Goal: Transaction & Acquisition: Purchase product/service

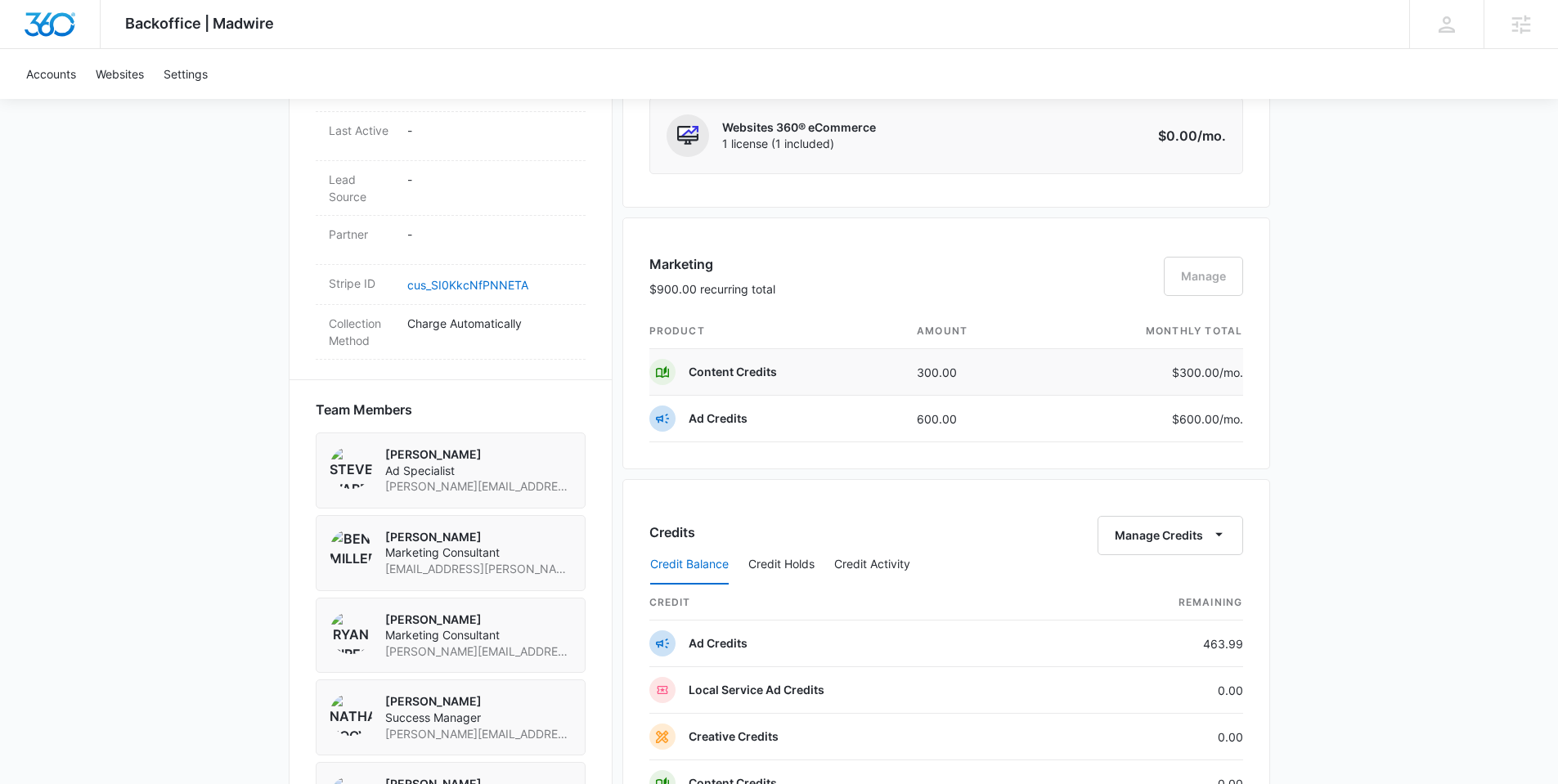
scroll to position [928, 0]
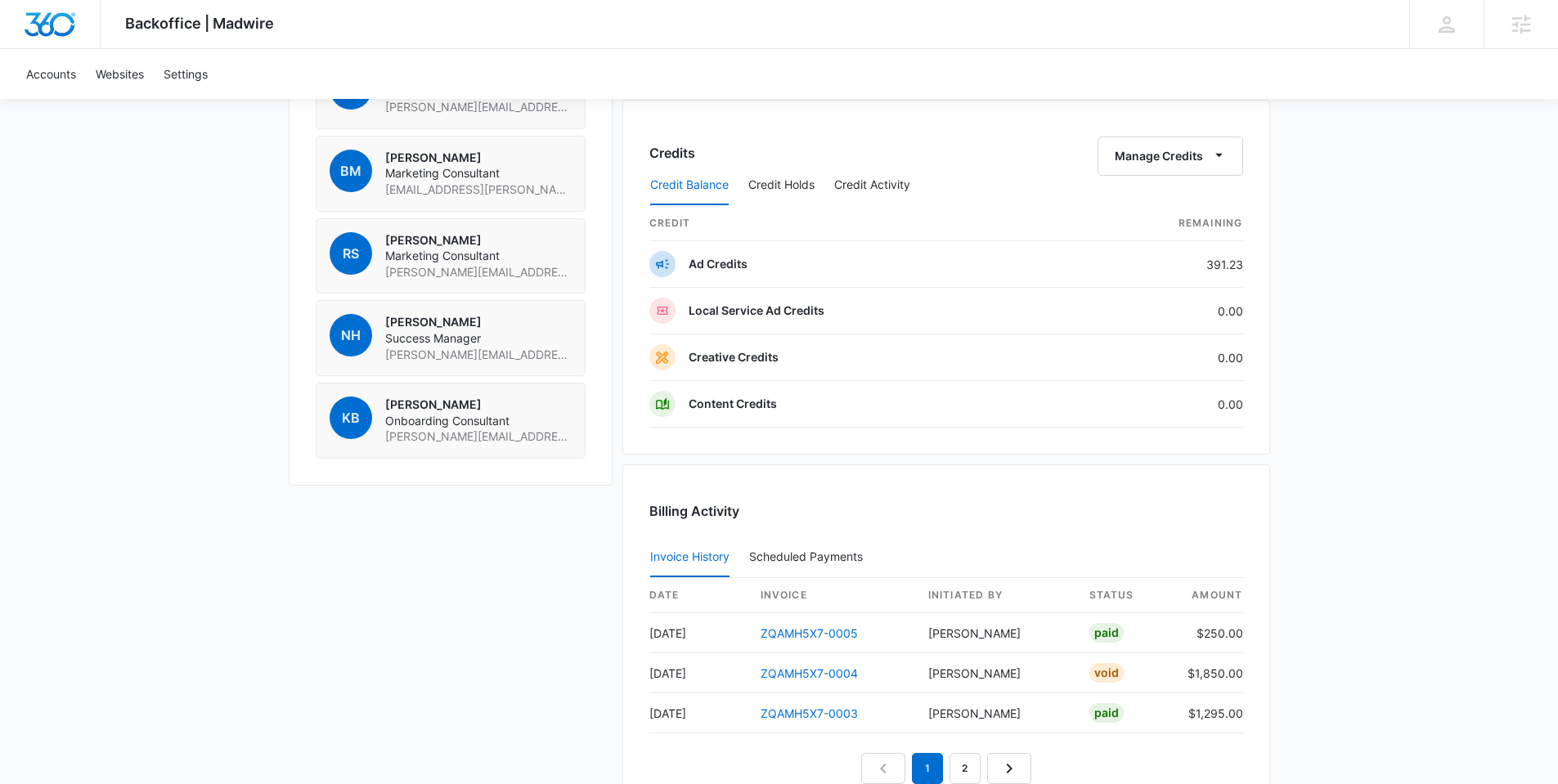
scroll to position [1297, 0]
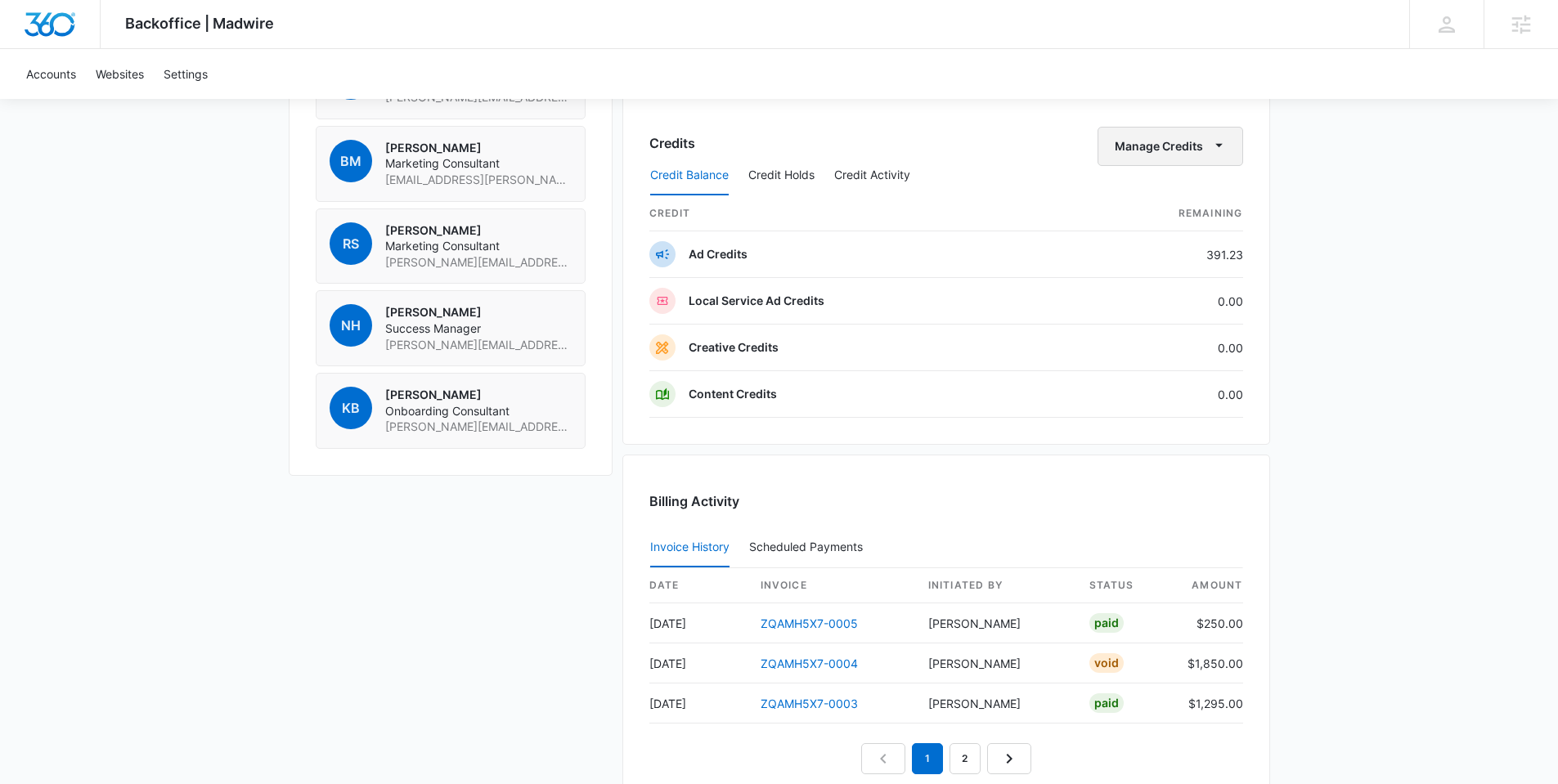
click at [1203, 149] on button "Manage Credits" at bounding box center [1170, 146] width 145 height 39
click at [1153, 194] on div "Transfer Credits" at bounding box center [1161, 198] width 86 height 12
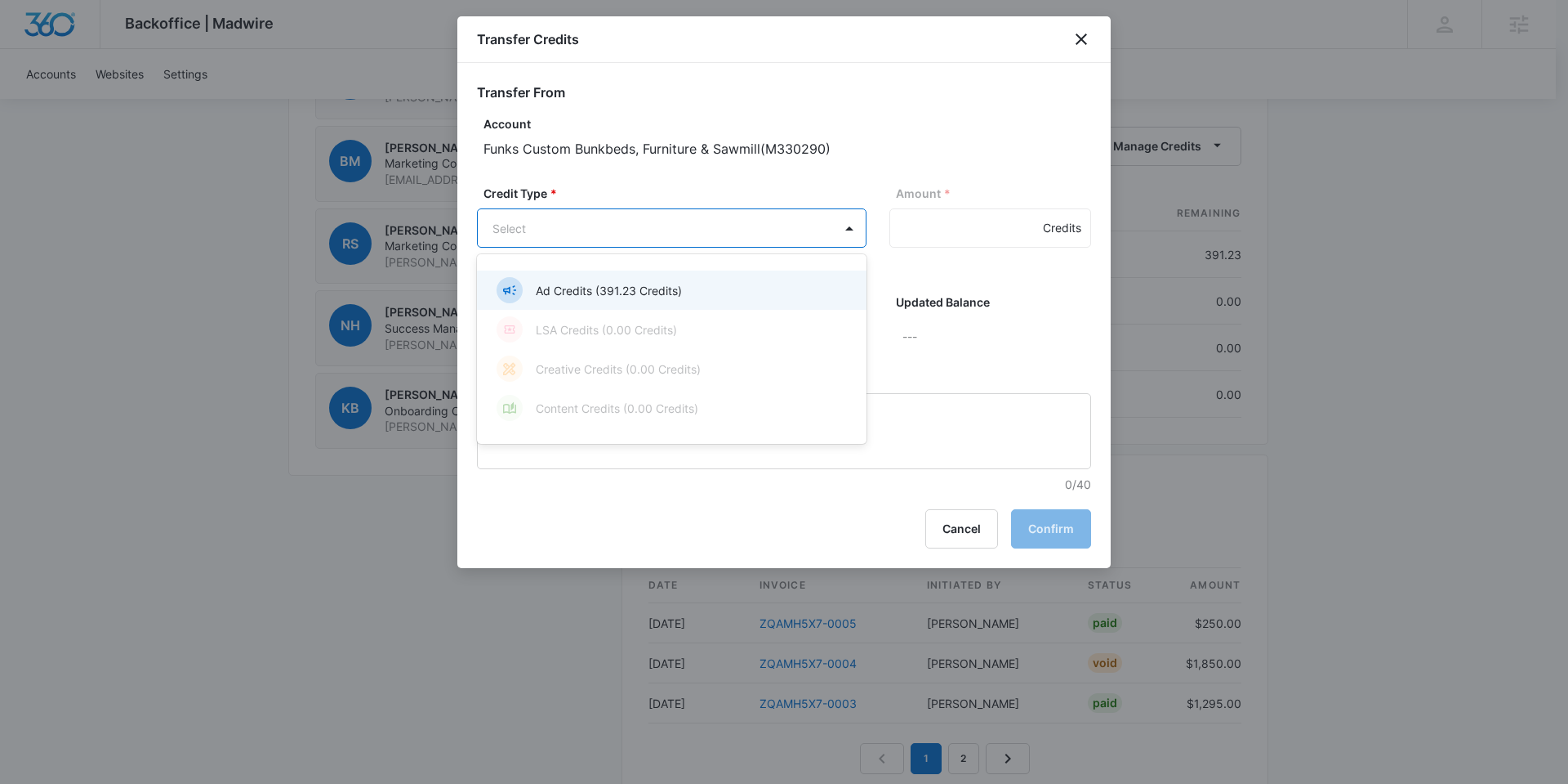
click at [629, 230] on body "Backoffice | Madwire Apps Settings Nathan Hoover nathan.hoover@madwire.com My P…" at bounding box center [784, 56] width 1568 height 2705
click at [624, 293] on p "Ad Credits (391.23 Credits)" at bounding box center [608, 290] width 146 height 17
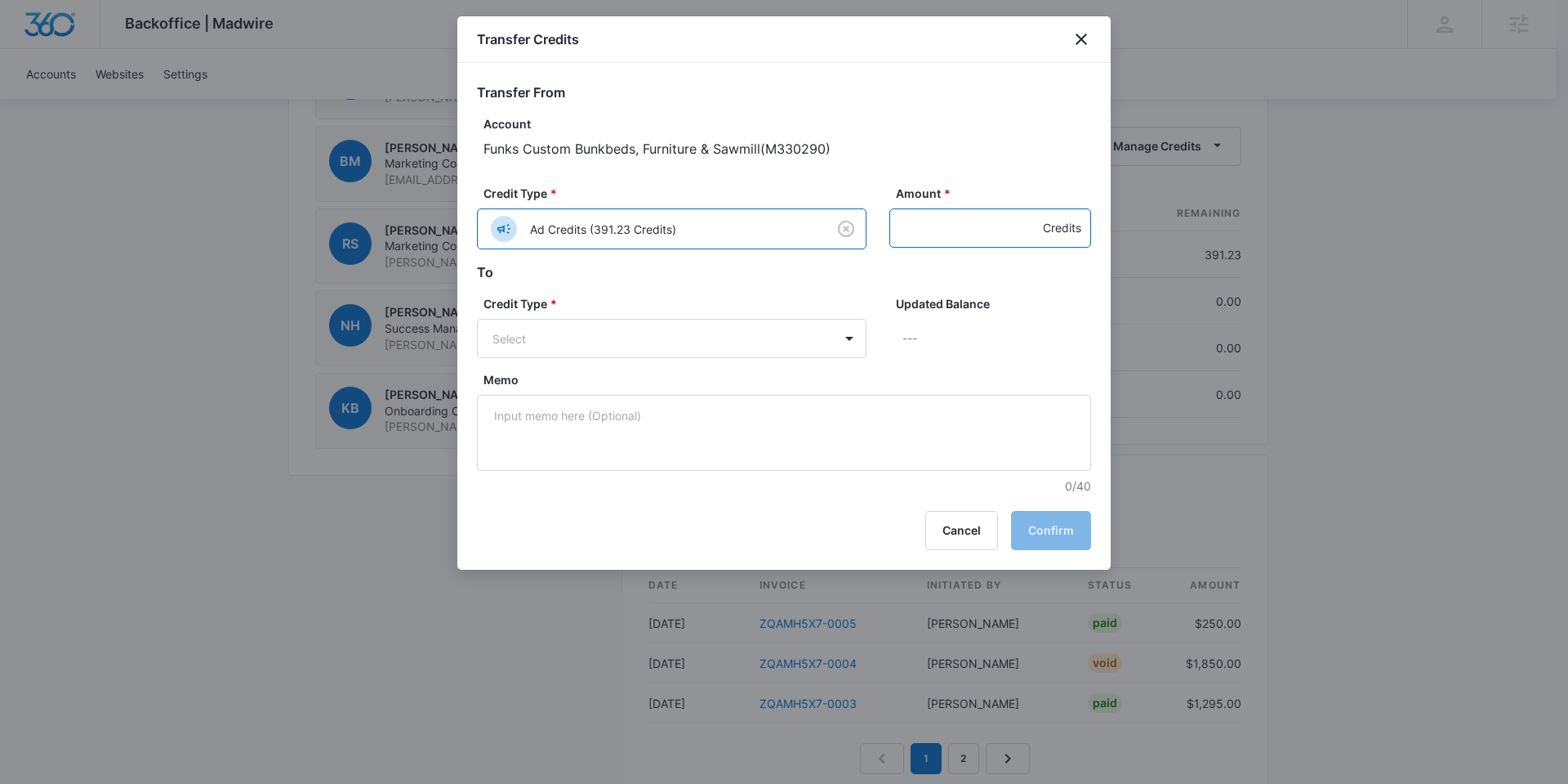
click at [944, 228] on input "Amount *" at bounding box center [990, 227] width 202 height 39
type input "300"
drag, startPoint x: 715, startPoint y: 287, endPoint x: 721, endPoint y: 315, distance: 28.6
click at [715, 287] on form "Transfer From Account Funks Custom Bunkbeds, Furniture & Sawmill ( M330290 ) Cr…" at bounding box center [784, 287] width 614 height 412
click at [713, 343] on body "Backoffice | Madwire Apps Settings Nathan Hoover nathan.hoover@madwire.com My P…" at bounding box center [784, 56] width 1568 height 2705
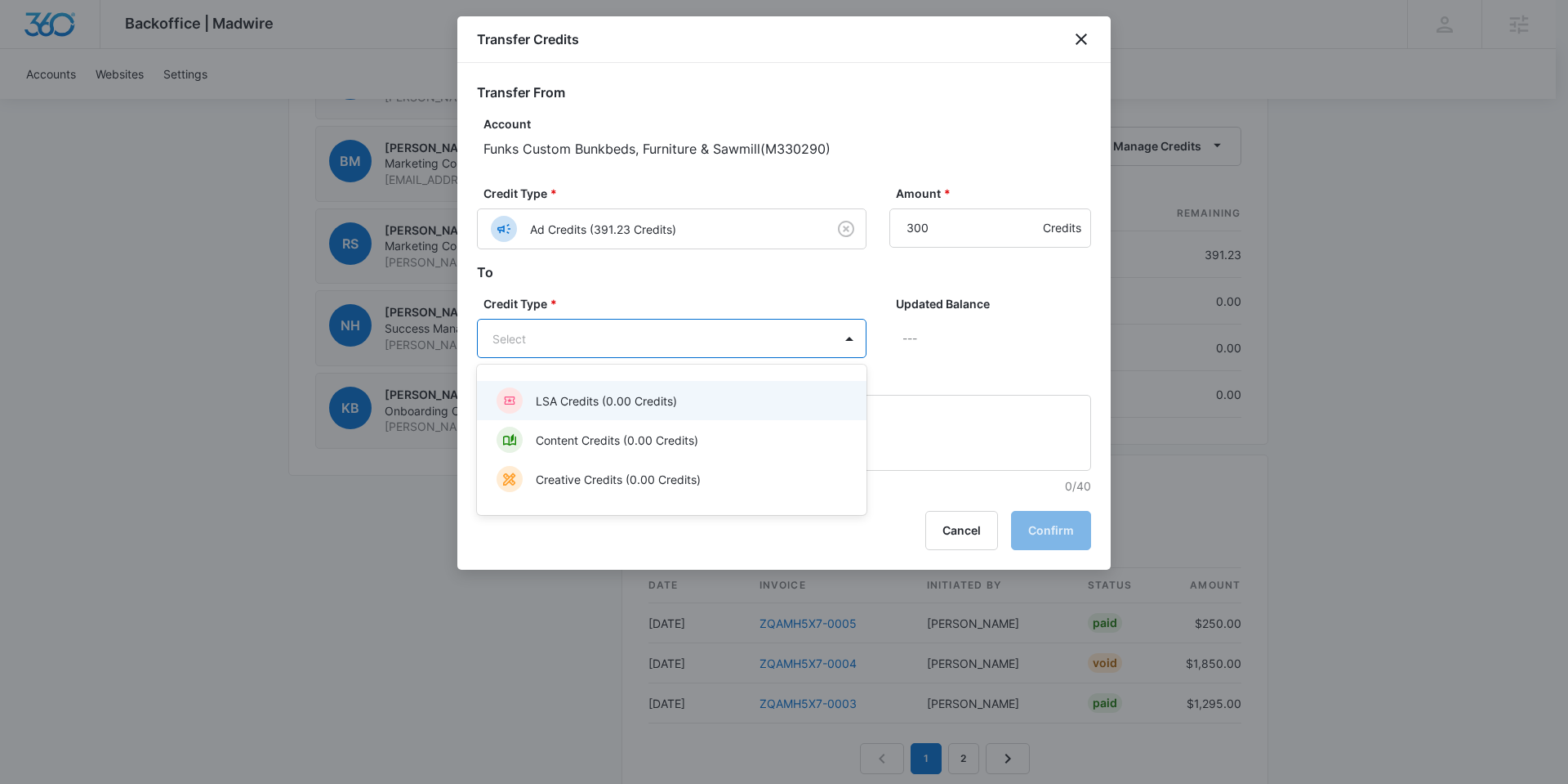
click at [711, 284] on div at bounding box center [784, 392] width 1568 height 784
click at [700, 345] on body "Backoffice | Madwire Apps Settings Nathan Hoover nathan.hoover@madwire.com My P…" at bounding box center [784, 56] width 1568 height 2705
click at [668, 293] on div at bounding box center [784, 392] width 1568 height 784
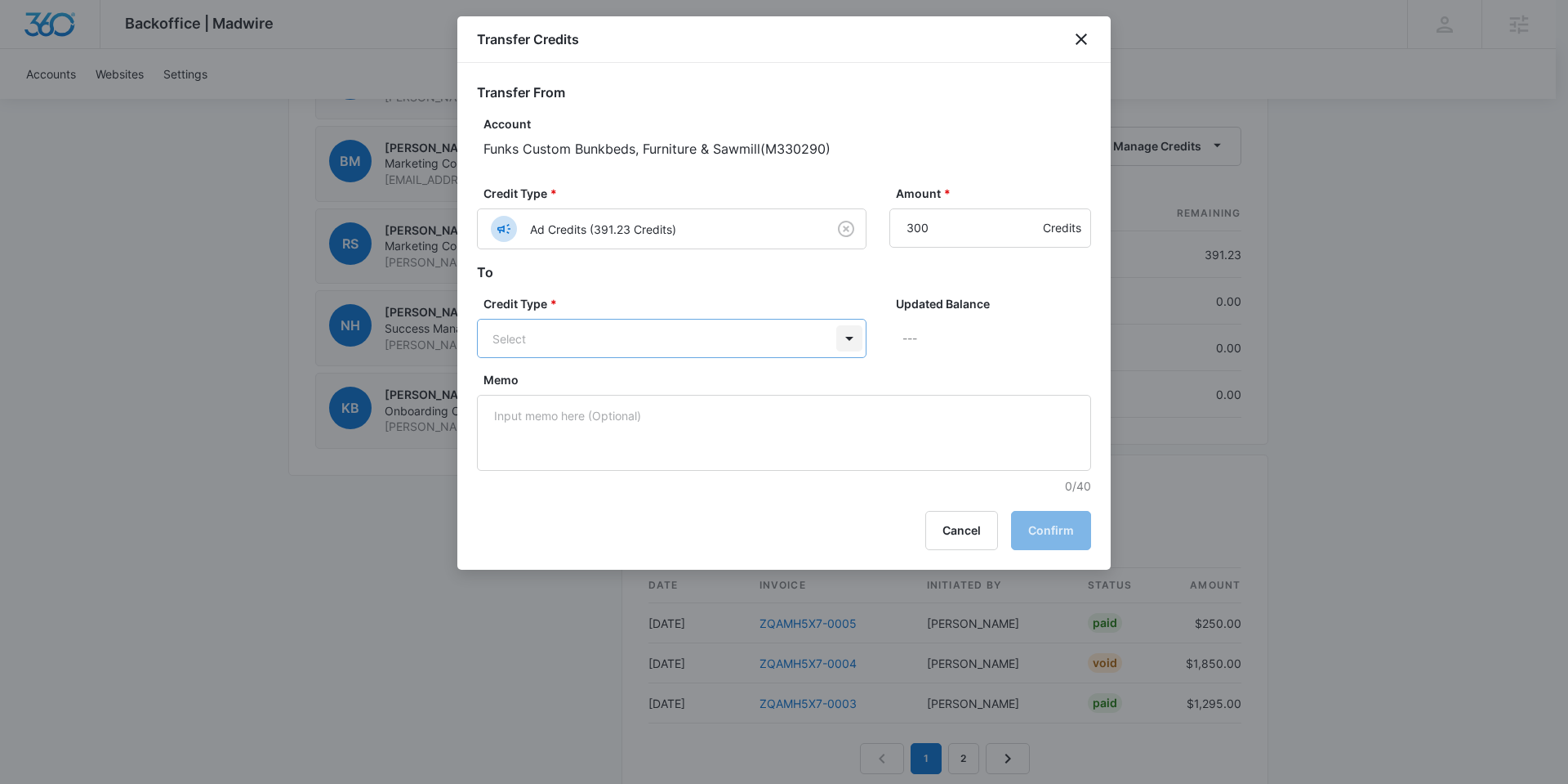
click at [837, 343] on body "Backoffice | Madwire Apps Settings Nathan Hoover nathan.hoover@madwire.com My P…" at bounding box center [784, 56] width 1568 height 2705
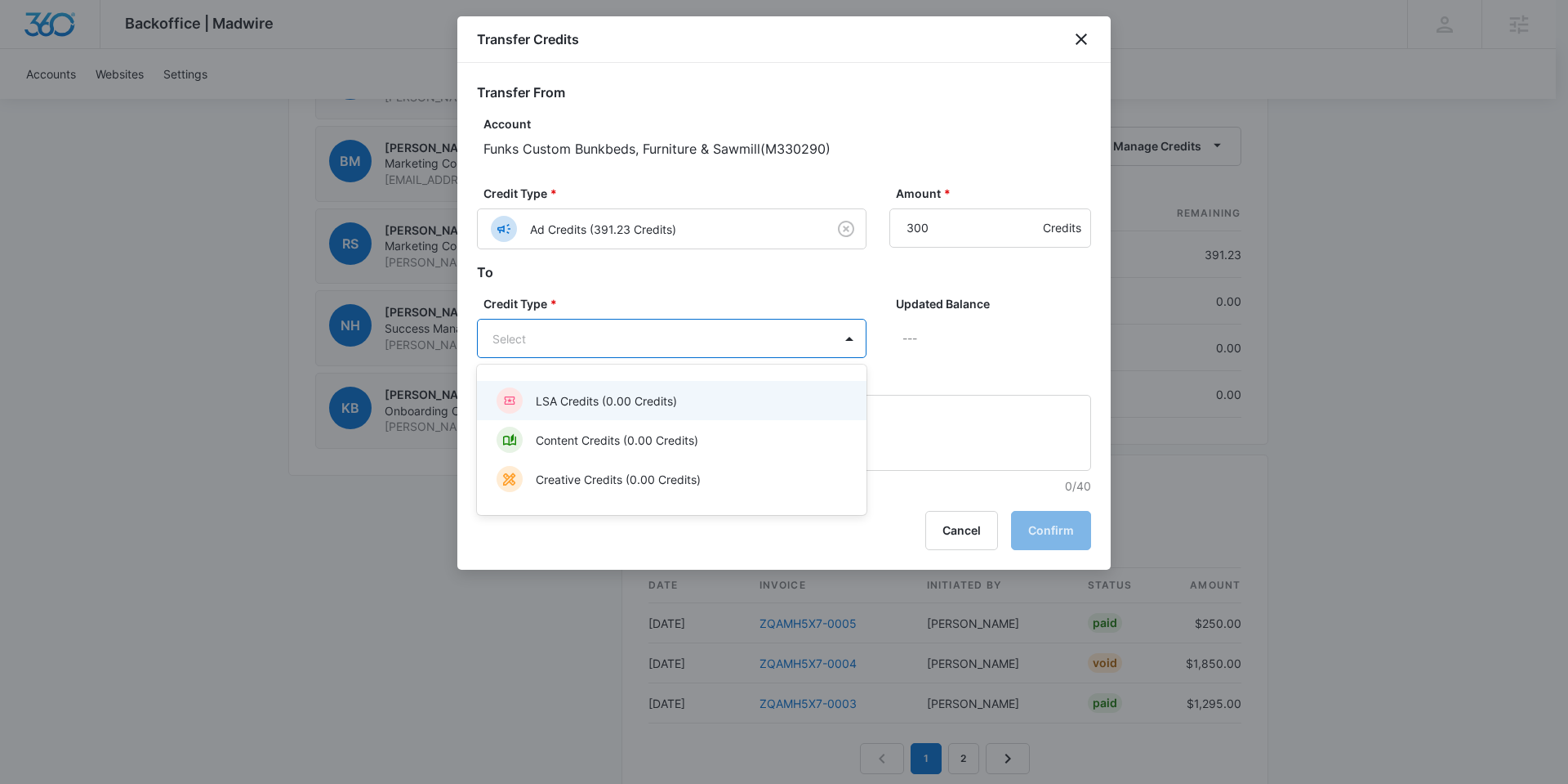
click at [882, 114] on div at bounding box center [784, 392] width 1568 height 784
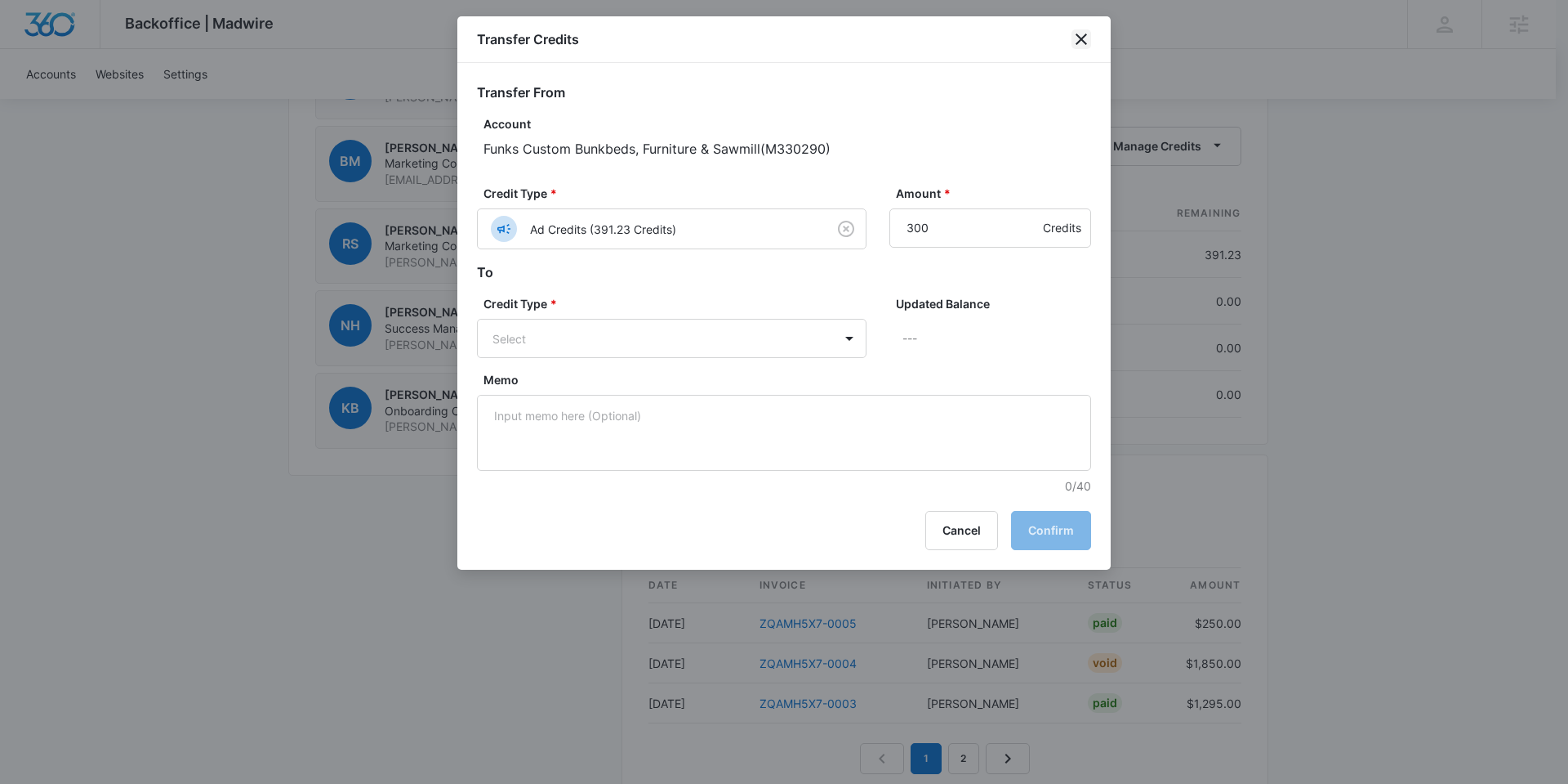
click at [1078, 36] on icon "close" at bounding box center [1081, 39] width 12 height 12
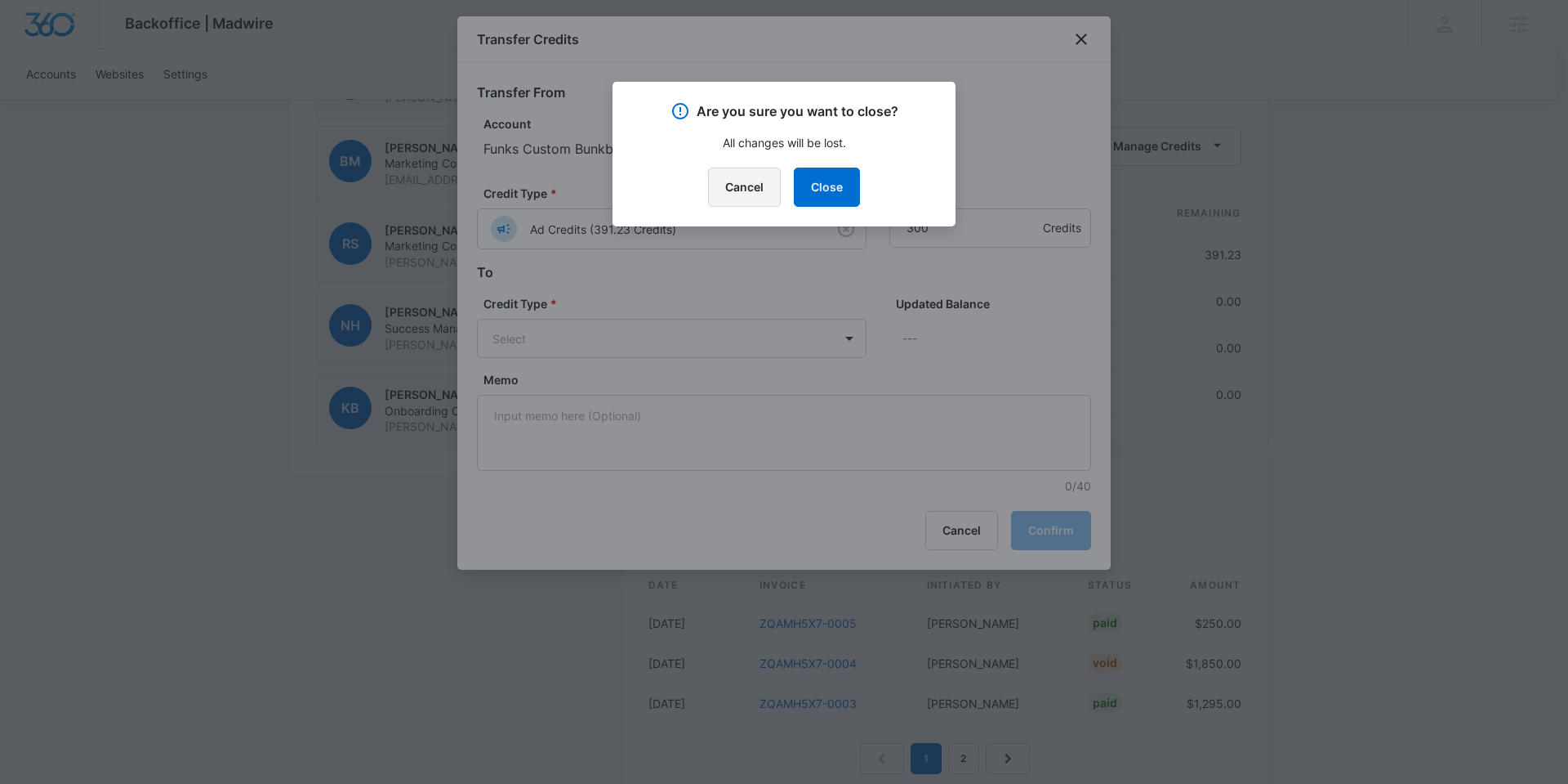
click at [725, 192] on button "Cancel" at bounding box center [744, 187] width 73 height 39
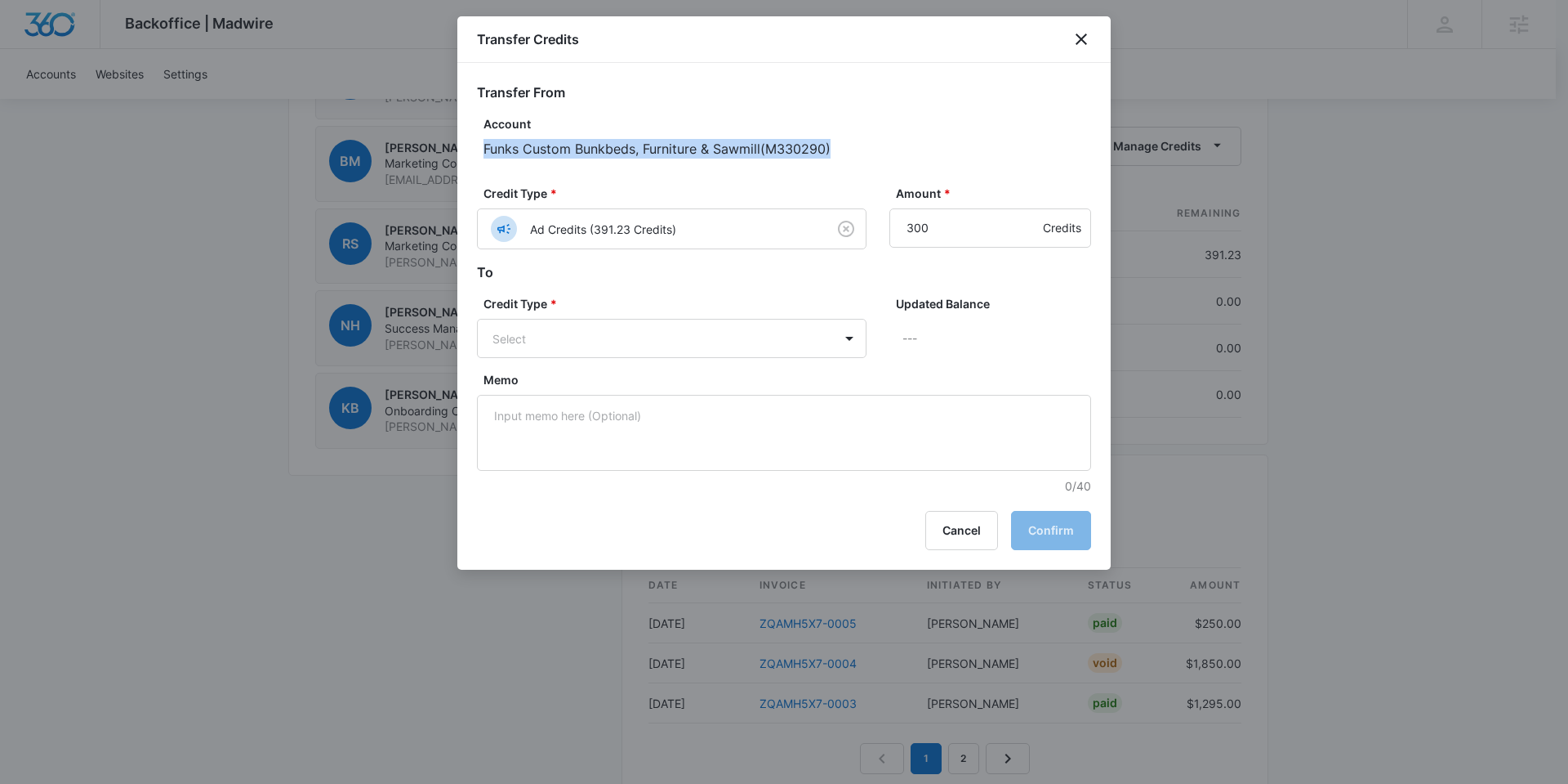
drag, startPoint x: 484, startPoint y: 150, endPoint x: 844, endPoint y: 151, distance: 360.0
click at [844, 151] on p "Funks Custom Bunkbeds, Furniture & Sawmill ( M330290 )" at bounding box center [787, 148] width 607 height 19
copy p "Funks Custom Bunkbeds, Furniture & Sawmill ( M330290 )"
click at [1079, 37] on icon "close" at bounding box center [1081, 39] width 12 height 12
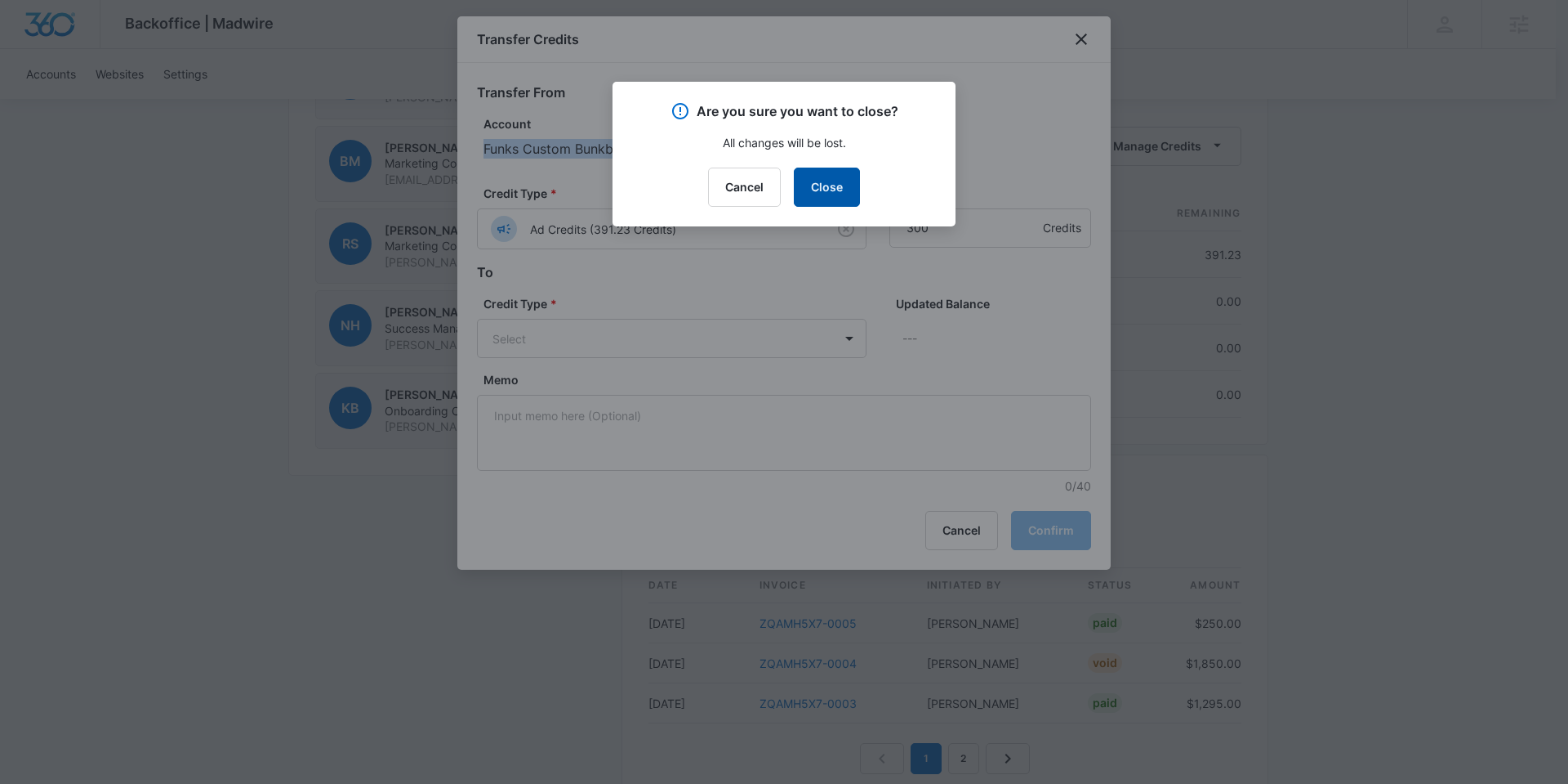
click at [830, 190] on button "Close" at bounding box center [826, 187] width 67 height 39
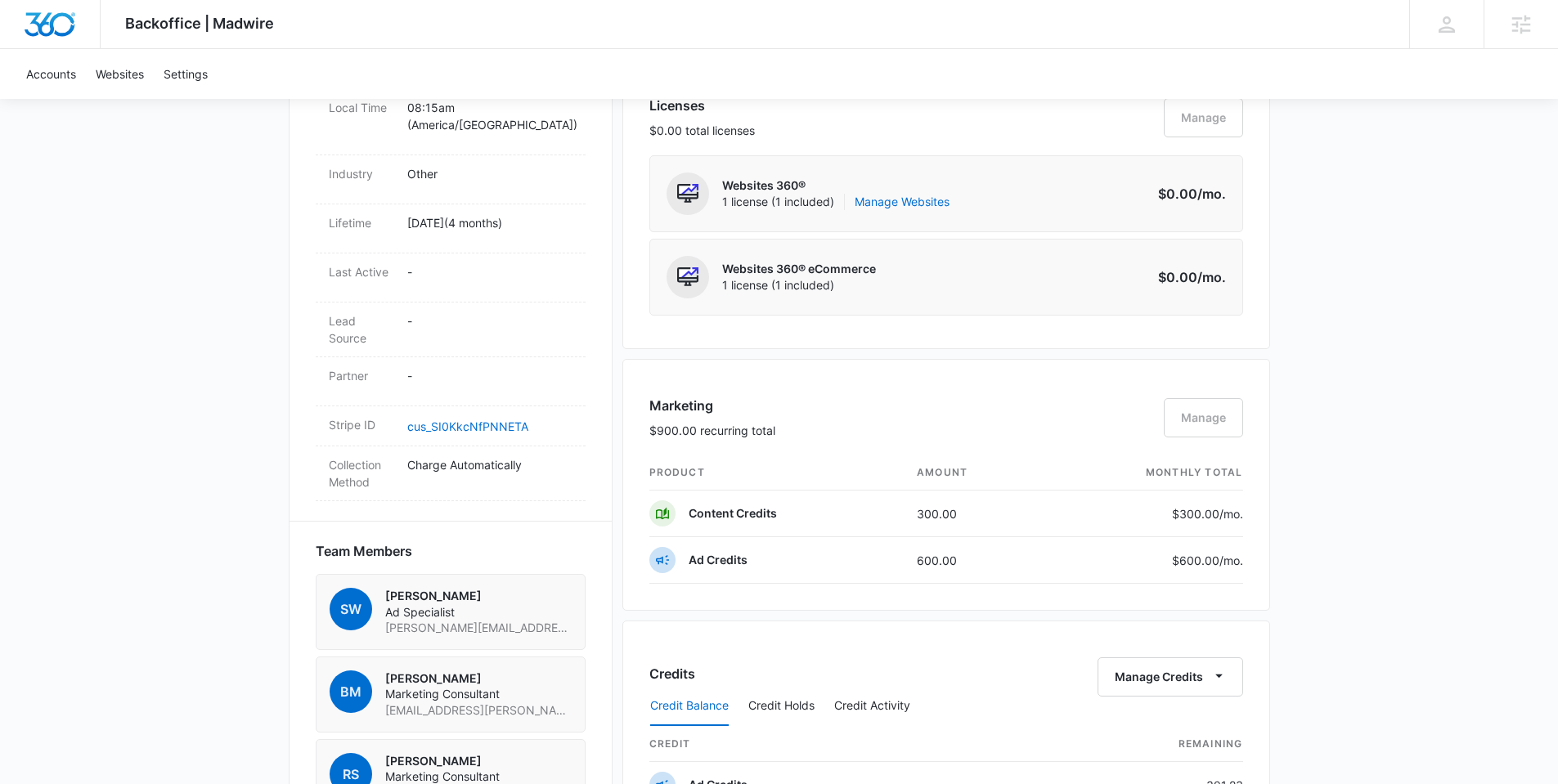
scroll to position [0, 0]
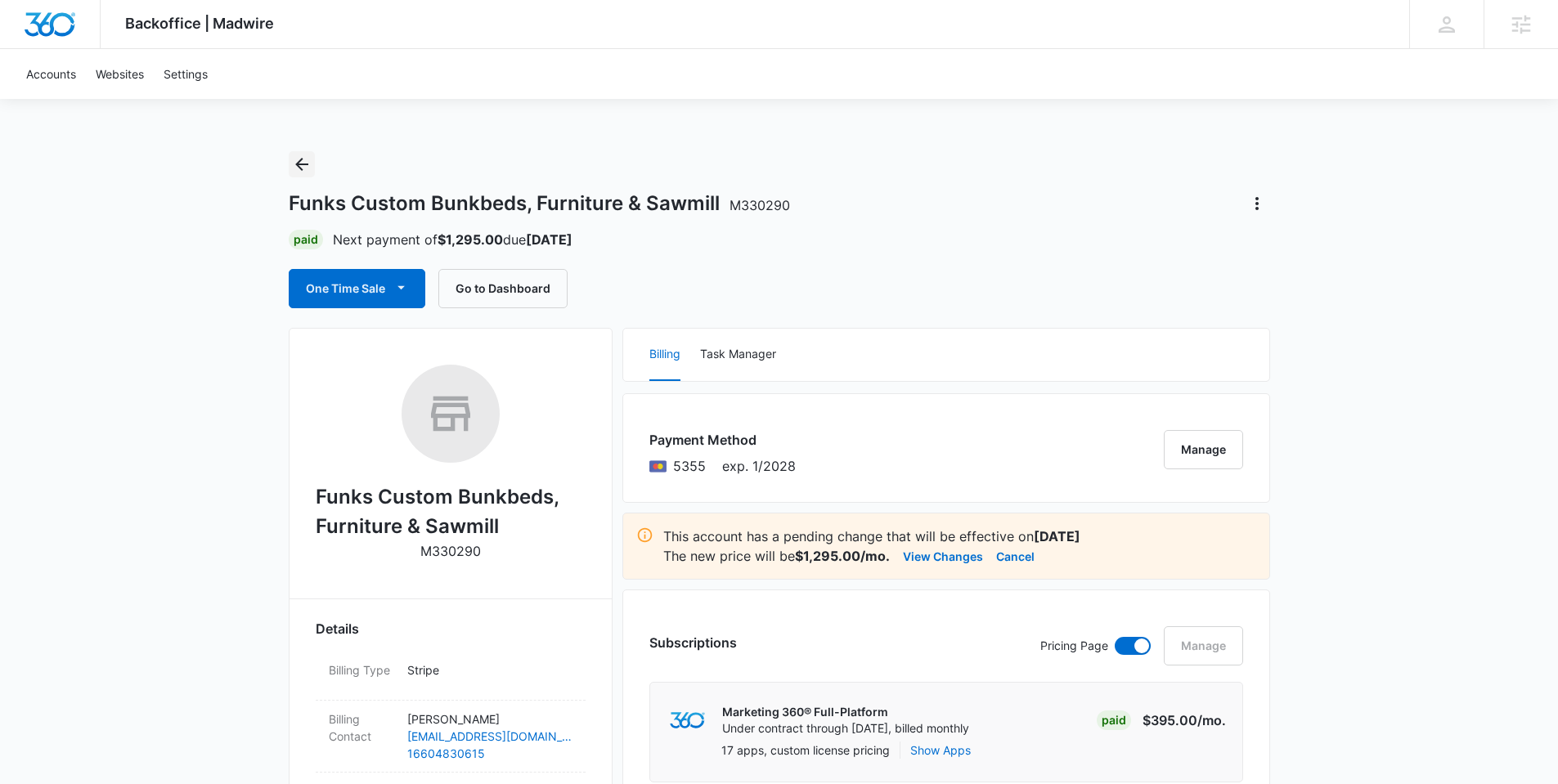
click at [299, 161] on icon "Back" at bounding box center [301, 164] width 13 height 13
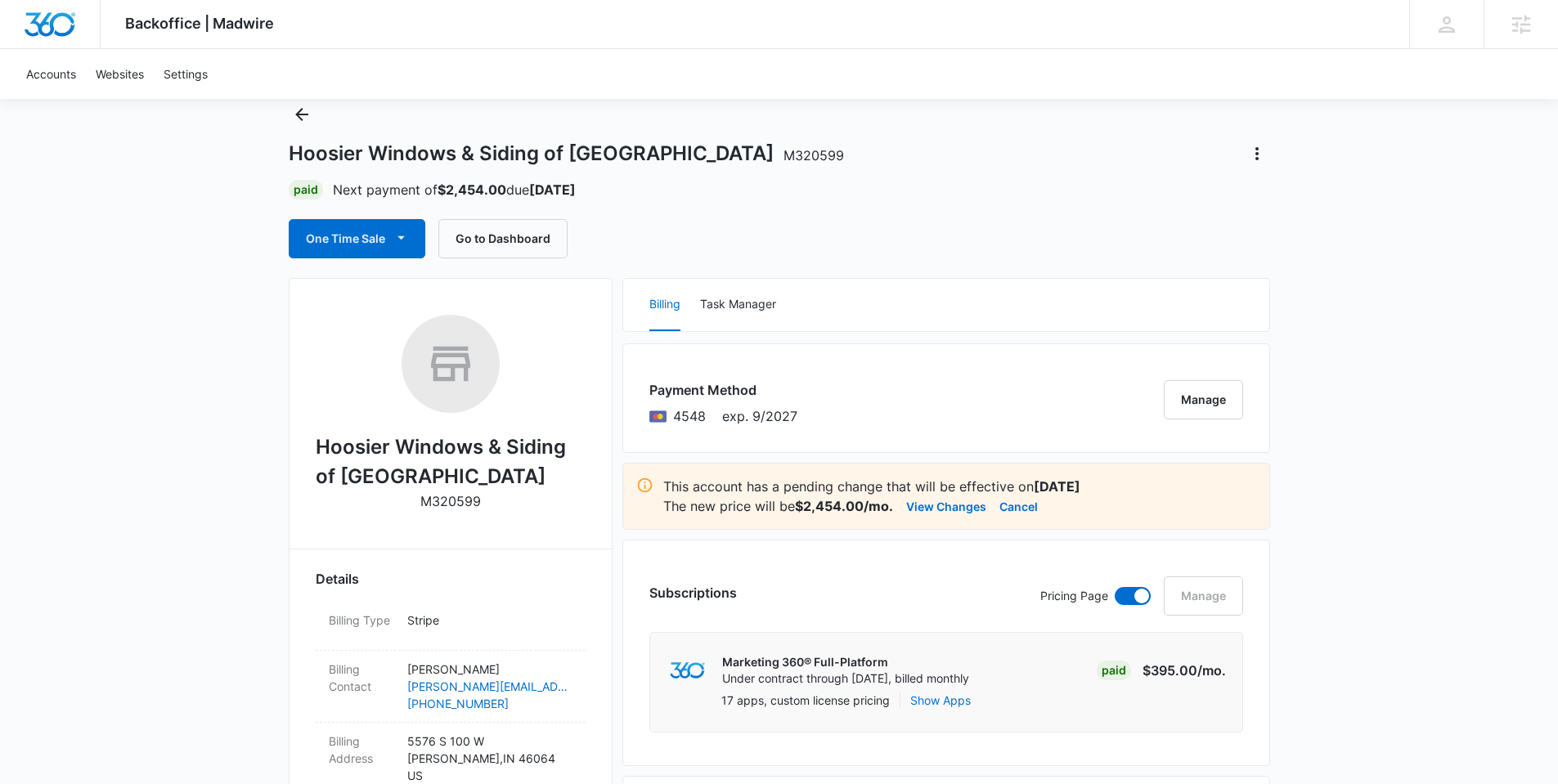
scroll to position [65, 0]
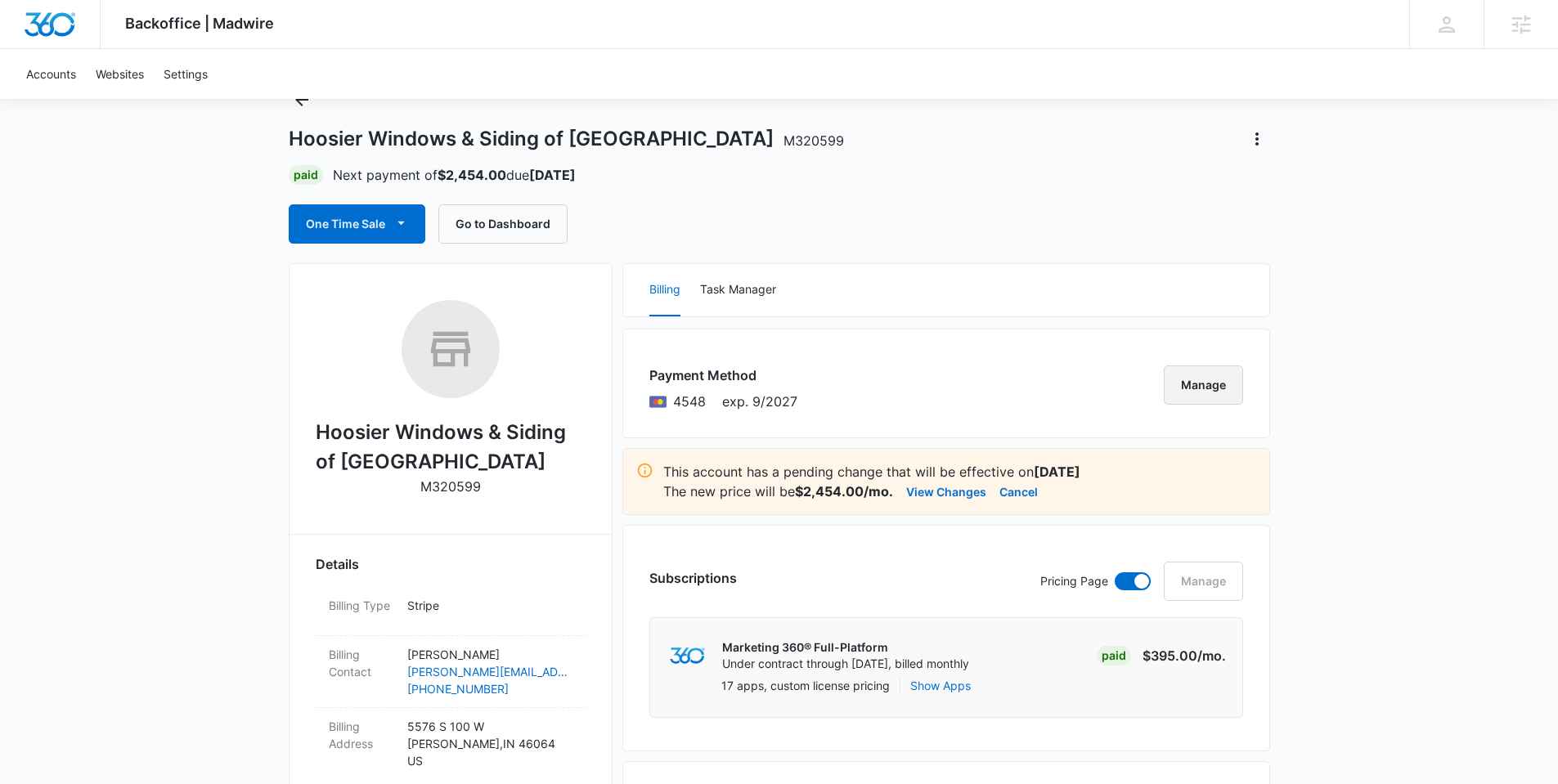
click at [1203, 389] on button "Manage" at bounding box center [1203, 384] width 79 height 39
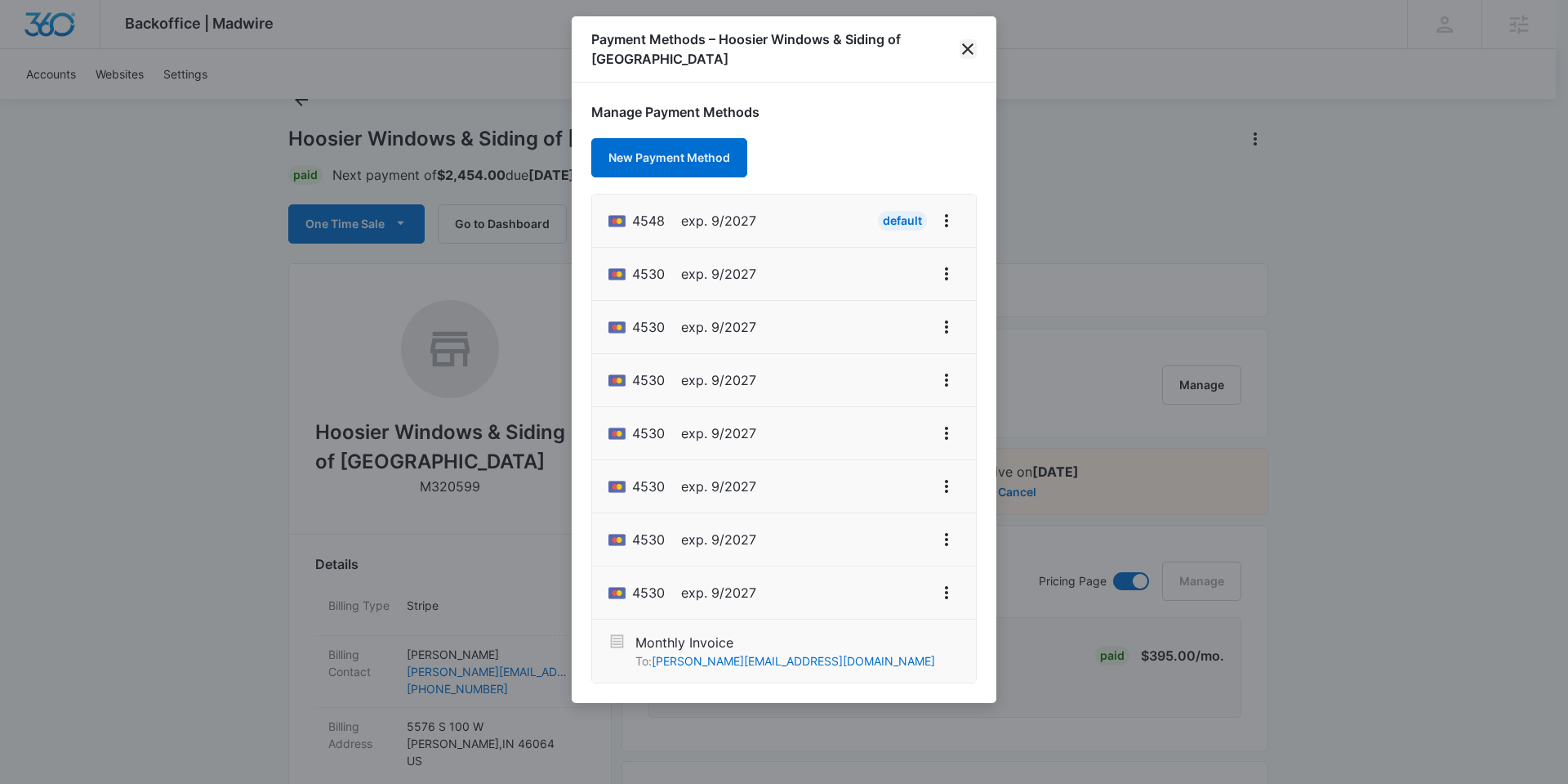
click at [968, 45] on icon "close" at bounding box center [967, 48] width 19 height 19
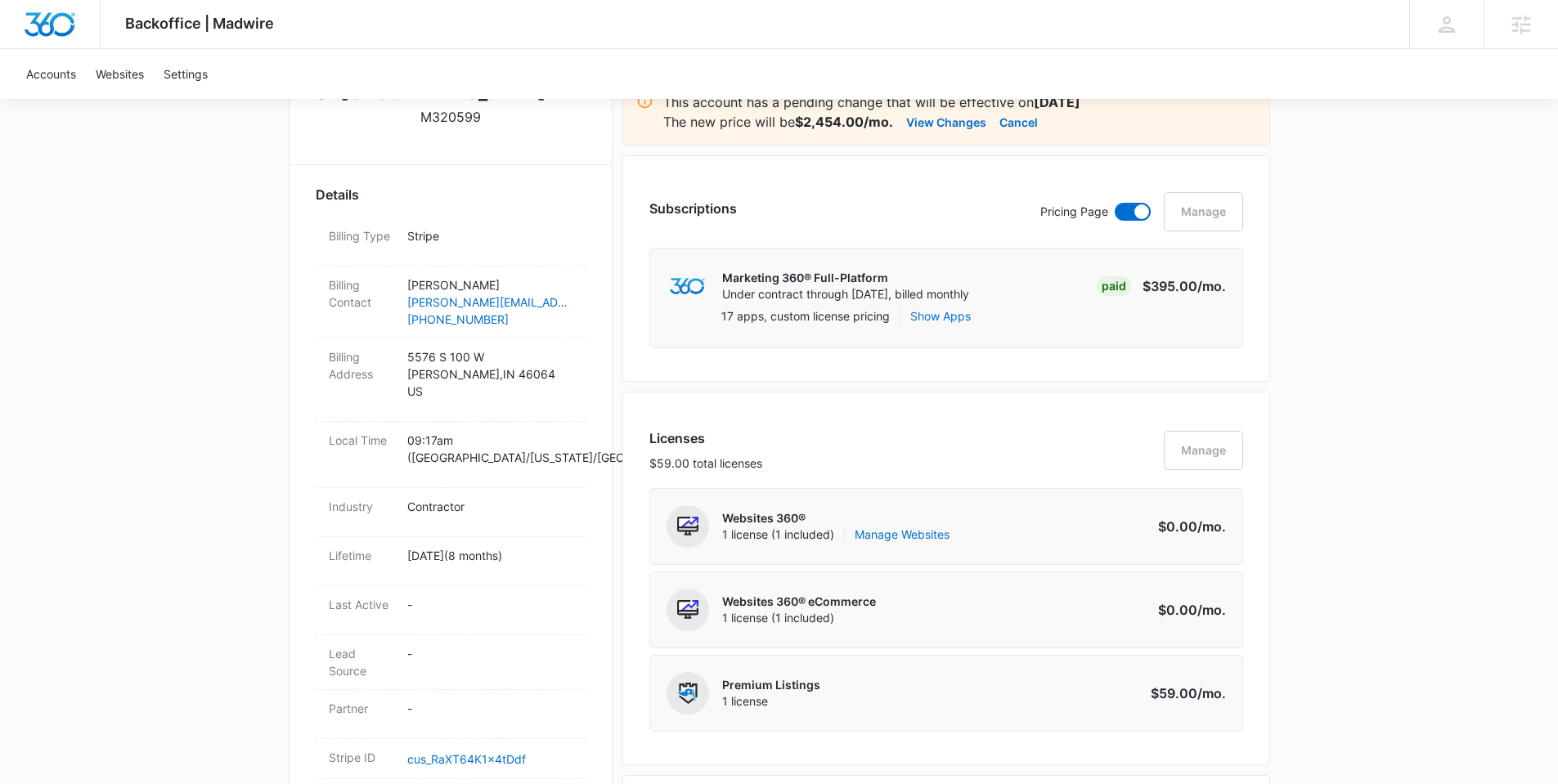
scroll to position [74, 0]
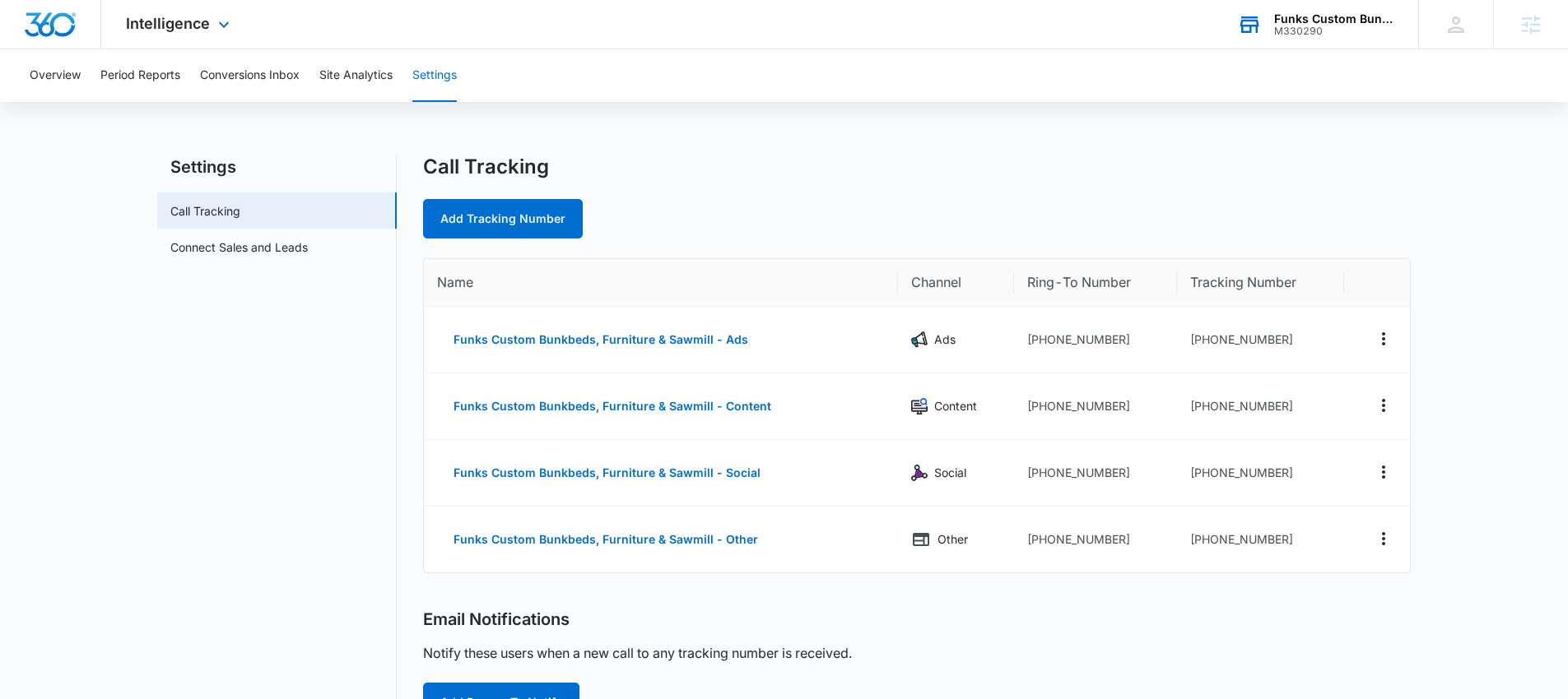
click at [1315, 26] on div "M330290" at bounding box center [1334, 31] width 120 height 12
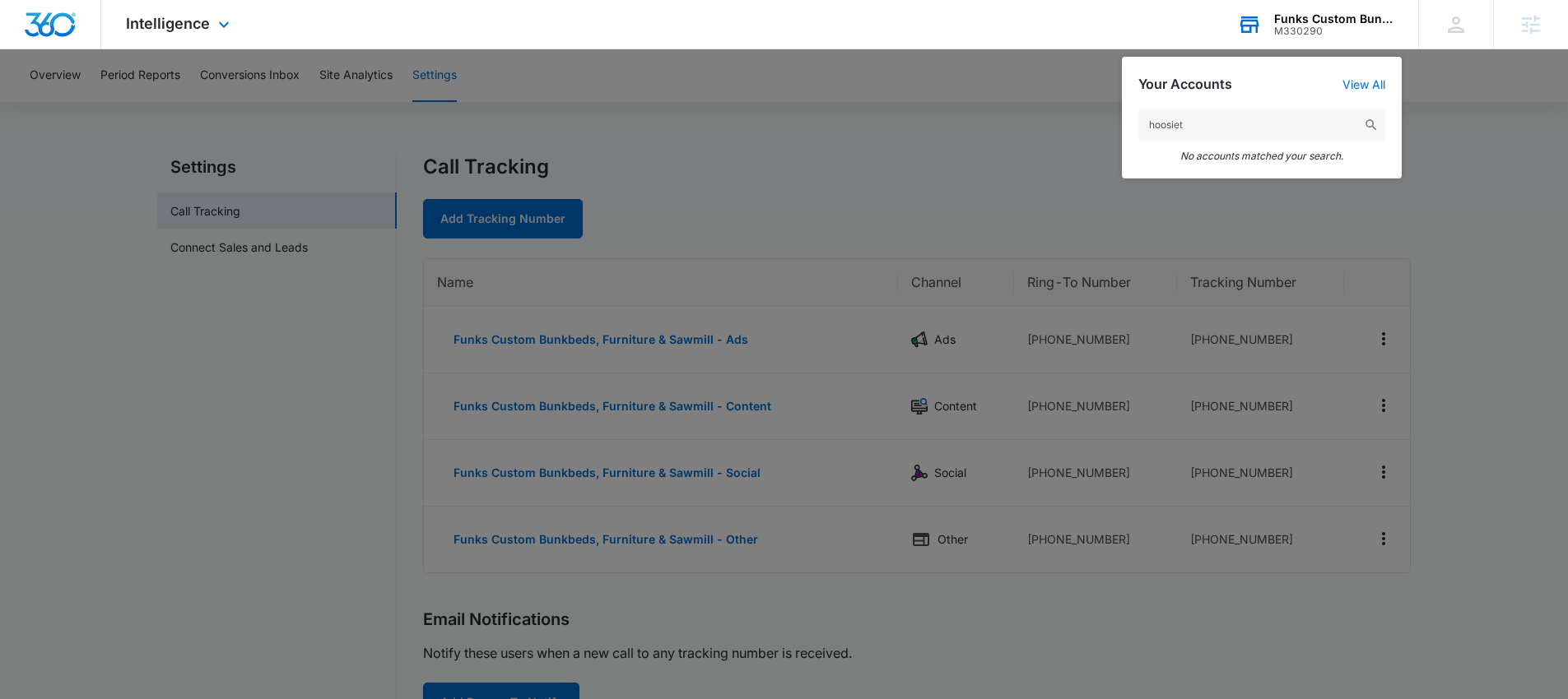
click at [1209, 119] on input "hoosiet" at bounding box center [1261, 125] width 247 height 33
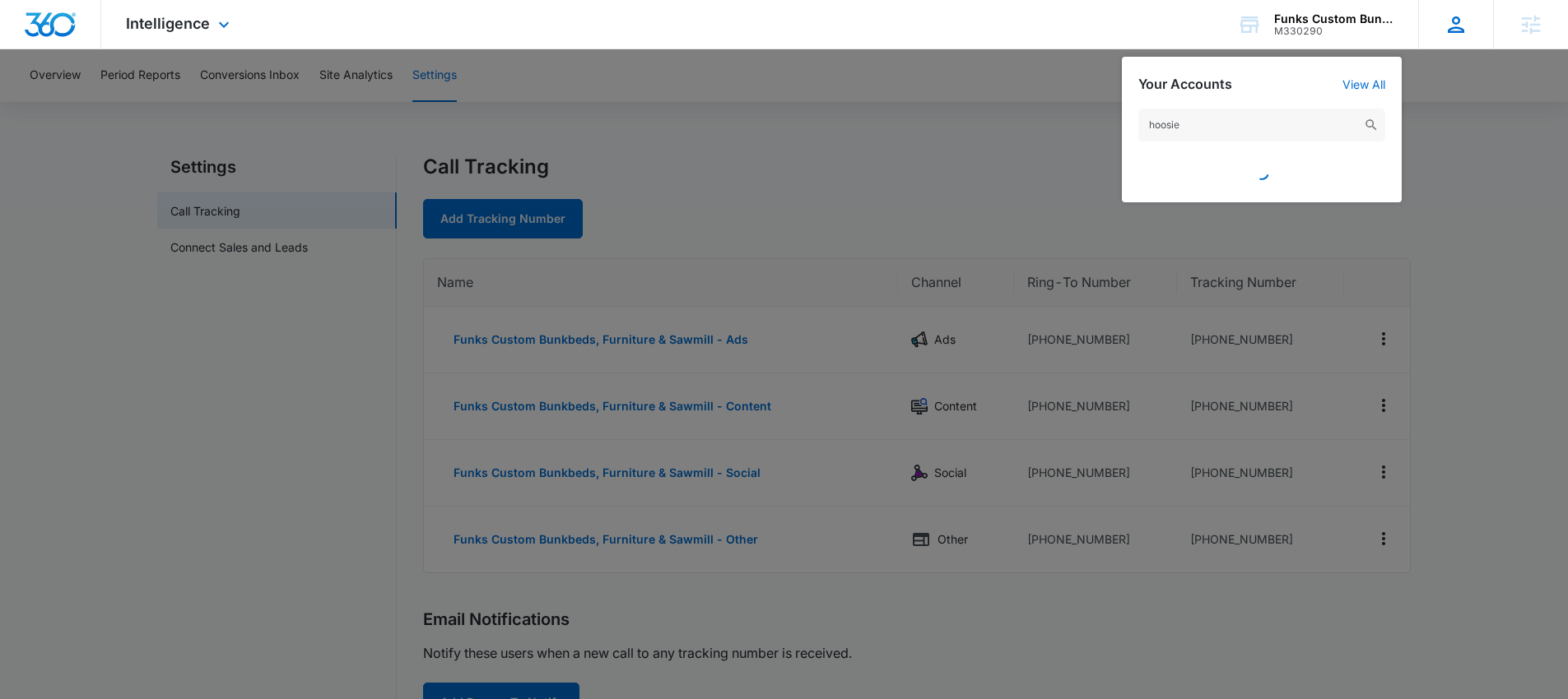
type input "hoosie"
click at [1457, 25] on icon at bounding box center [1456, 24] width 25 height 25
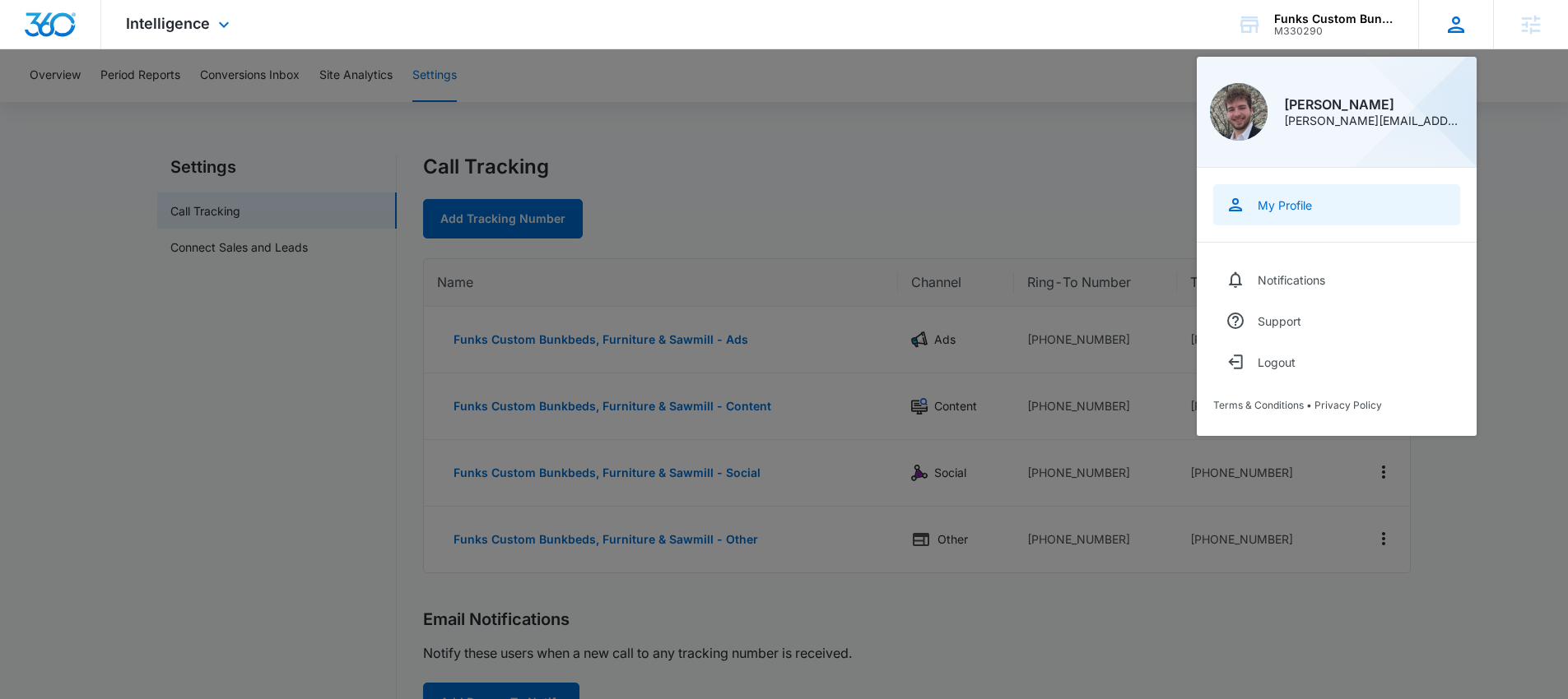
click at [1302, 215] on link "My Profile" at bounding box center [1336, 205] width 247 height 41
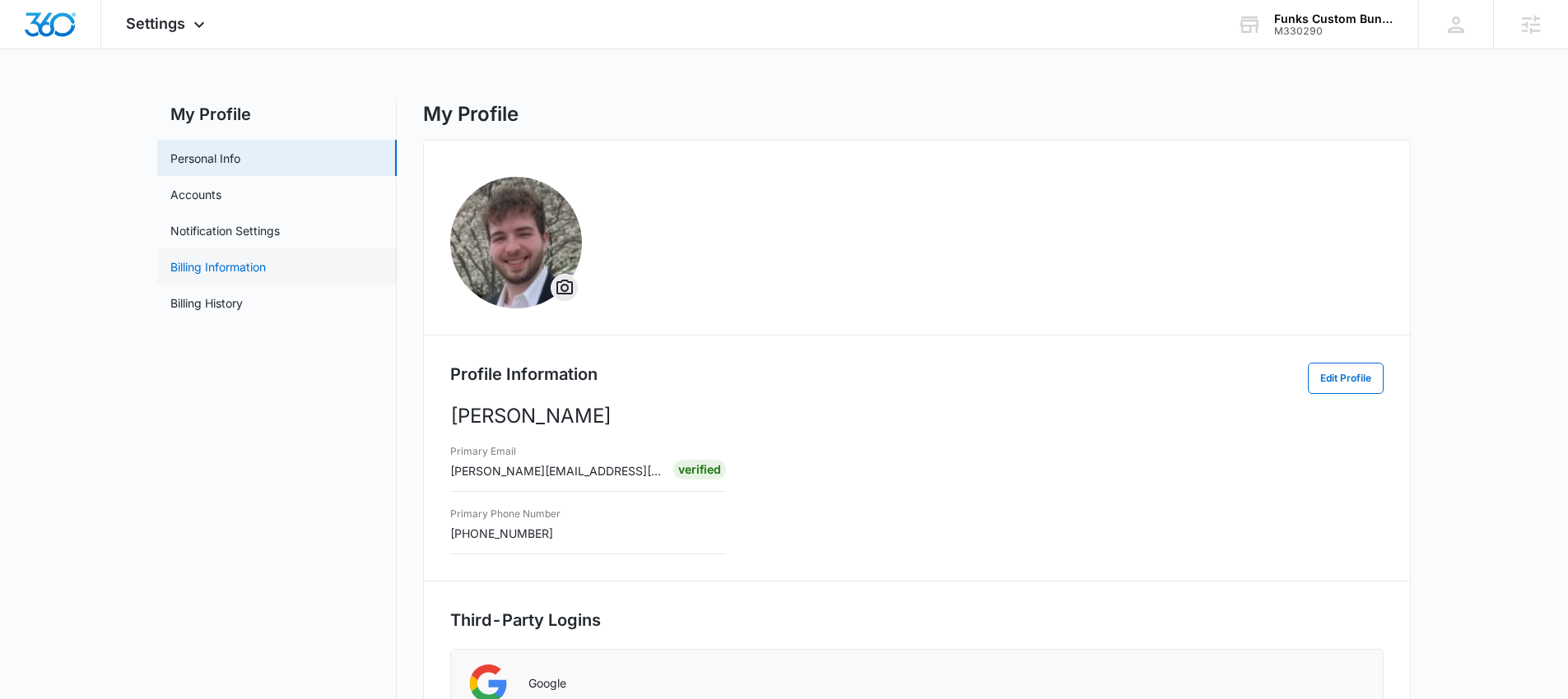
click at [266, 270] on link "Billing Information" at bounding box center [218, 266] width 96 height 17
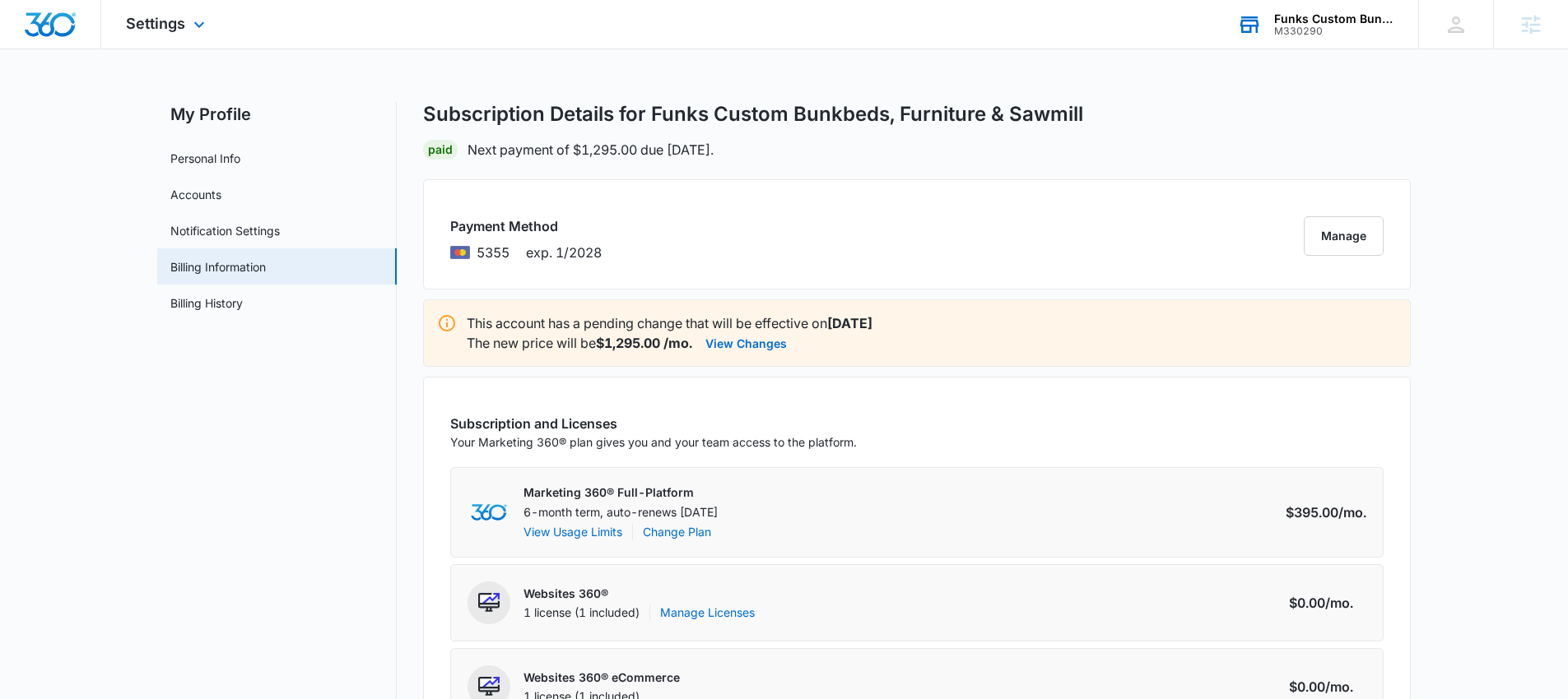
click at [1298, 13] on div "Funks Custom Bunkbeds, Furniture & Sawmill" at bounding box center [1334, 18] width 120 height 13
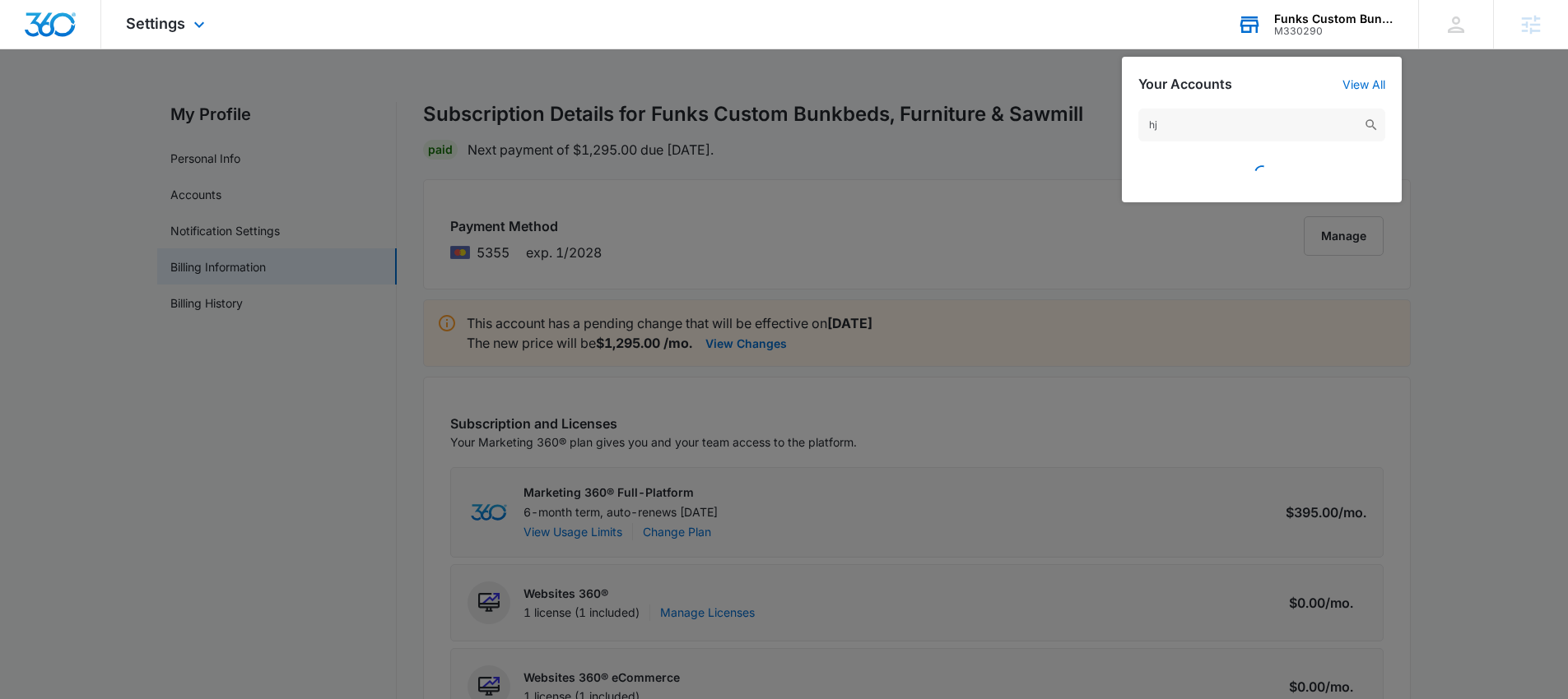
type input "h"
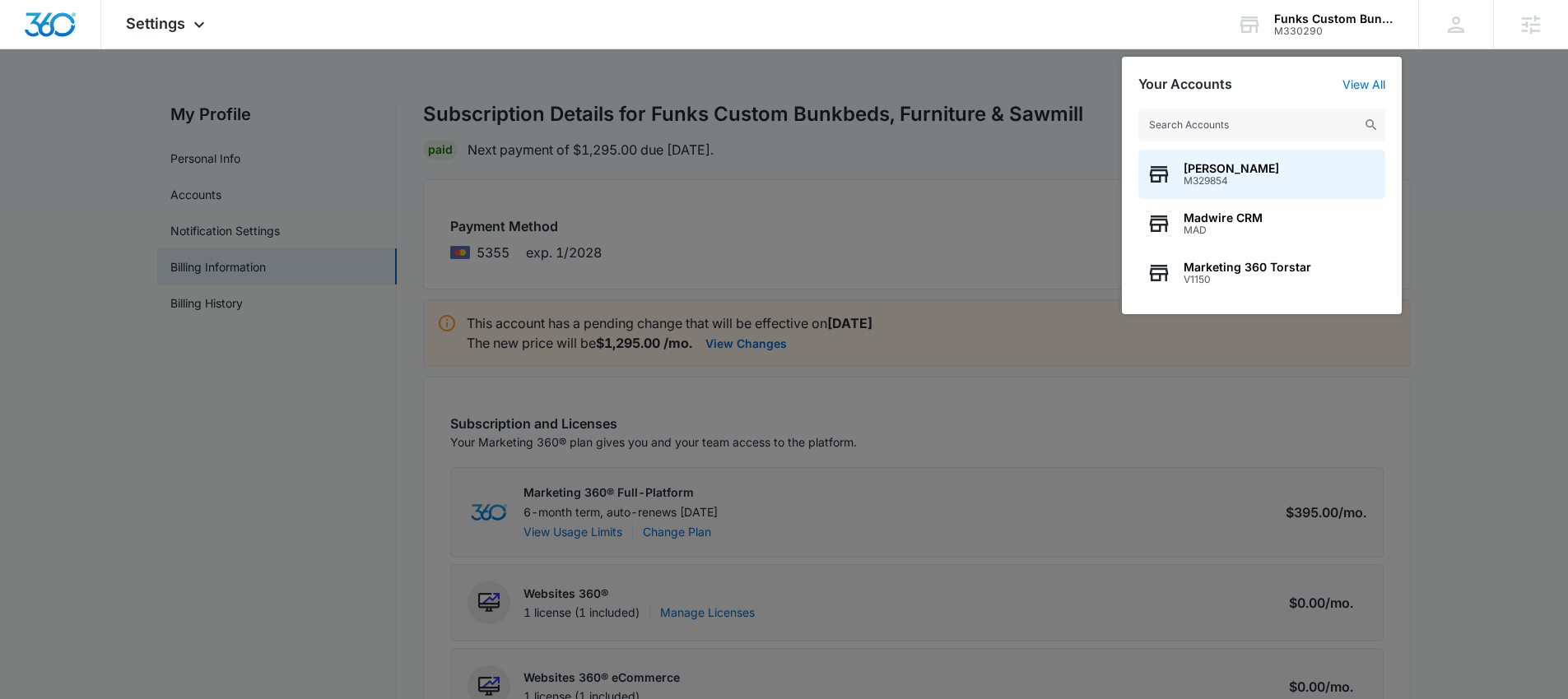
click at [1458, 155] on div at bounding box center [784, 349] width 1568 height 699
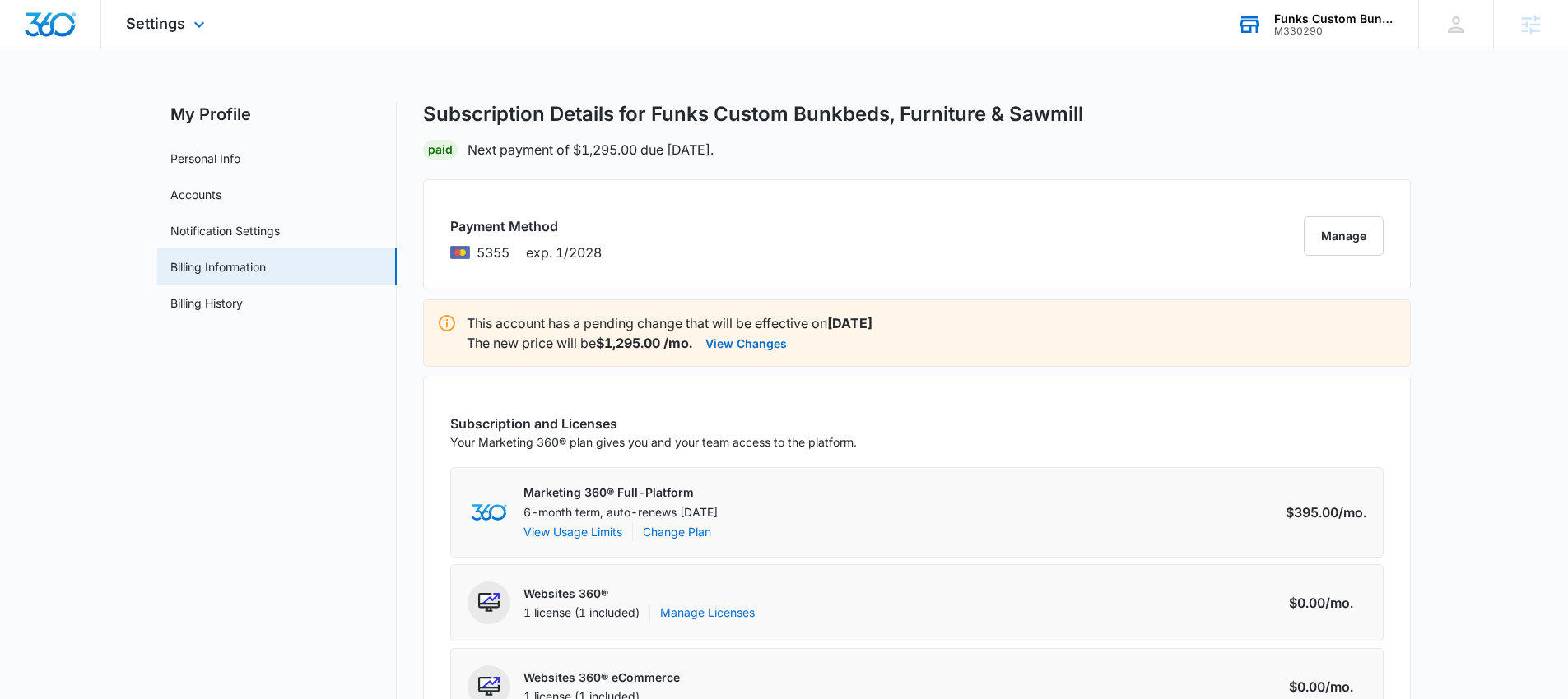
click at [1277, 33] on div "M330290" at bounding box center [1334, 31] width 120 height 12
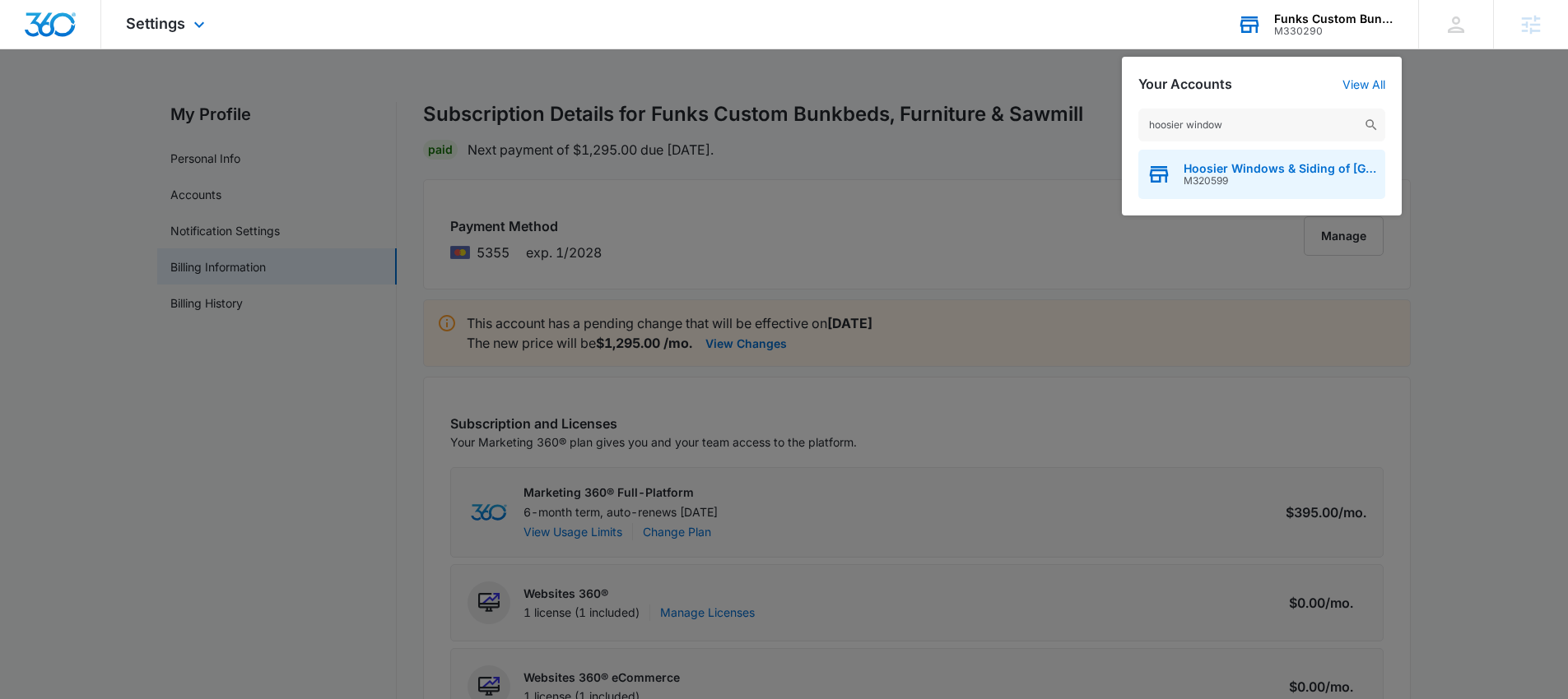
type input "hoosier window"
click at [1265, 165] on span "Hoosier Windows & Siding of [GEOGRAPHIC_DATA]" at bounding box center [1280, 168] width 193 height 13
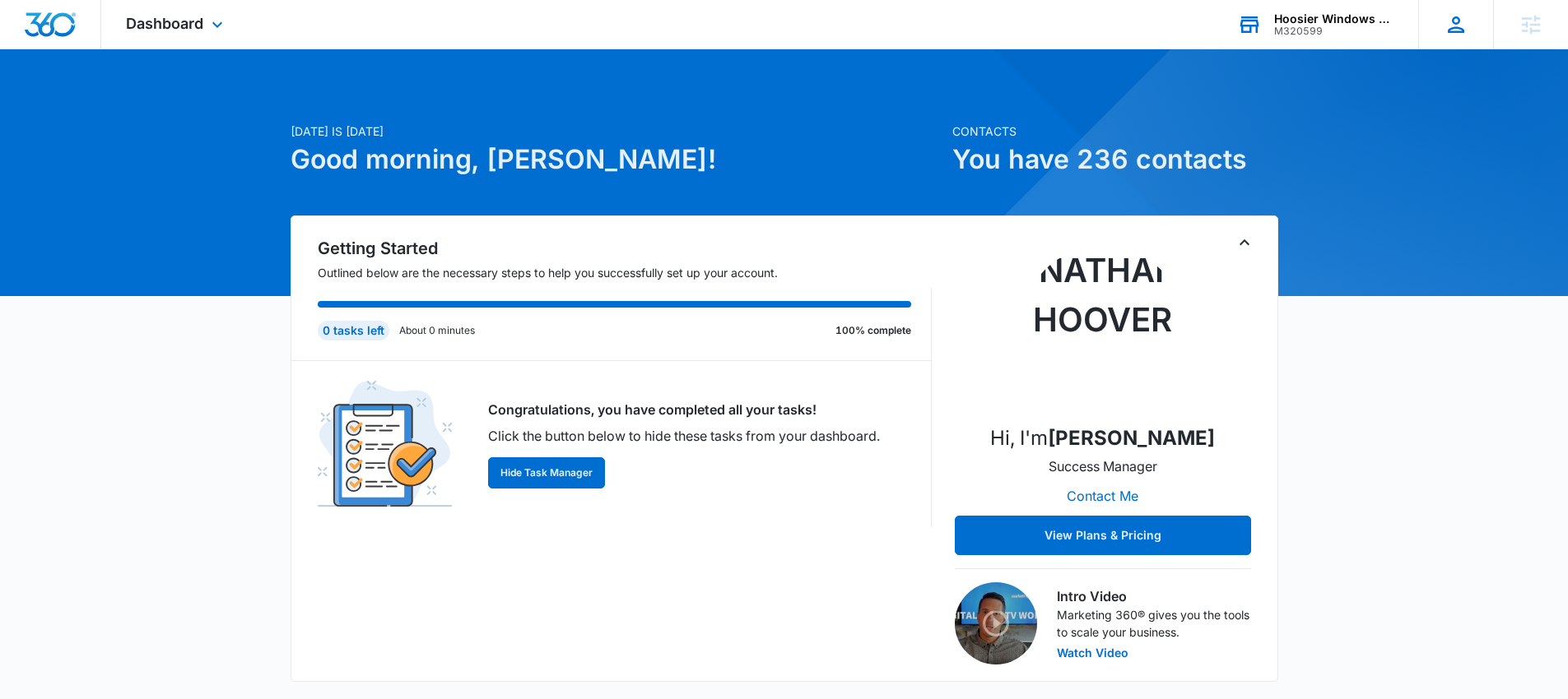
click at [1454, 20] on icon at bounding box center [1456, 24] width 25 height 25
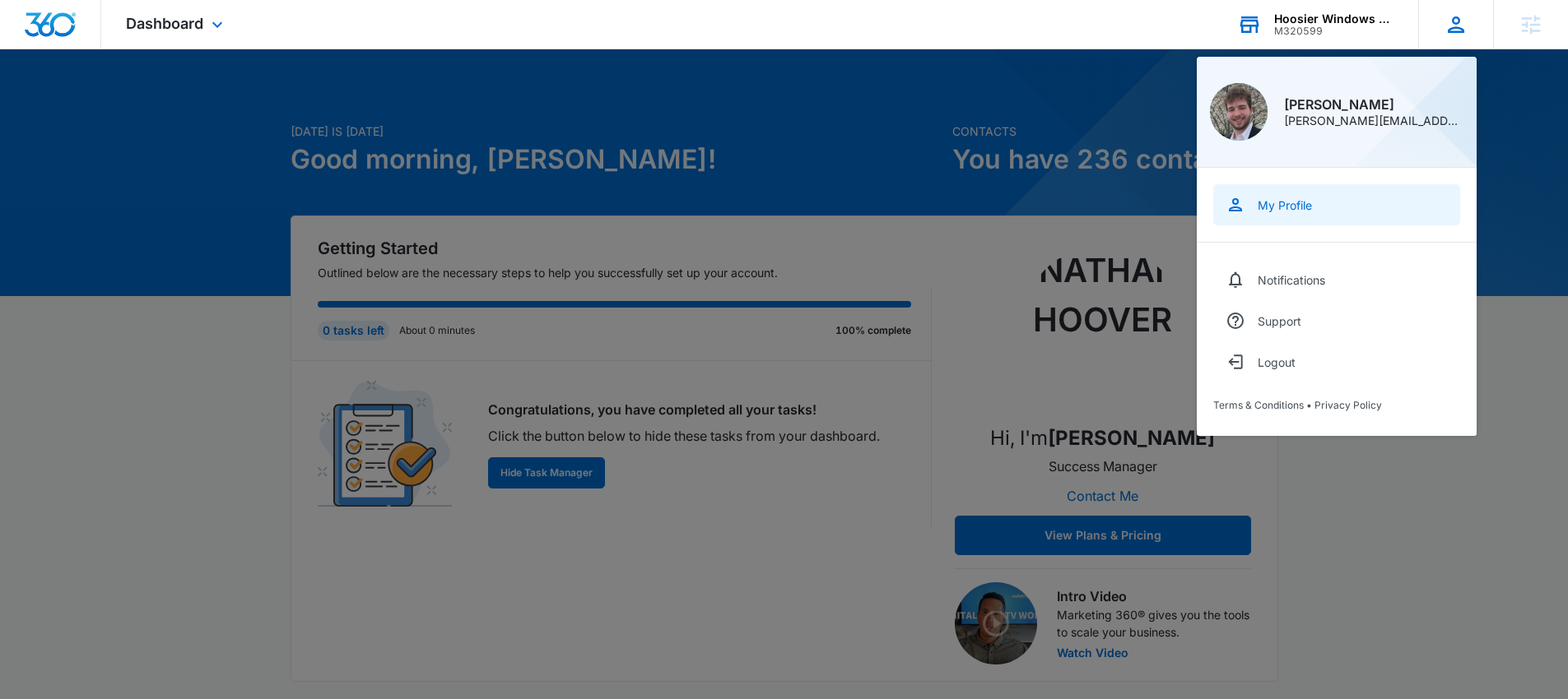
click at [1255, 203] on link "My Profile" at bounding box center [1336, 205] width 247 height 41
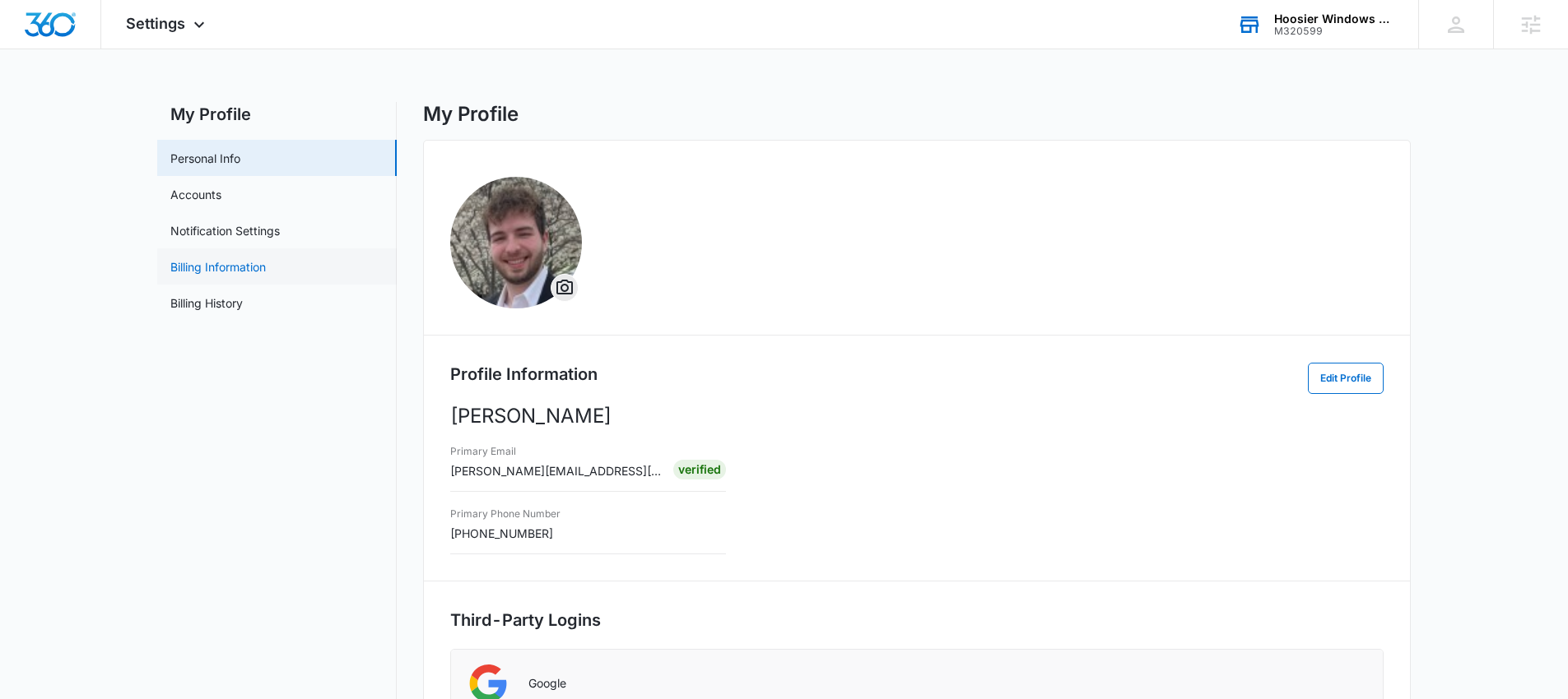
click at [210, 258] on link "Billing Information" at bounding box center [218, 266] width 96 height 17
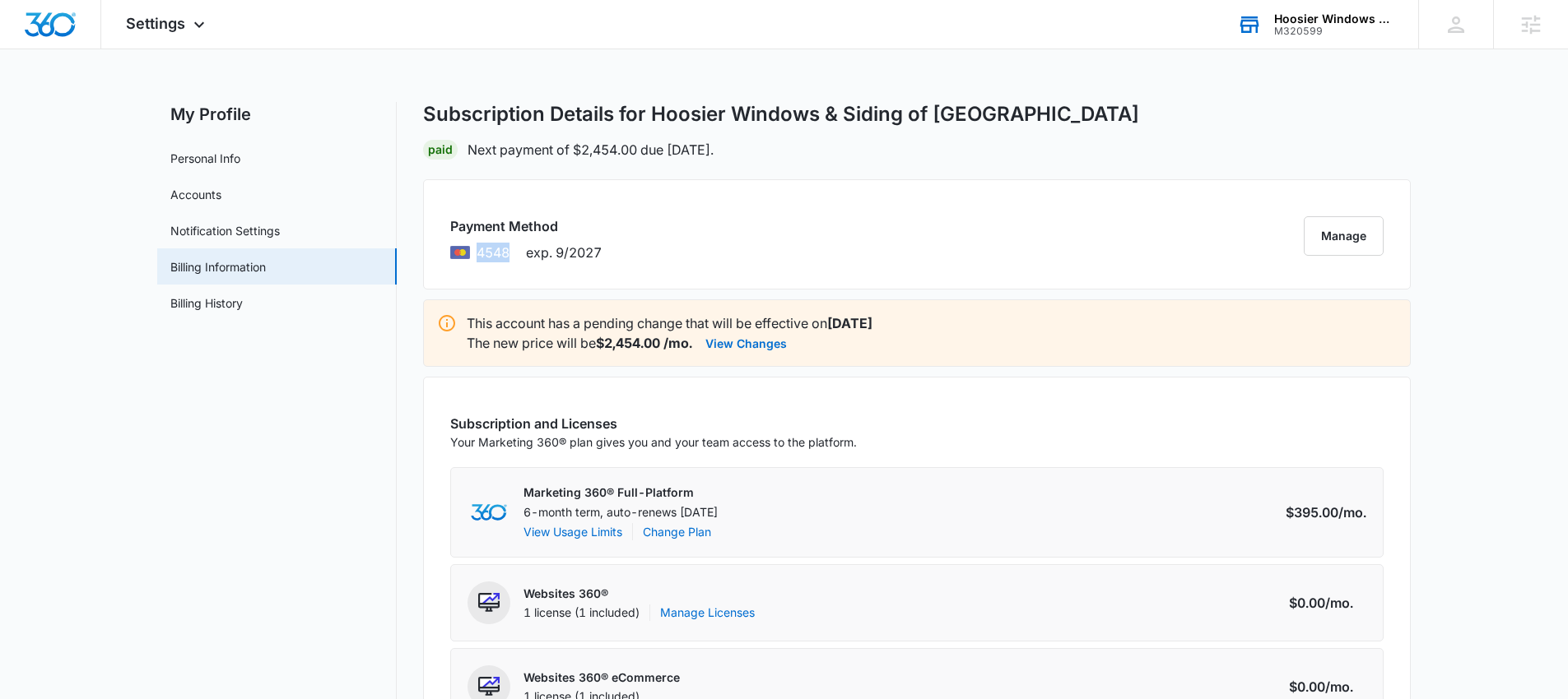
drag, startPoint x: 508, startPoint y: 252, endPoint x: 474, endPoint y: 254, distance: 34.1
click at [474, 254] on div "4548 exp. 9/2027" at bounding box center [526, 252] width 152 height 19
copy span "4548"
click at [1381, 230] on button "Manage" at bounding box center [1343, 236] width 80 height 39
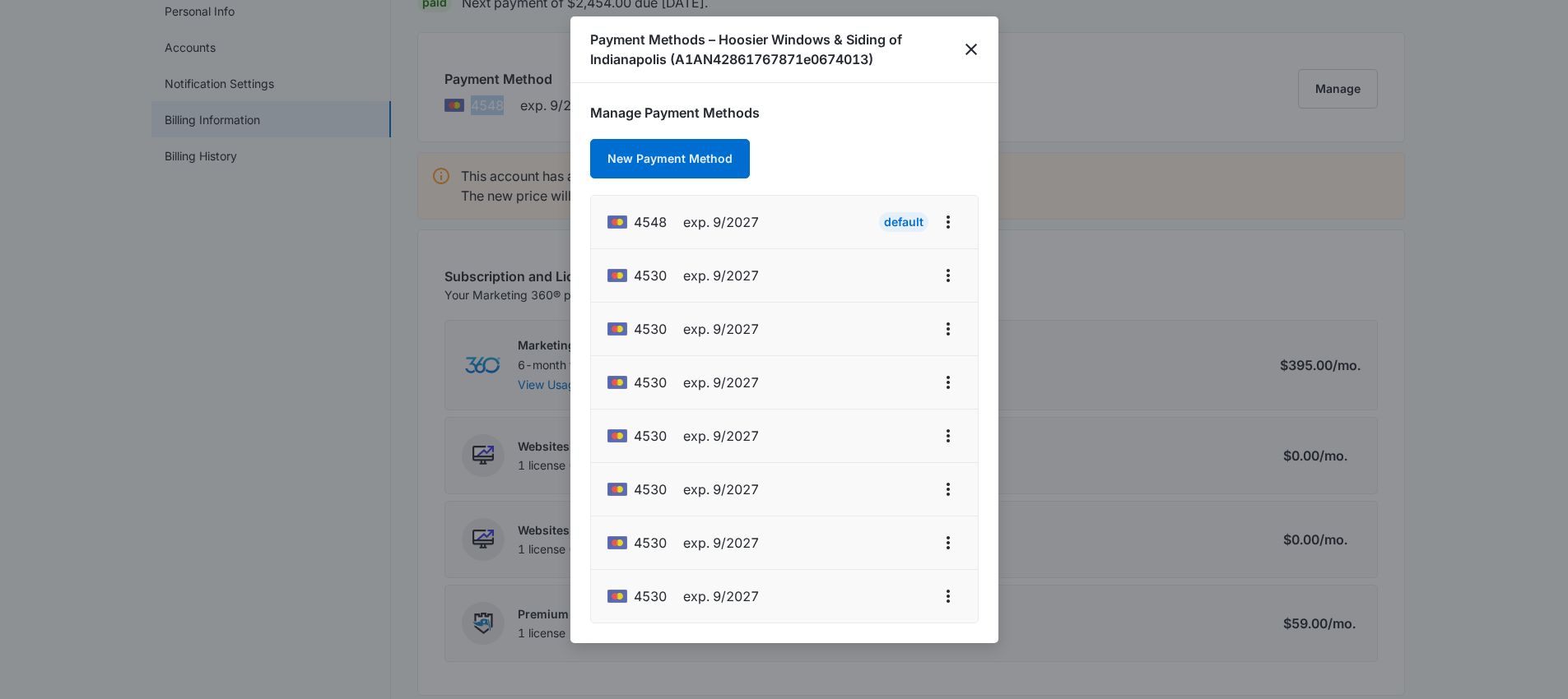
scroll to position [58, 0]
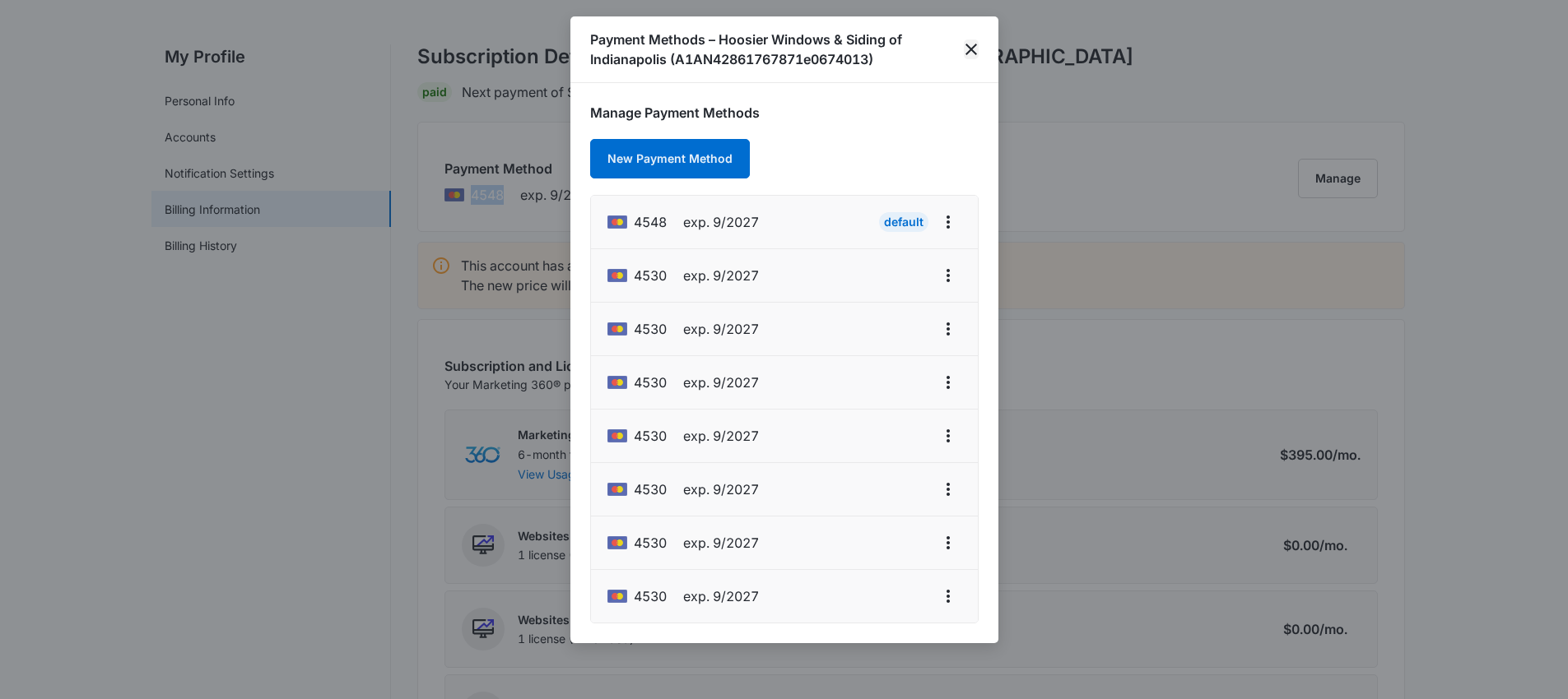
click at [968, 50] on icon "close" at bounding box center [971, 49] width 19 height 19
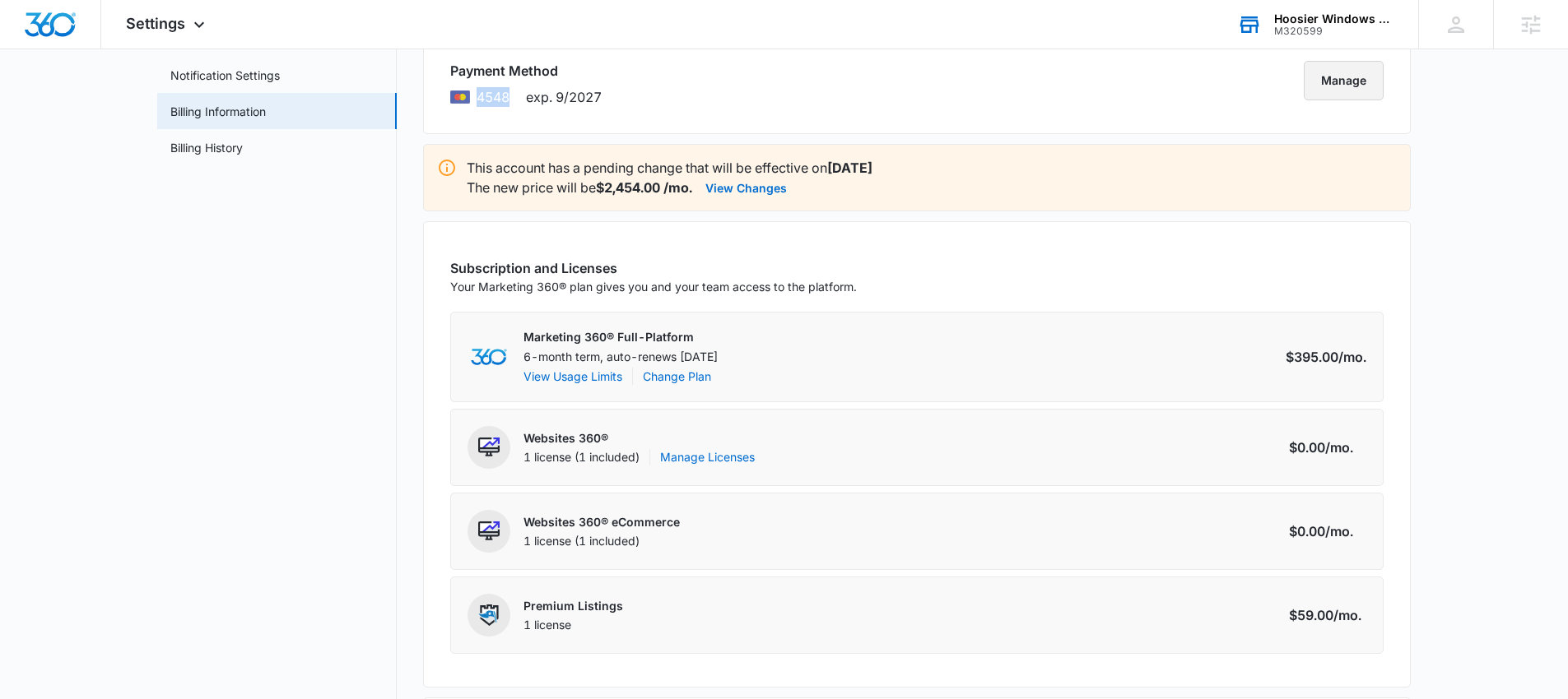
scroll to position [0, 0]
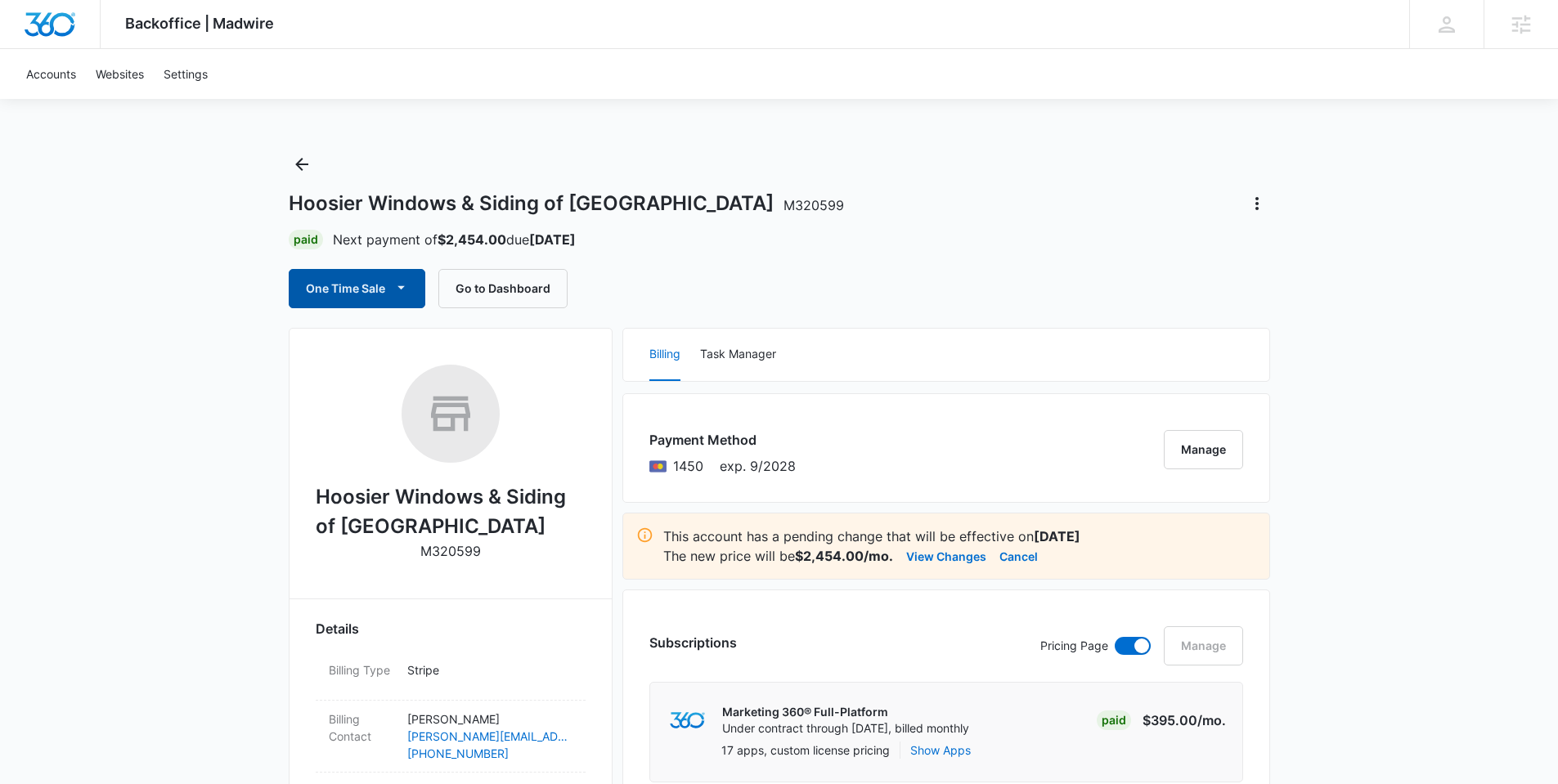
click at [382, 277] on button "One Time Sale" at bounding box center [357, 288] width 137 height 39
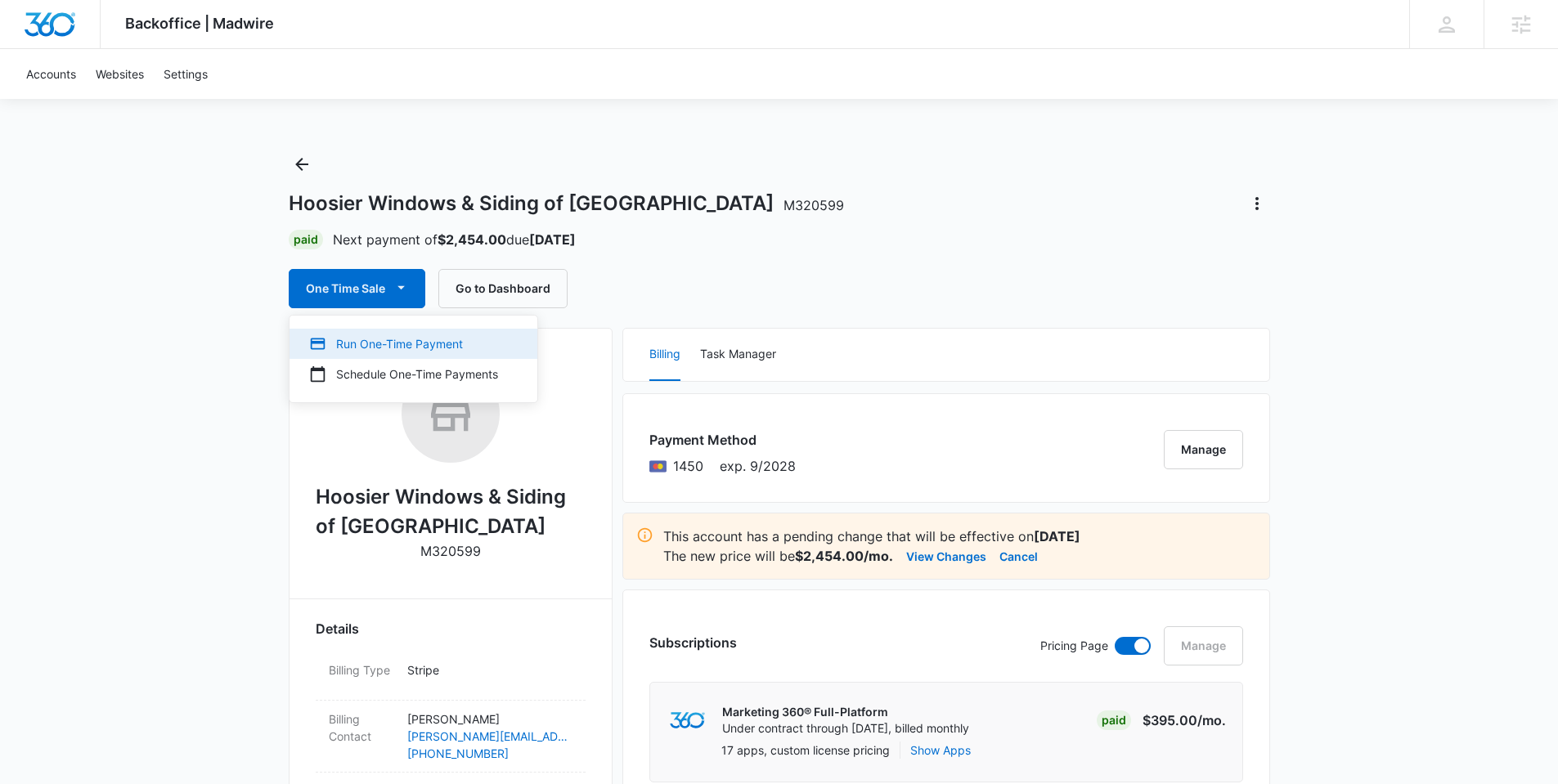
click at [372, 340] on div "Run One-Time Payment" at bounding box center [403, 343] width 189 height 17
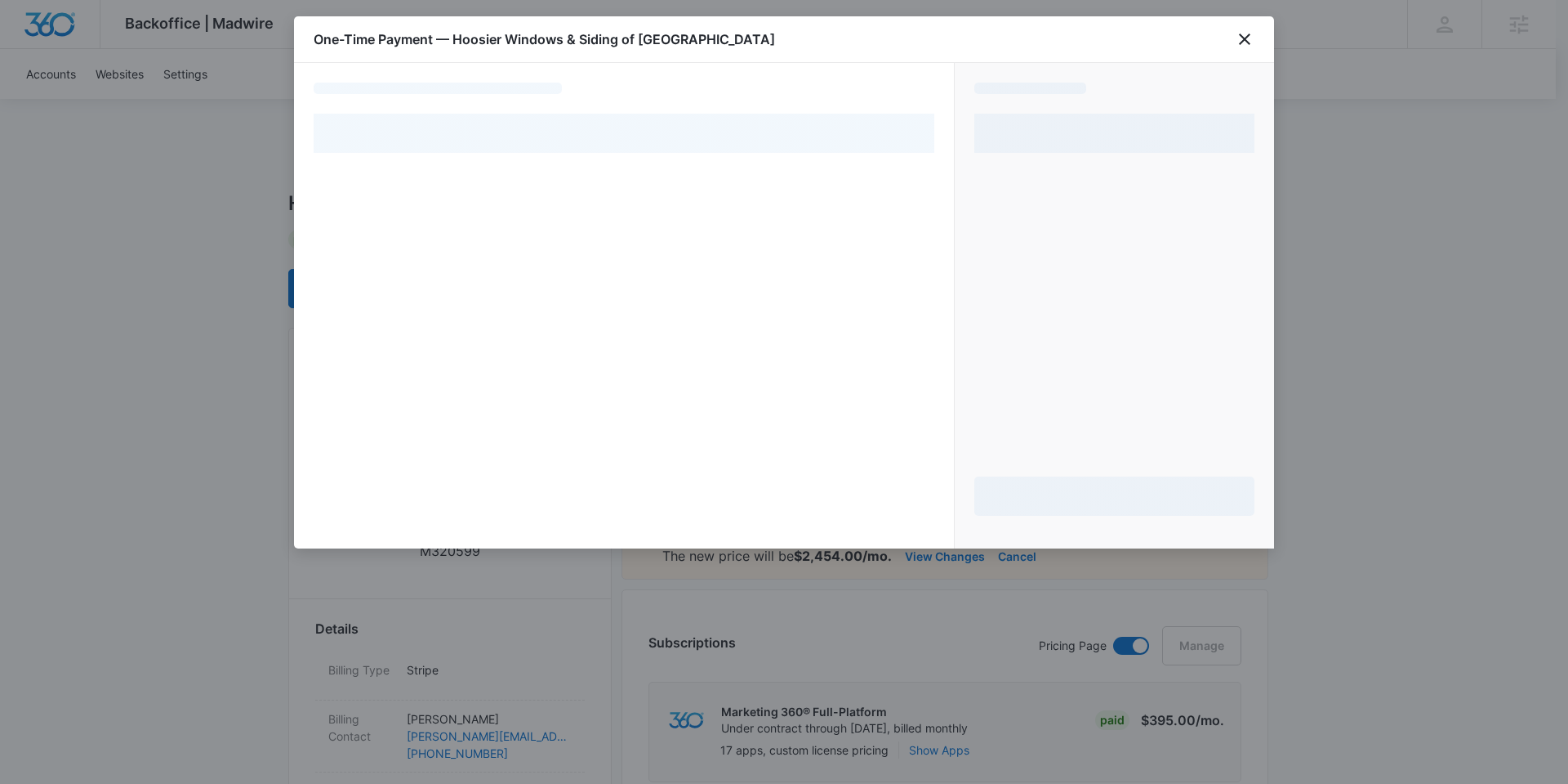
select select "pm_1S7ciUA4n8RTgNjUE6pUYcbH"
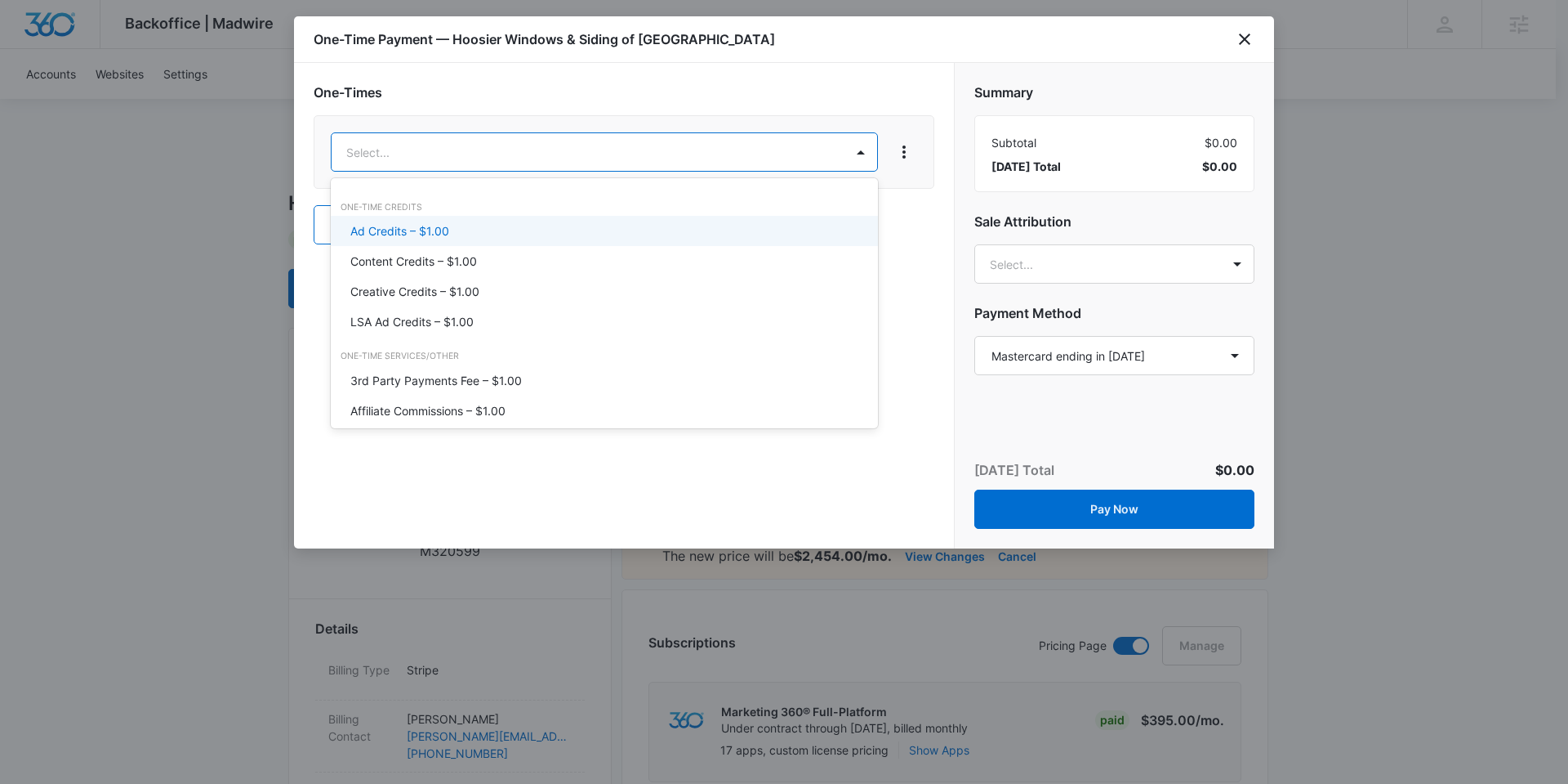
click at [472, 230] on div "Ad Credits – $1.00" at bounding box center [602, 231] width 504 height 17
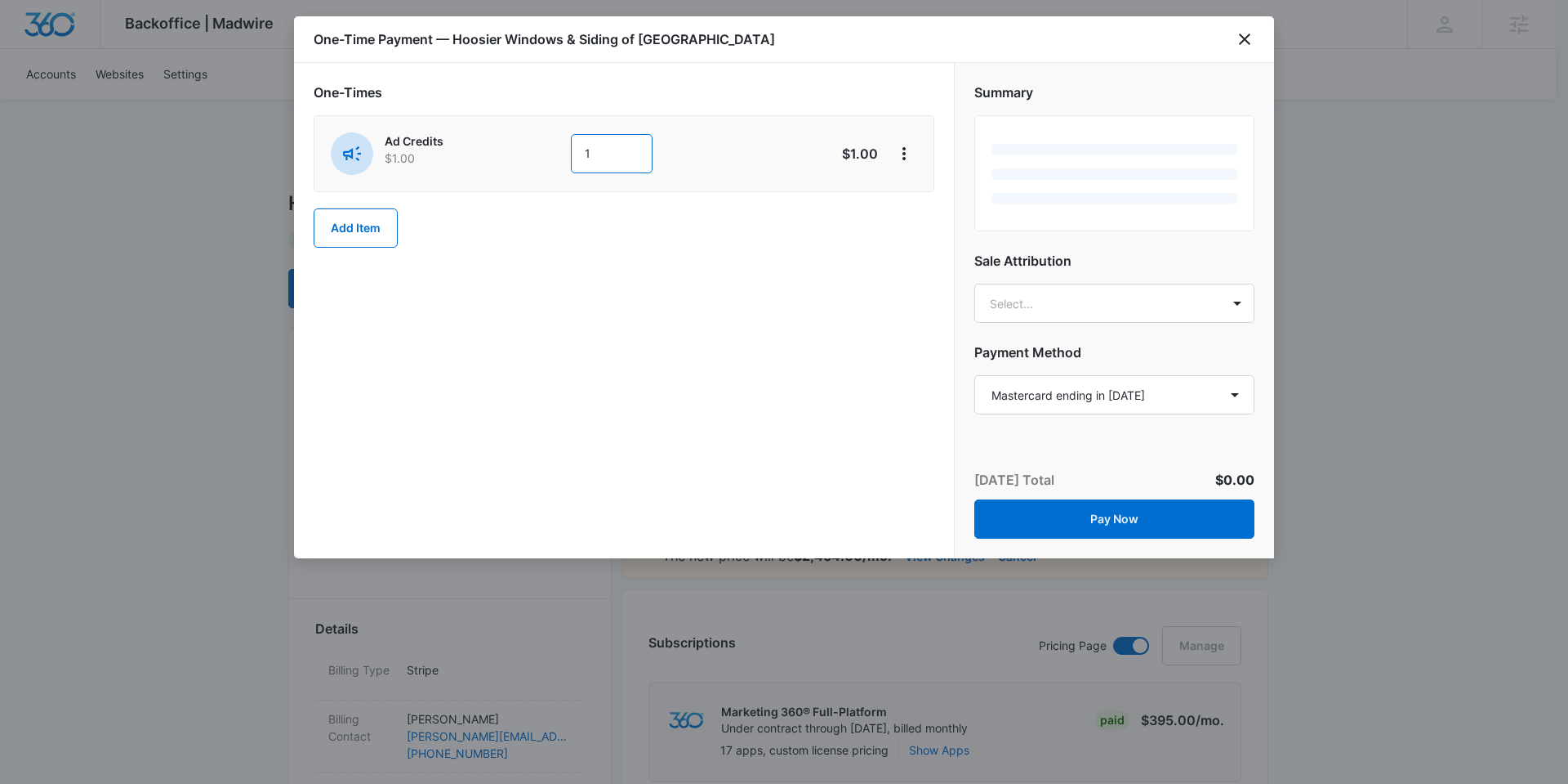
click at [597, 152] on input "1" at bounding box center [612, 153] width 82 height 39
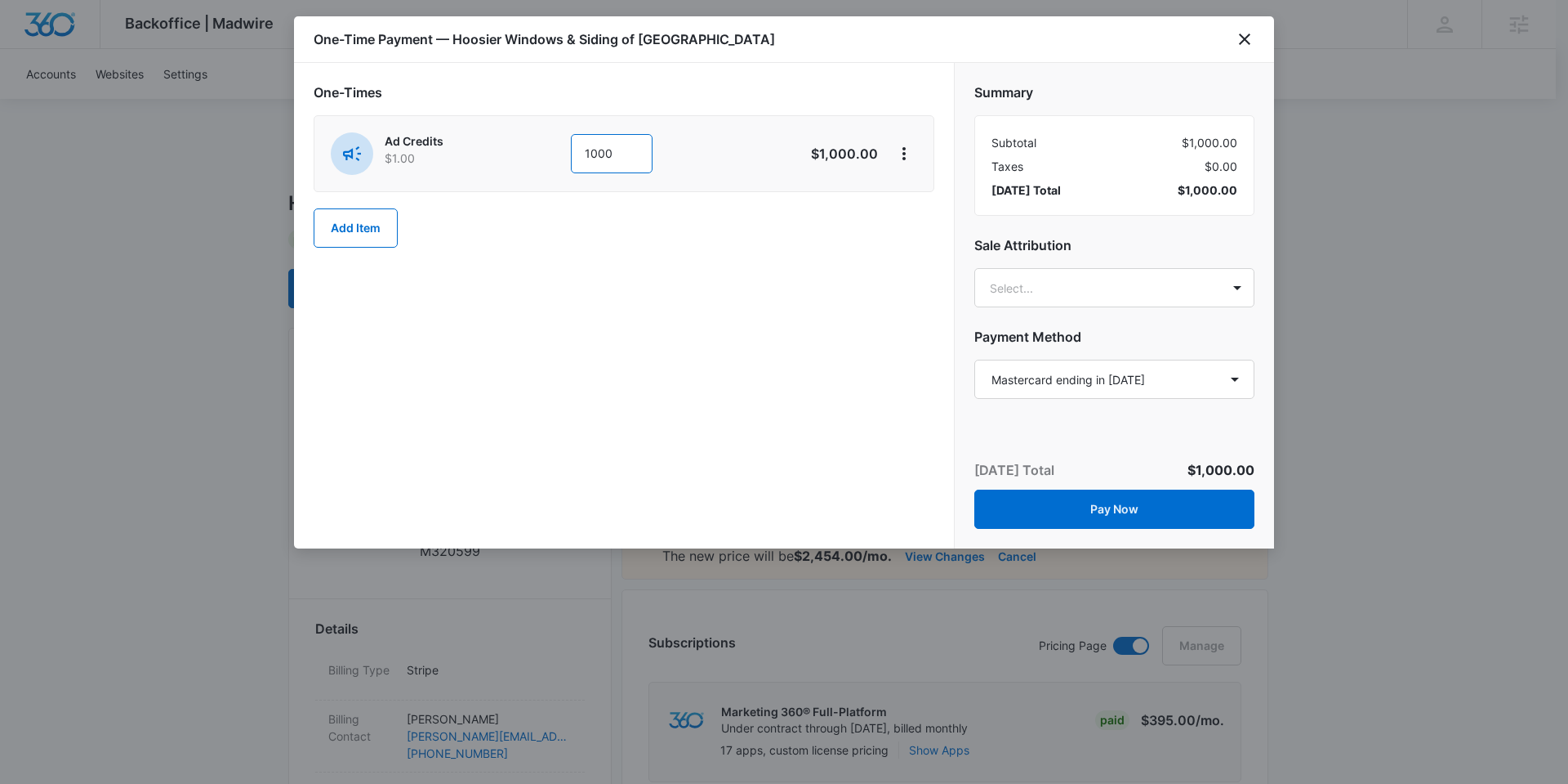
type input "1000"
click at [757, 371] on div "One-Times Ad Credits $1.00 1000 $1,000.00 Add Item" at bounding box center [624, 306] width 660 height 486
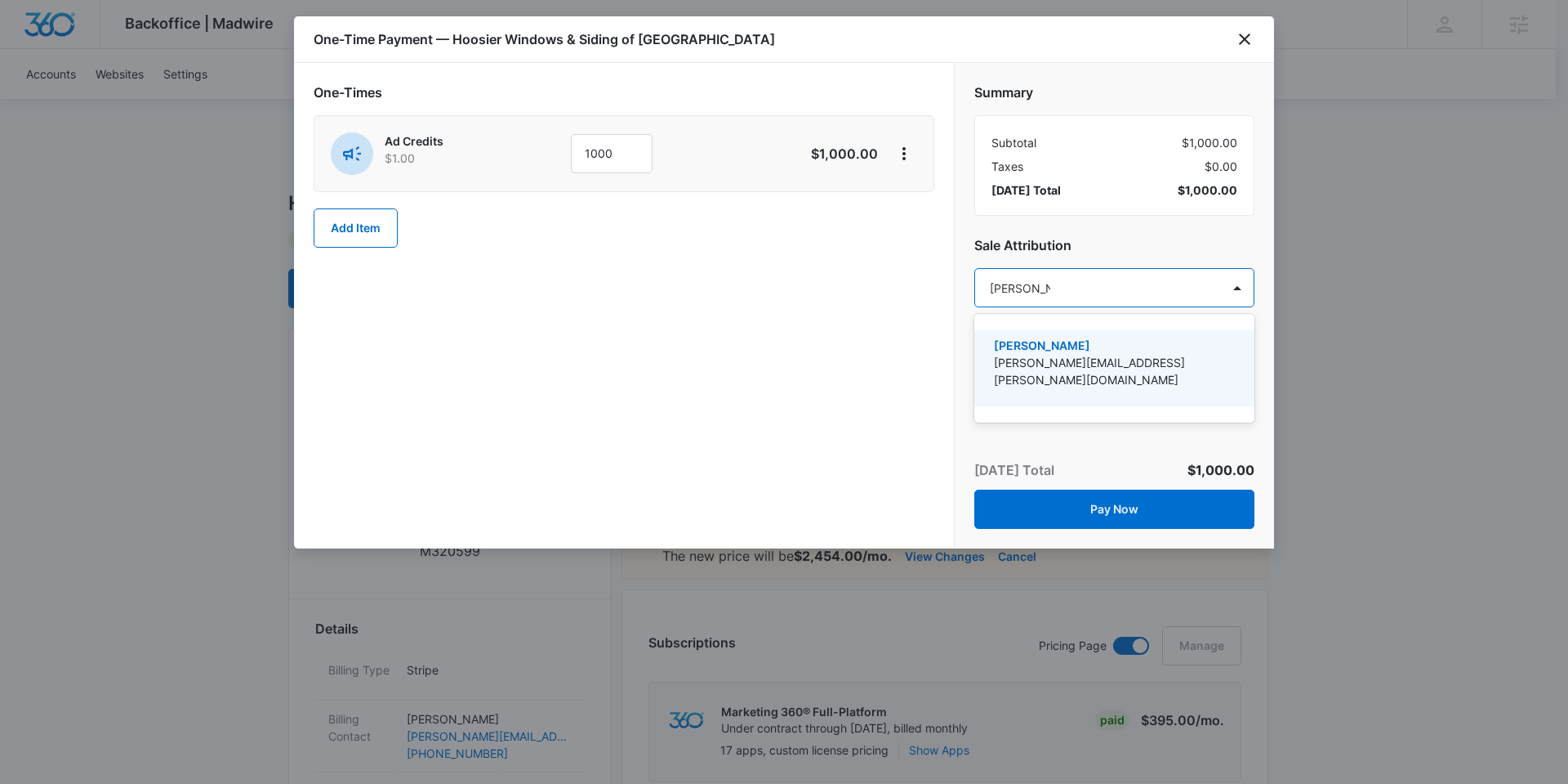
type input "Nathan Hoo"
click at [1044, 359] on p "[PERSON_NAME][EMAIL_ADDRESS][PERSON_NAME][DOMAIN_NAME]" at bounding box center [1113, 371] width 238 height 35
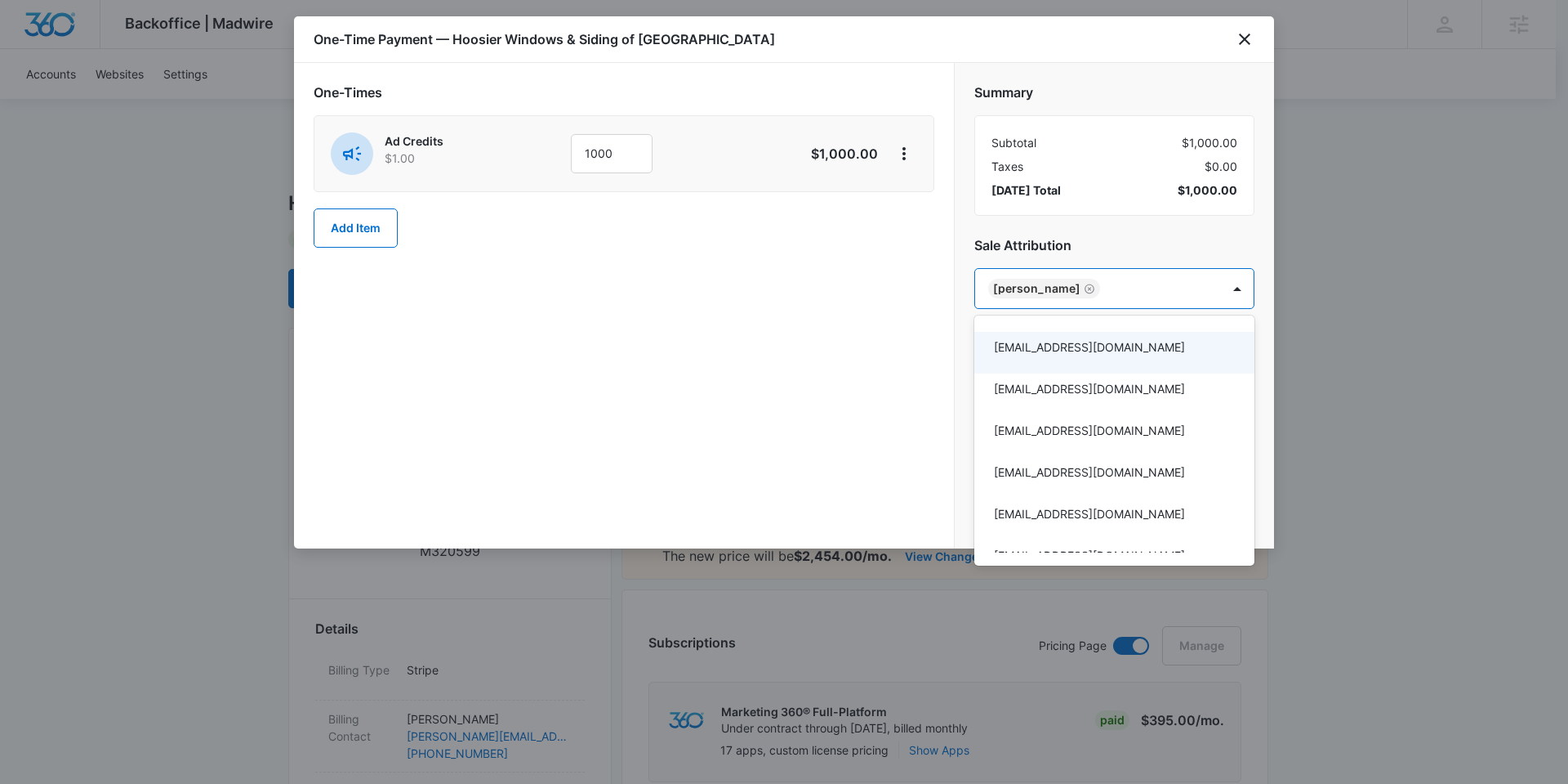
click at [756, 367] on div at bounding box center [784, 392] width 1568 height 784
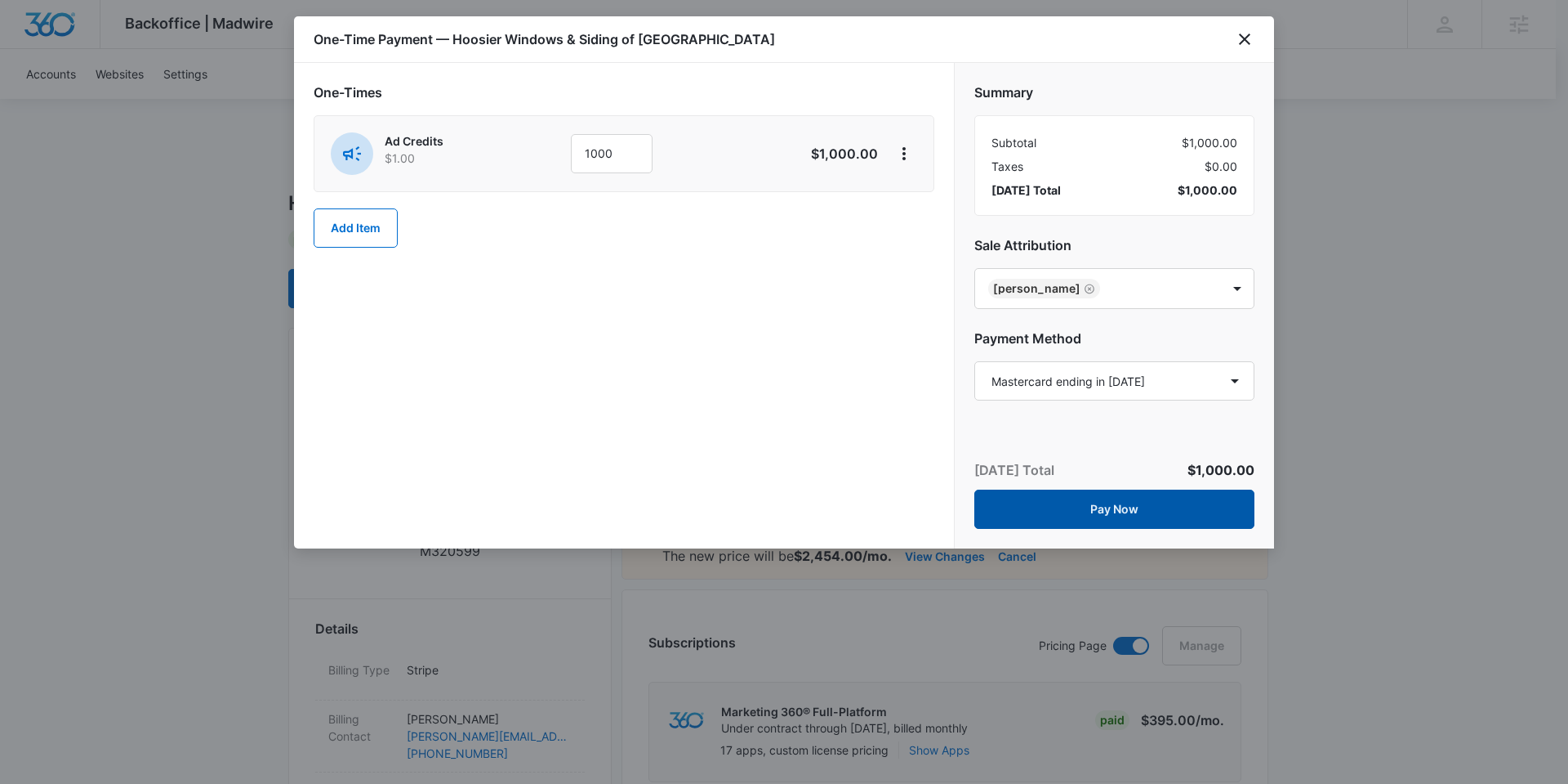
click at [1095, 512] on button "Pay Now" at bounding box center [1114, 508] width 280 height 39
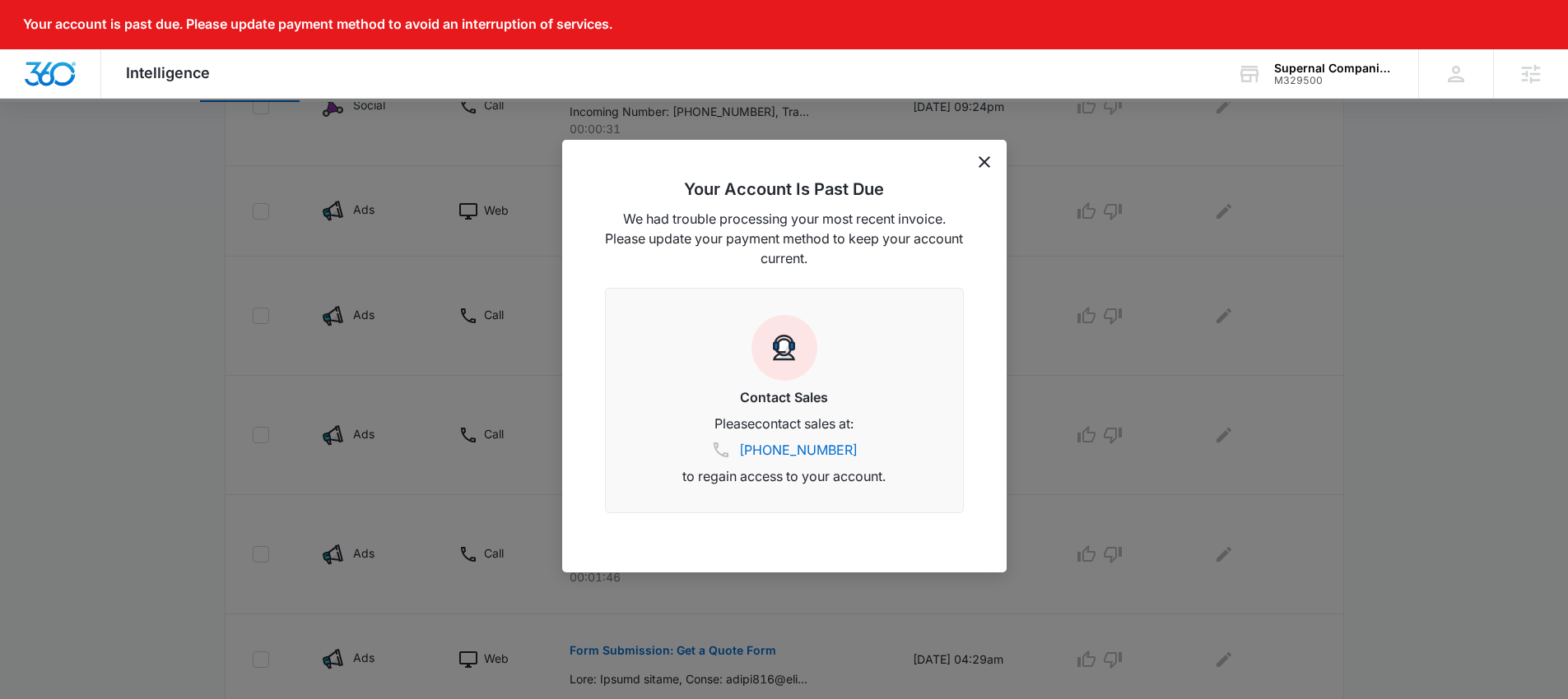
scroll to position [519, 0]
click at [982, 162] on icon "dismiss this dialog" at bounding box center [984, 162] width 12 height 12
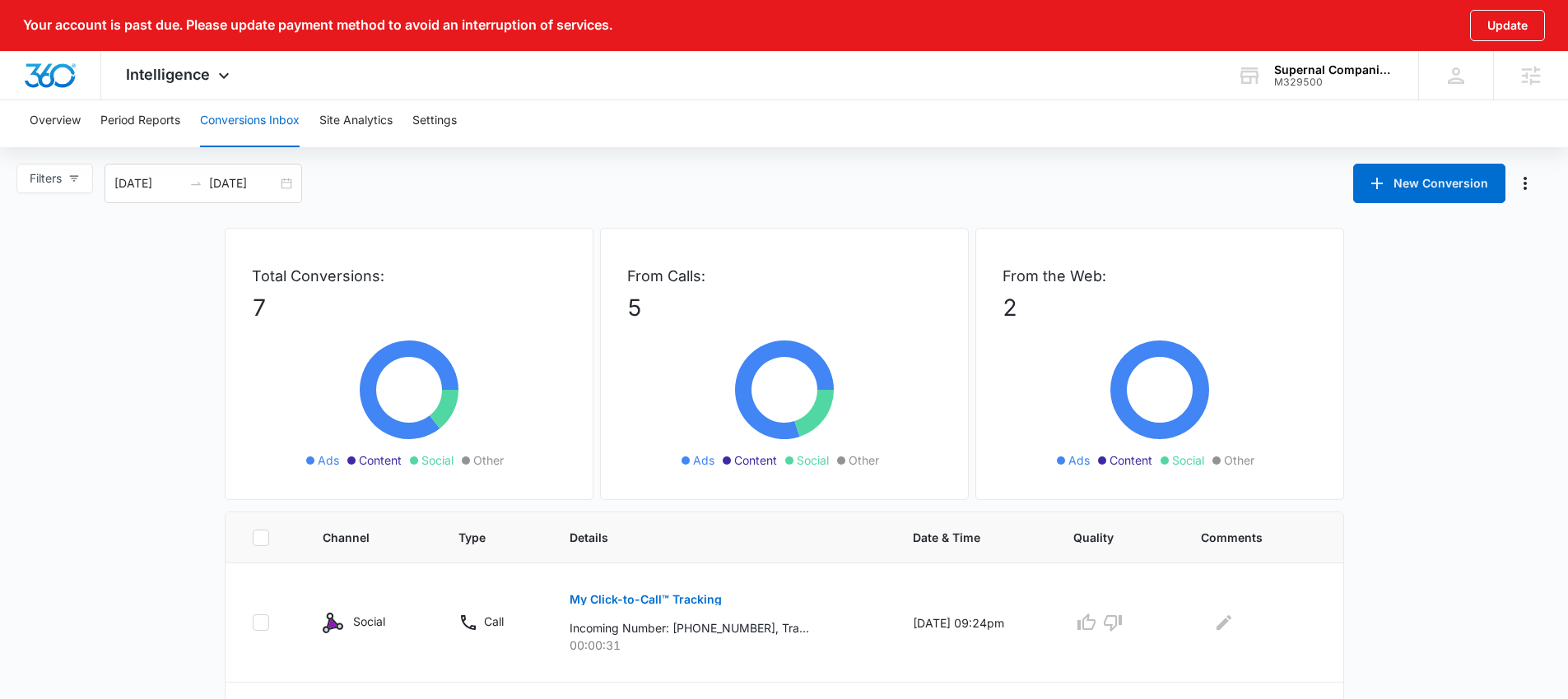
scroll to position [0, 0]
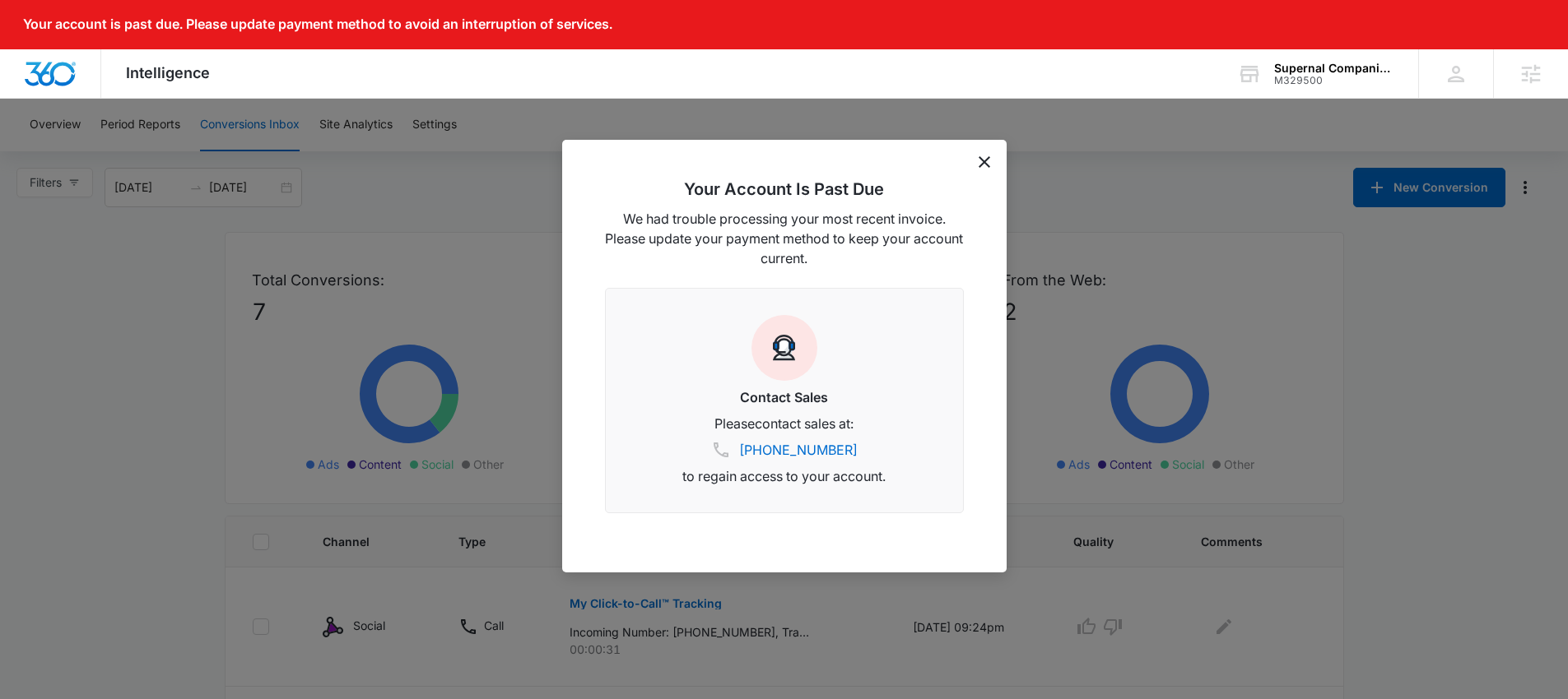
click at [983, 160] on icon "dismiss this dialog" at bounding box center [984, 162] width 12 height 12
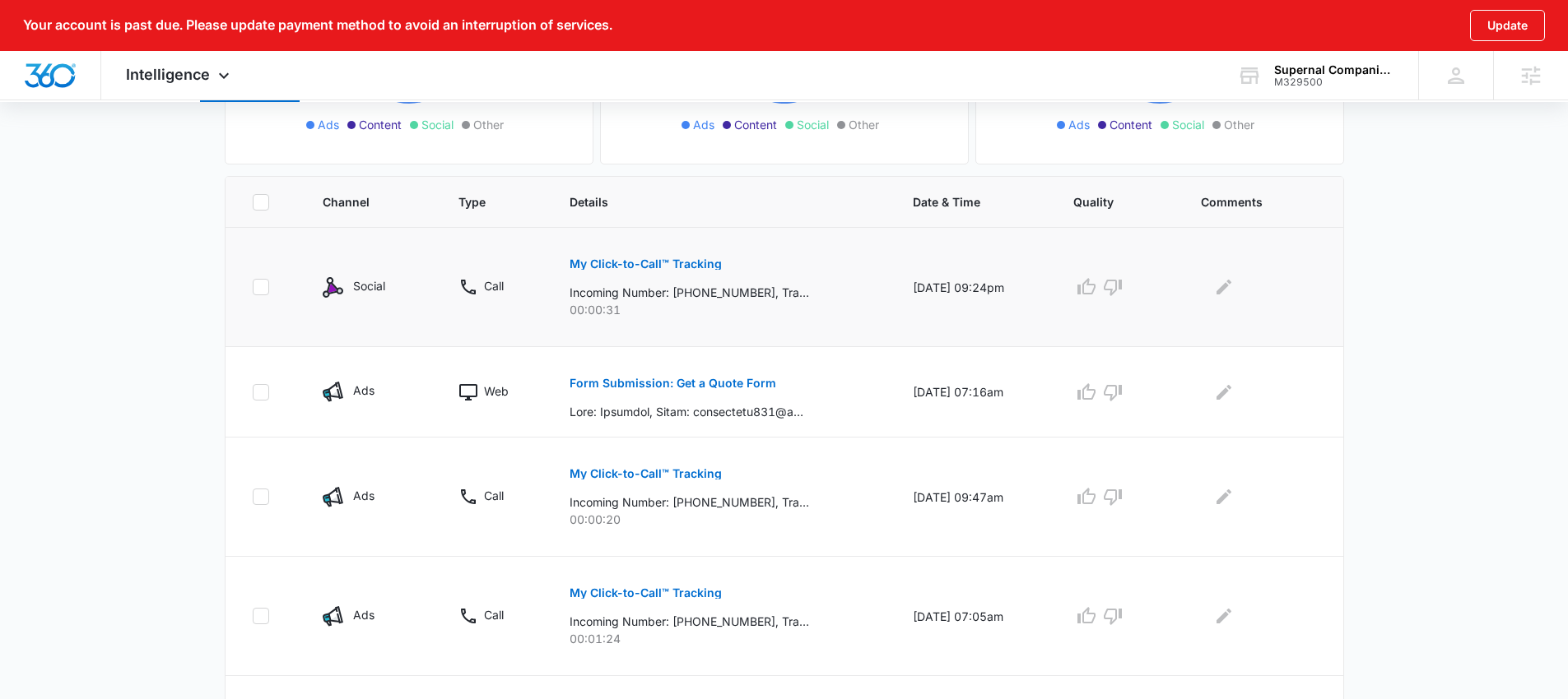
scroll to position [339, 0]
click at [724, 281] on div "My Click-to-Call™ Tracking Incoming Number: +18572490315, Tracking Number: +185…" at bounding box center [722, 282] width 303 height 74
click at [653, 259] on p "My Click-to-Call™ Tracking" at bounding box center [646, 265] width 153 height 12
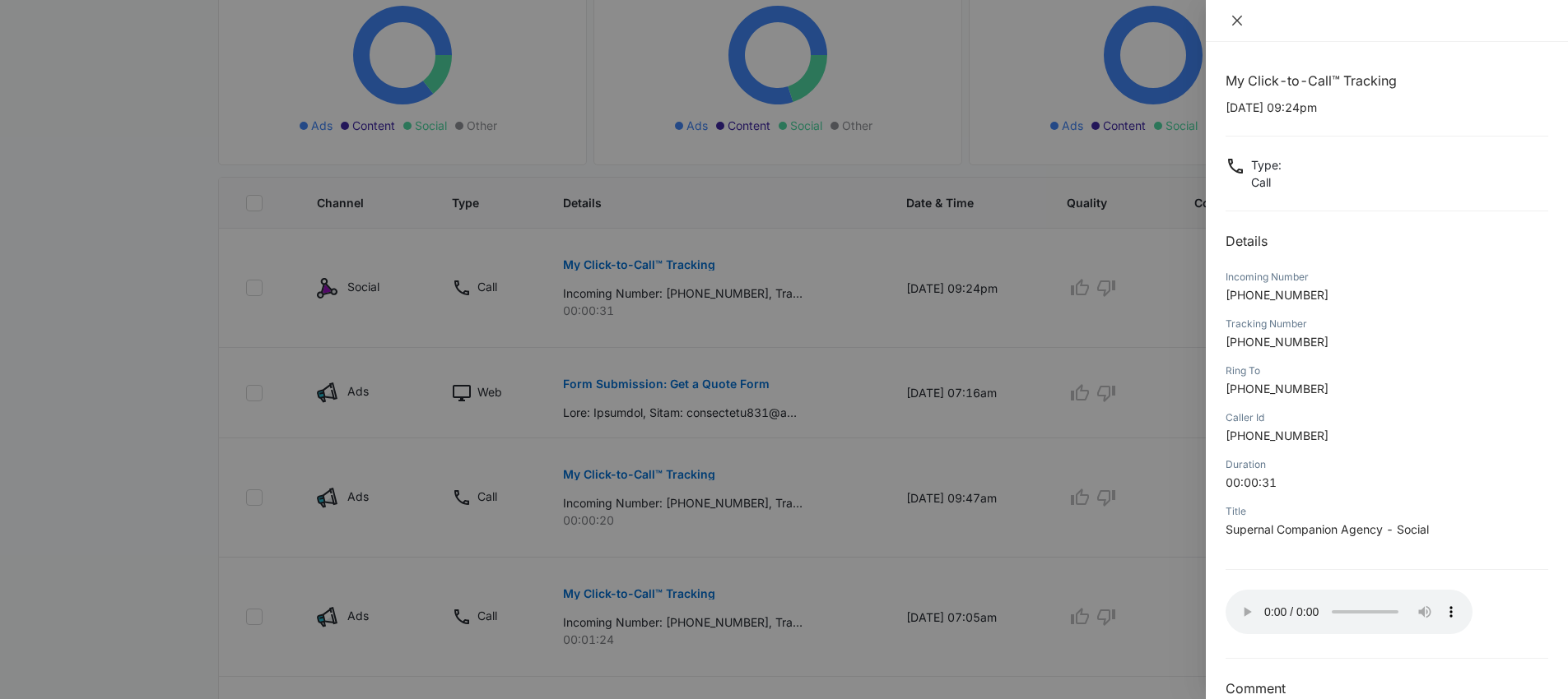
click at [1238, 13] on button "Close" at bounding box center [1236, 20] width 23 height 15
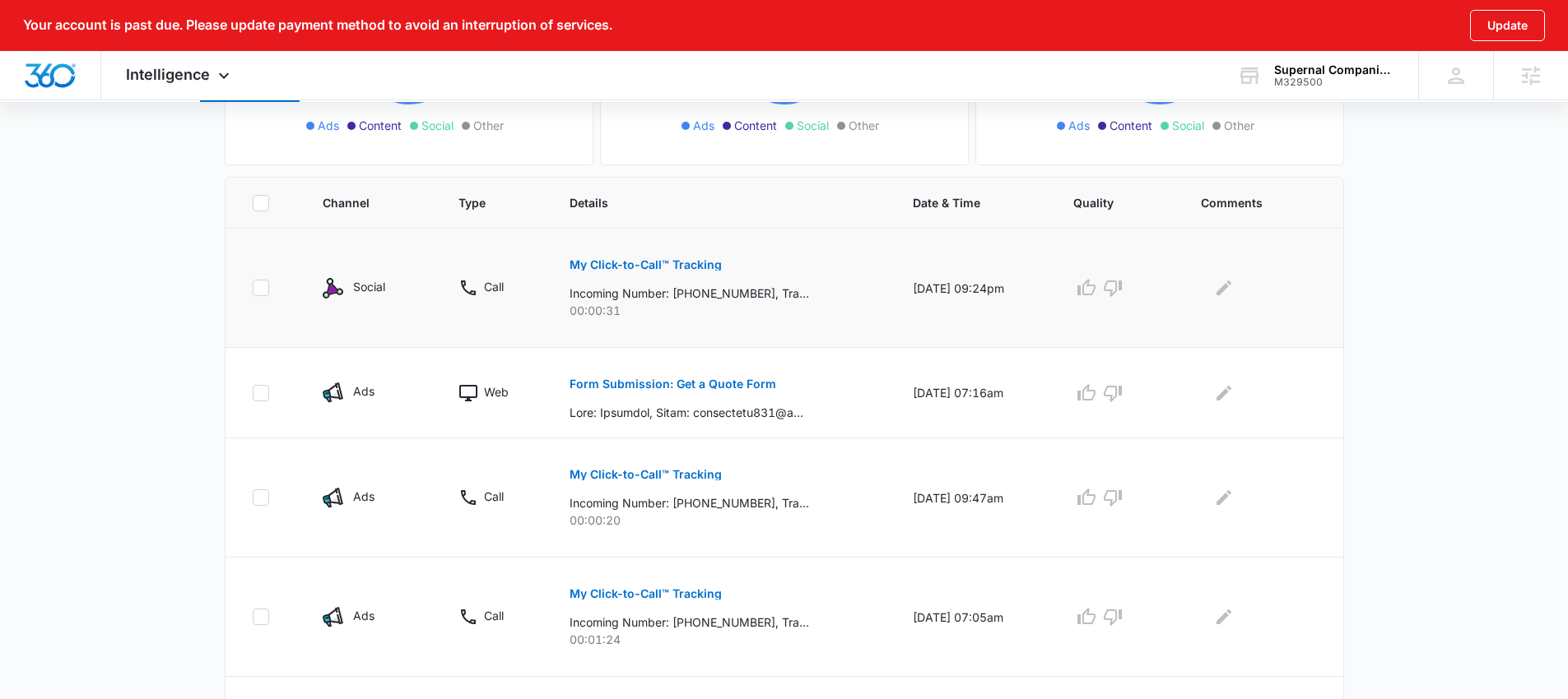
click at [657, 268] on p "My Click-to-Call™ Tracking" at bounding box center [646, 265] width 153 height 12
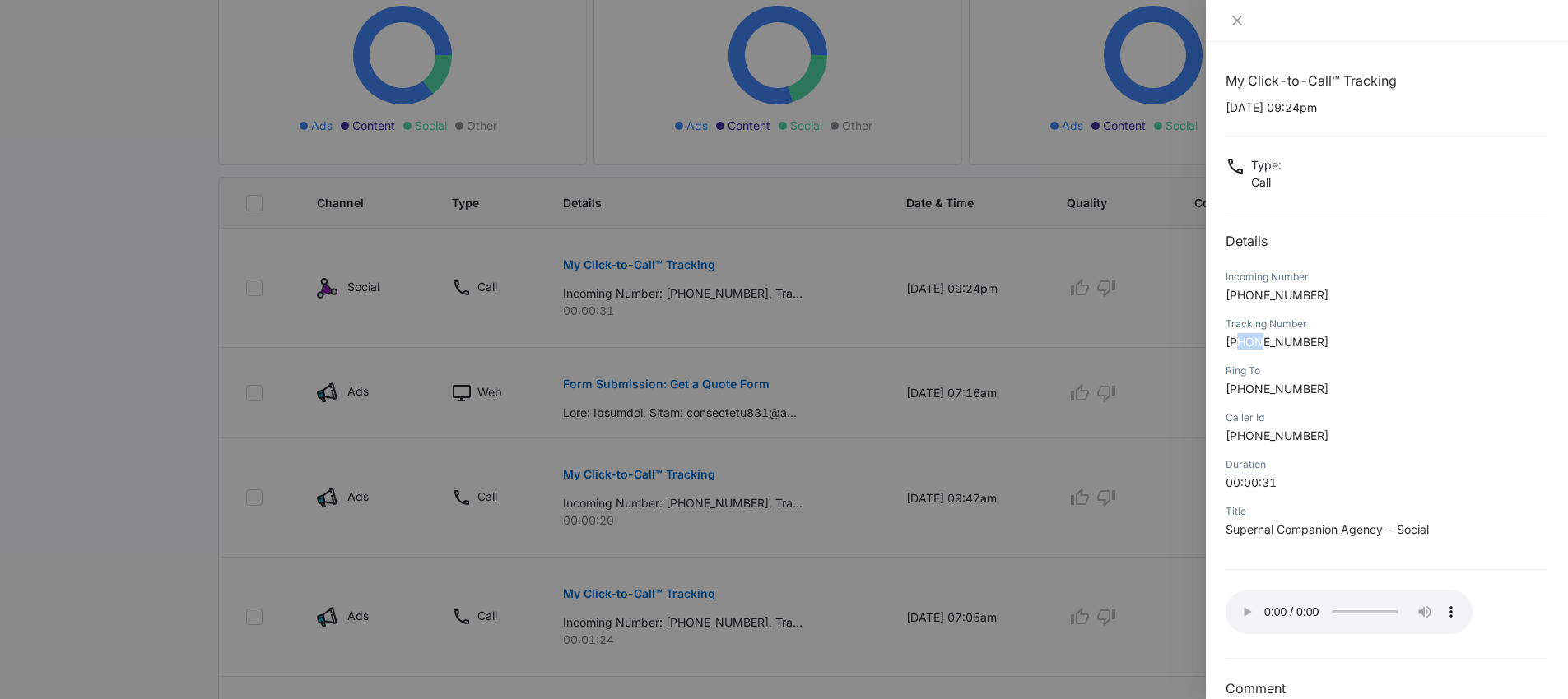
drag, startPoint x: 1241, startPoint y: 343, endPoint x: 1264, endPoint y: 344, distance: 23.0
click at [1264, 344] on span "+18572097874" at bounding box center [1277, 341] width 103 height 14
copy span "857"
click at [167, 120] on div at bounding box center [784, 349] width 1568 height 699
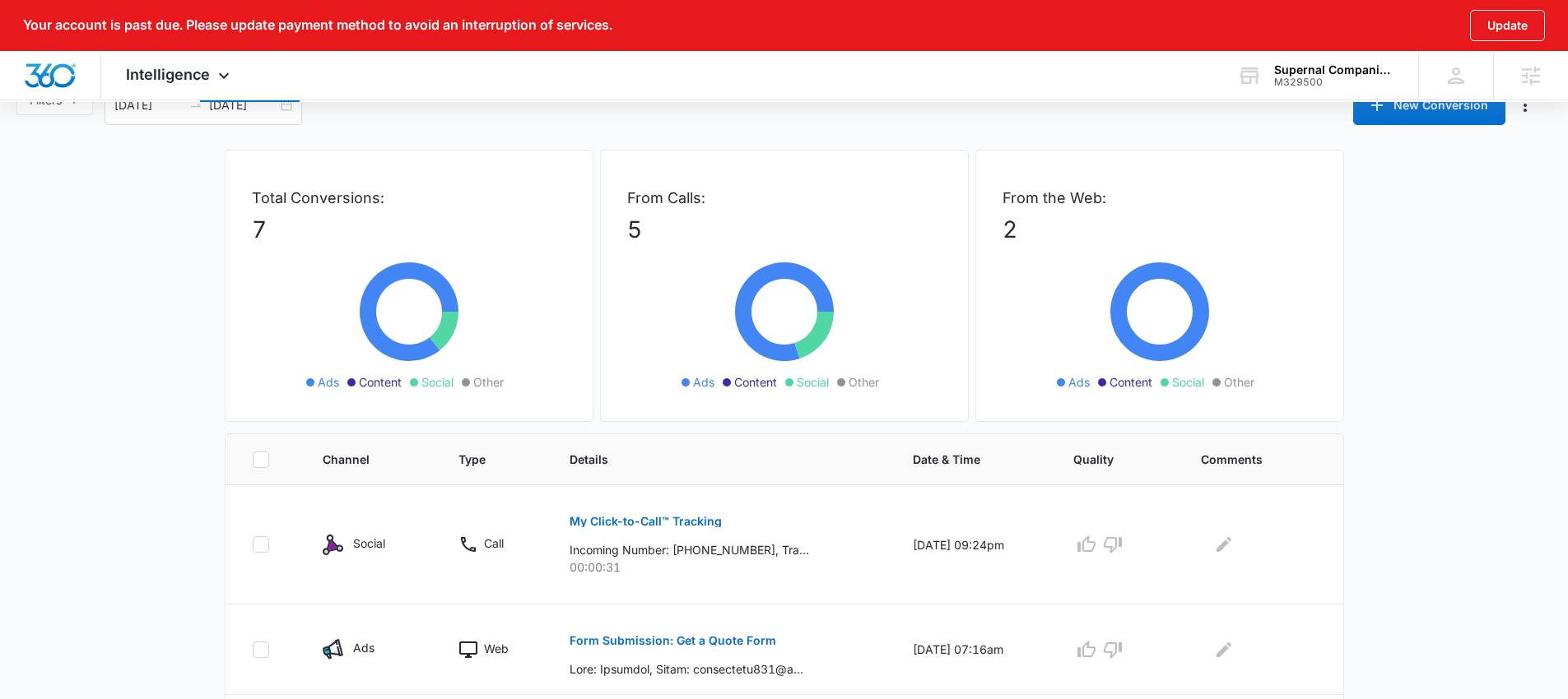
scroll to position [0, 0]
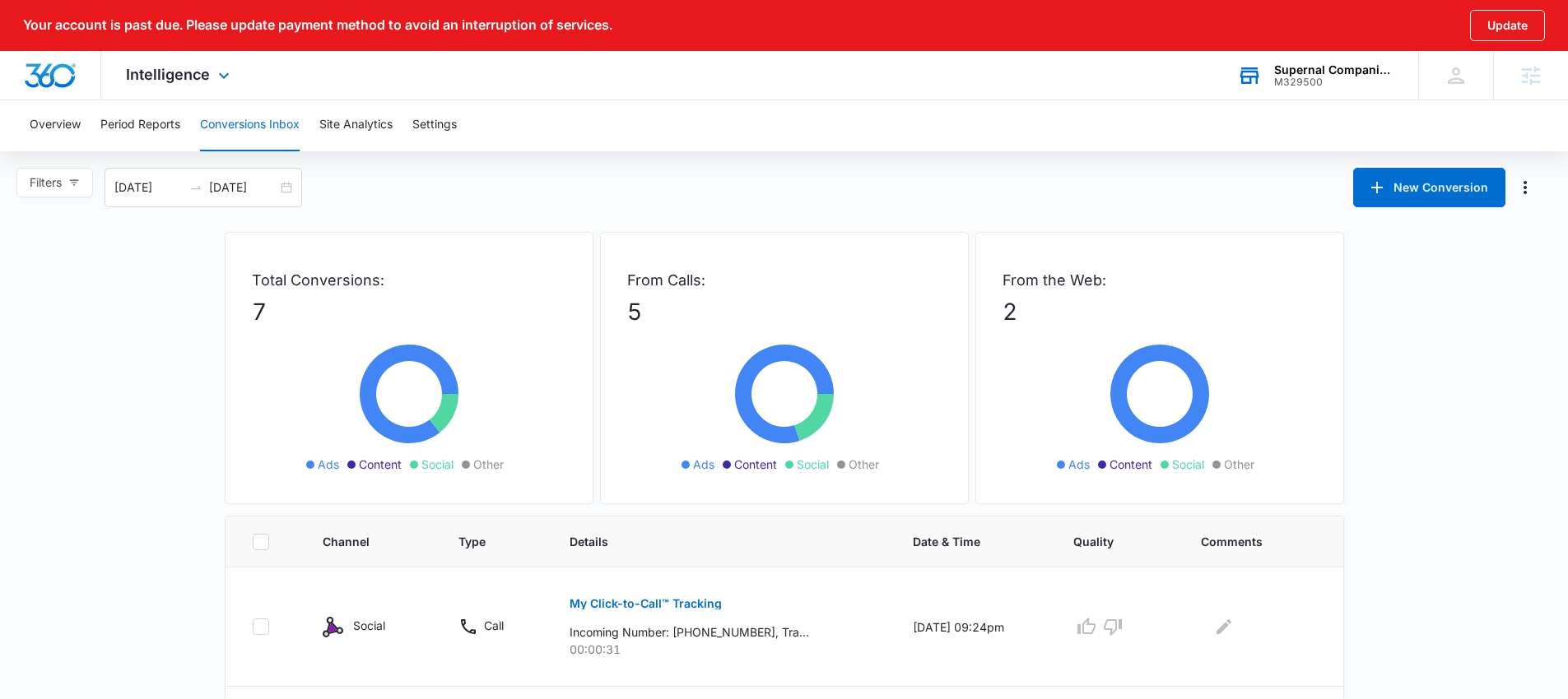
click at [1297, 78] on div "M329500" at bounding box center [1334, 82] width 120 height 12
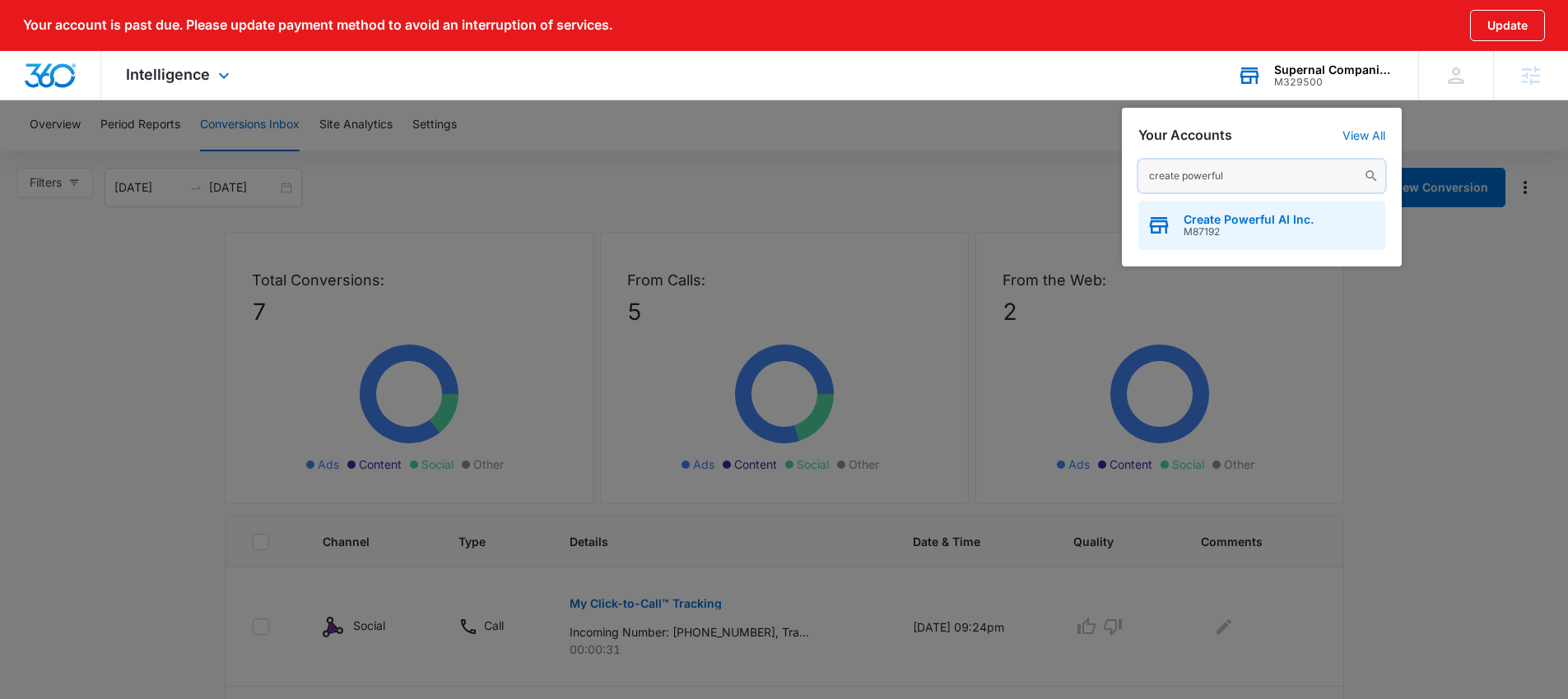
type input "create powerful"
click at [1218, 210] on div "Create Powerful AI Inc. M87192" at bounding box center [1261, 225] width 247 height 50
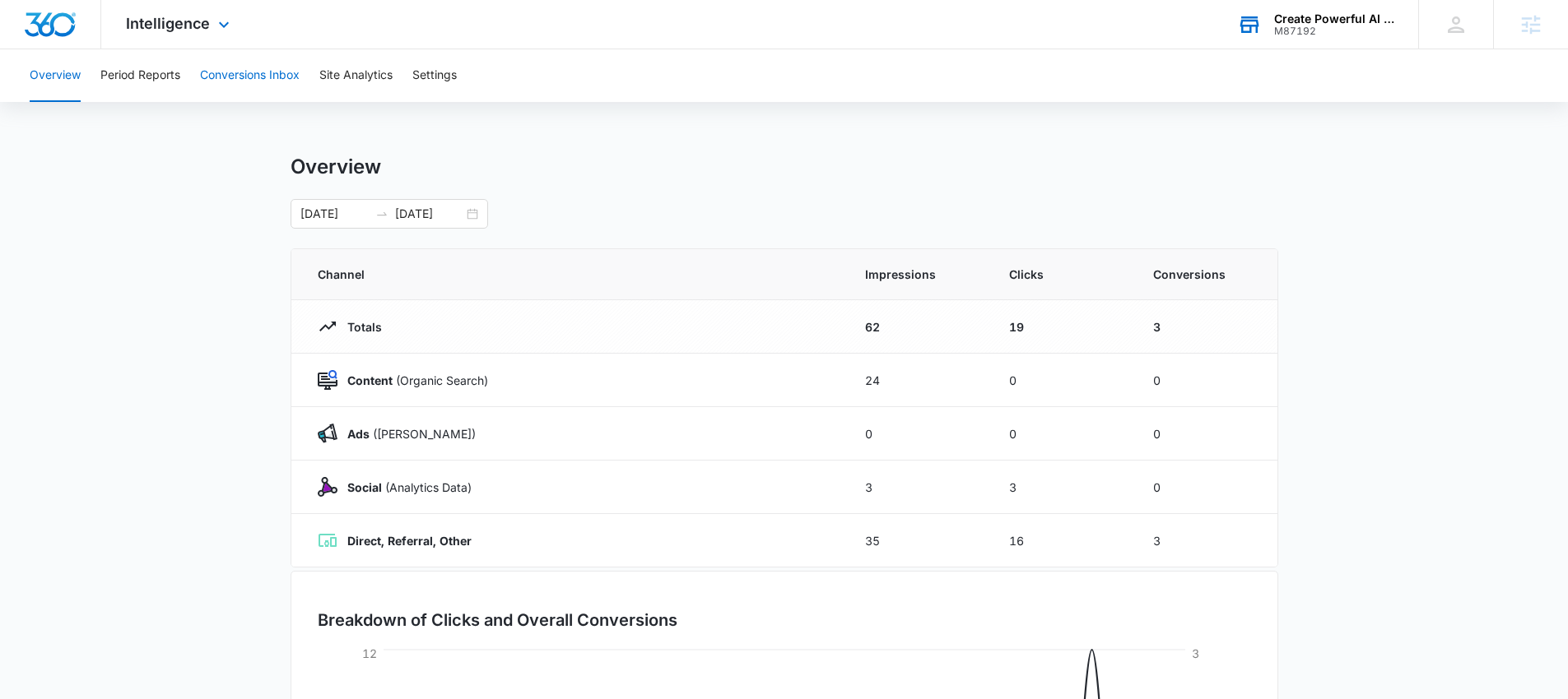
click at [248, 71] on button "Conversions Inbox" at bounding box center [250, 75] width 99 height 52
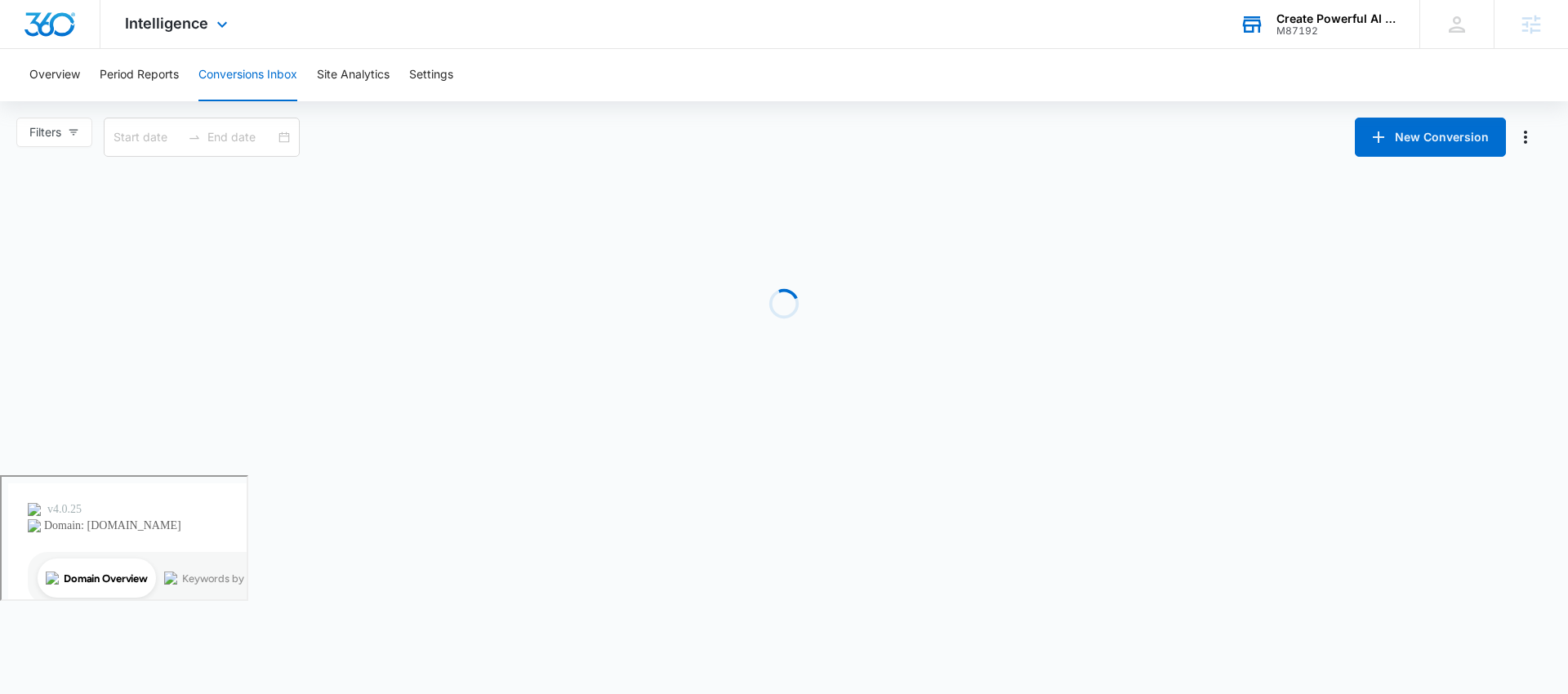
type input "08/16/2025"
type input "09/15/2025"
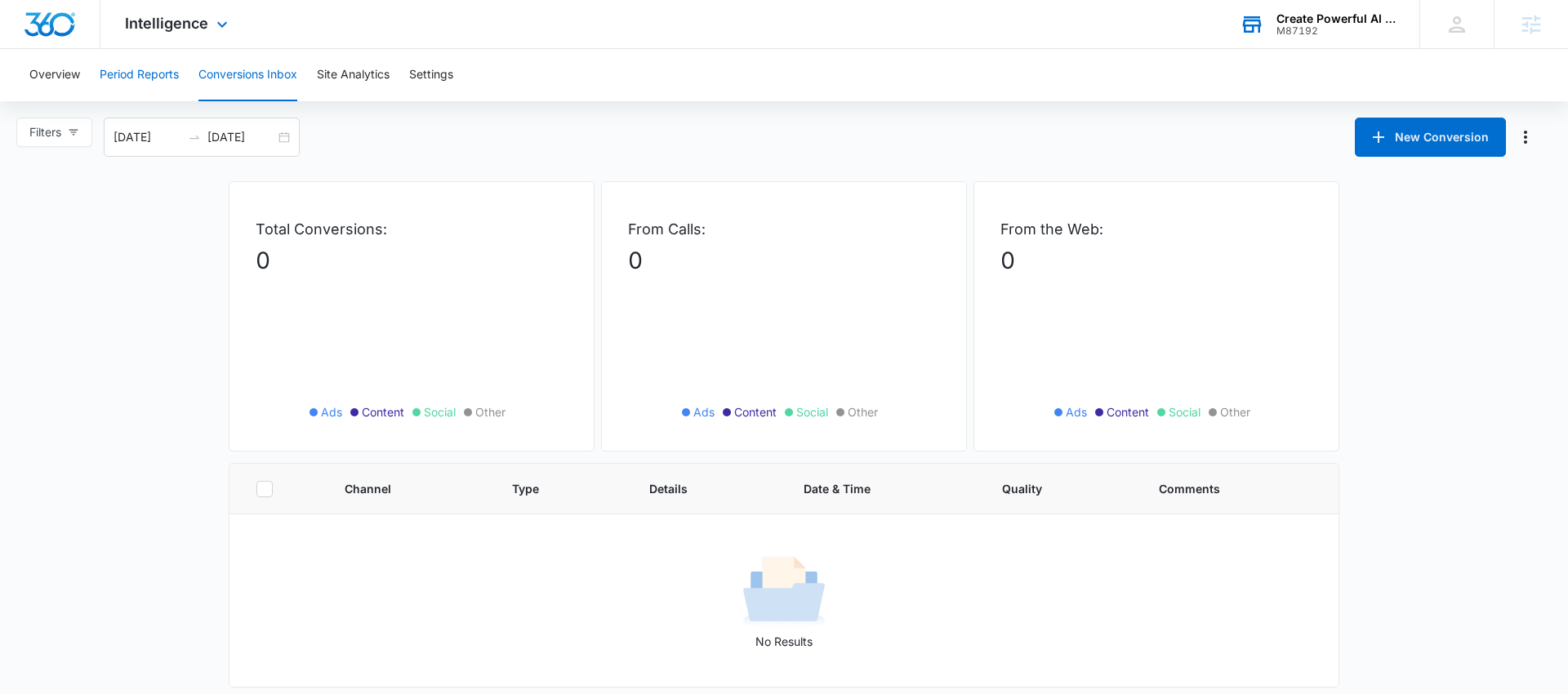
click at [146, 68] on button "Period Reports" at bounding box center [139, 75] width 79 height 52
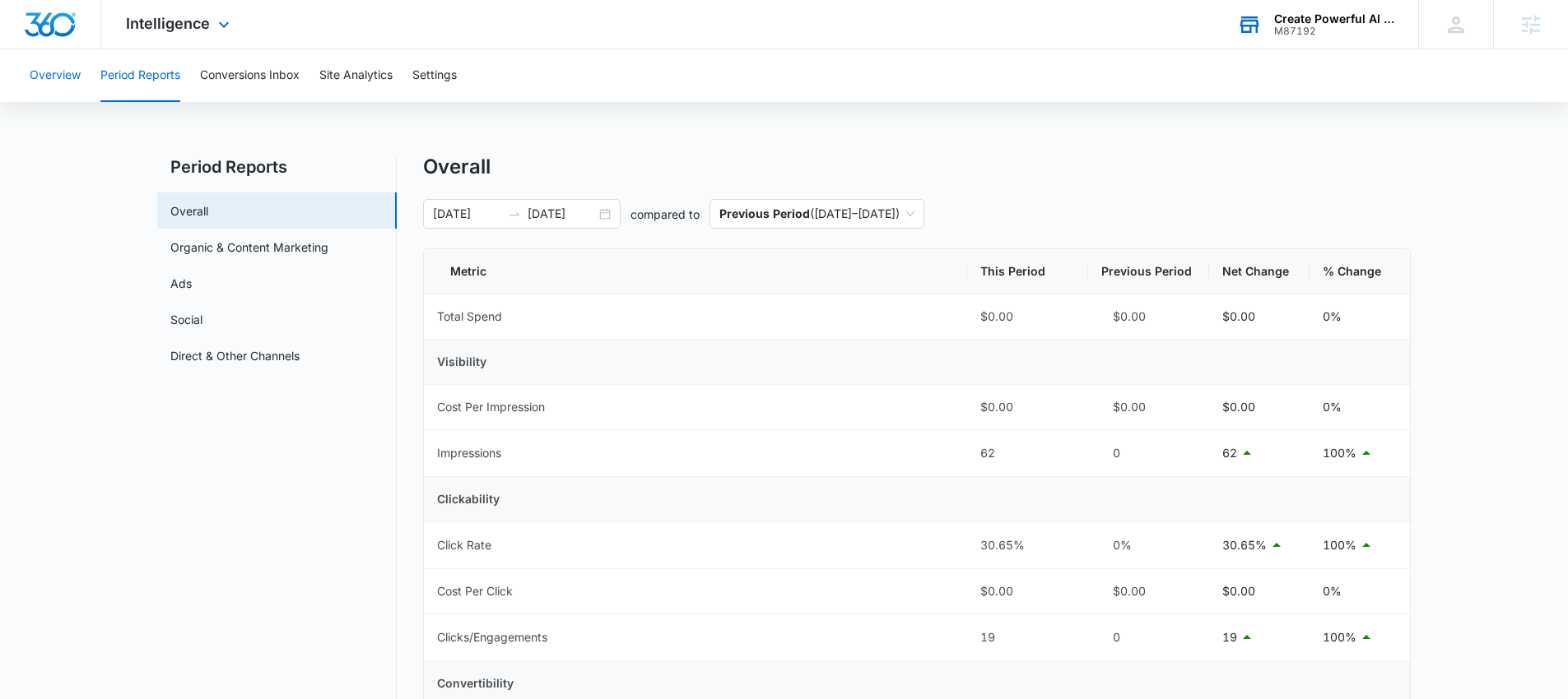
click at [59, 72] on button "Overview" at bounding box center [55, 75] width 51 height 52
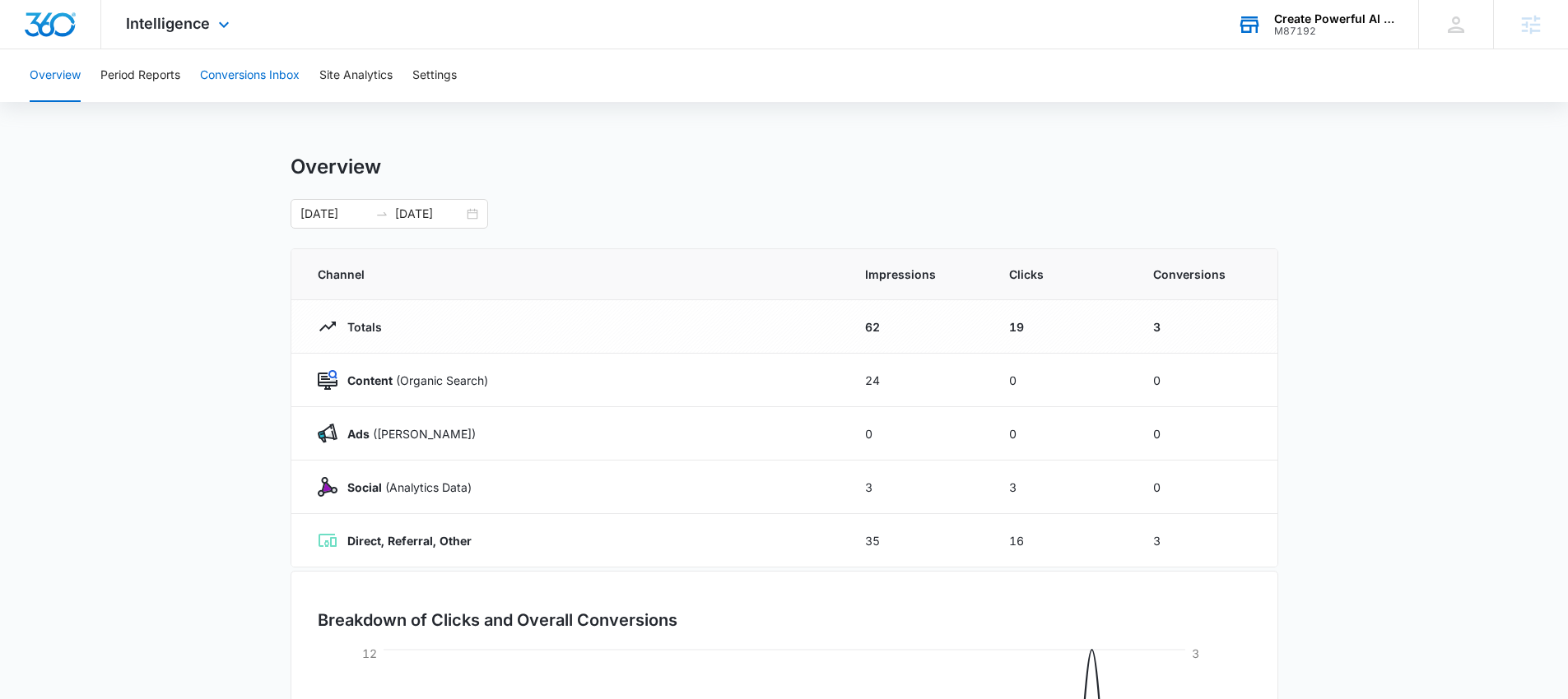
click at [267, 79] on button "Conversions Inbox" at bounding box center [250, 75] width 99 height 52
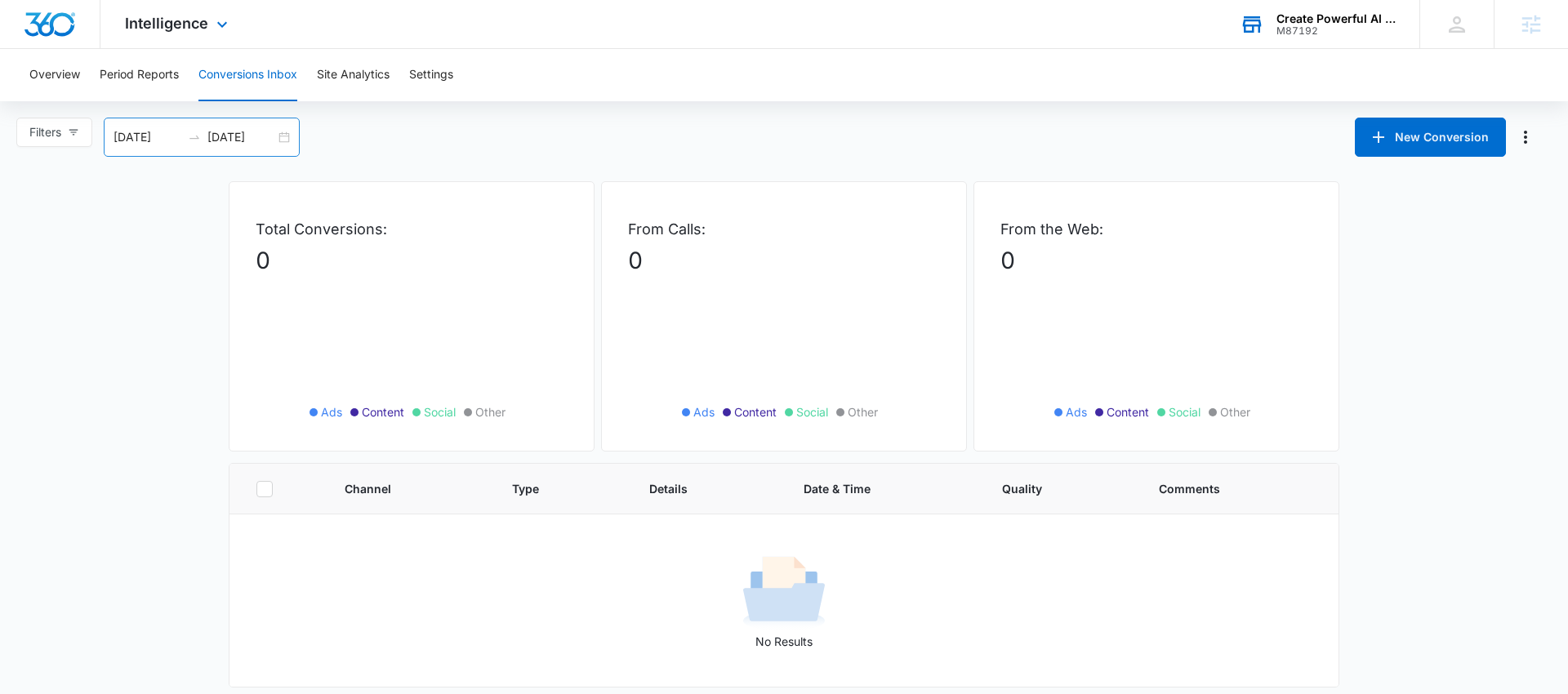
click at [298, 140] on div "08/16/2025 09/15/2025" at bounding box center [202, 137] width 196 height 39
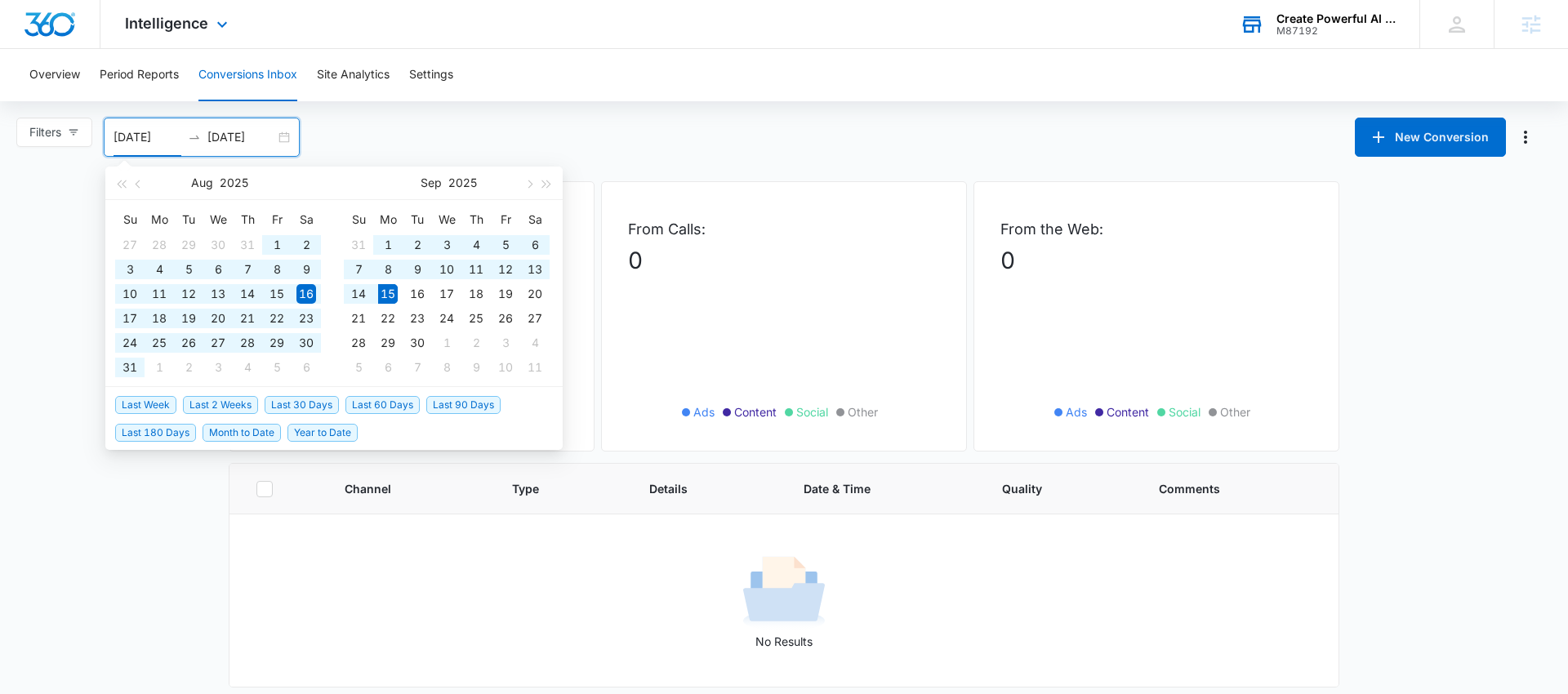
type input "08/16/2025"
click at [621, 126] on div "Filters 08/16/2025 09/15/2025 New Conversion Aug 2025 Su Mo Tu We Th Fr Sa 27 2…" at bounding box center [784, 137] width 1568 height 39
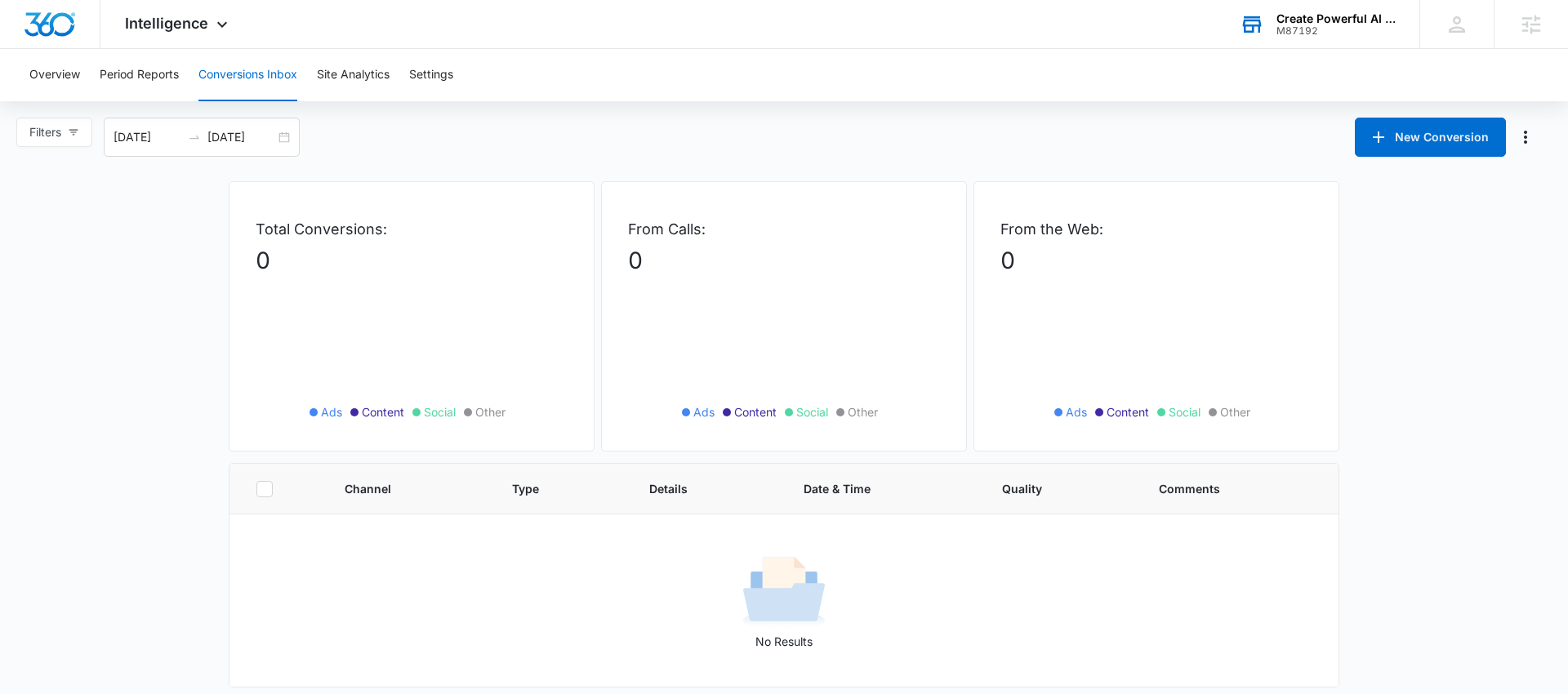
click at [1291, 21] on div "Create Powerful AI Inc." at bounding box center [1336, 18] width 119 height 13
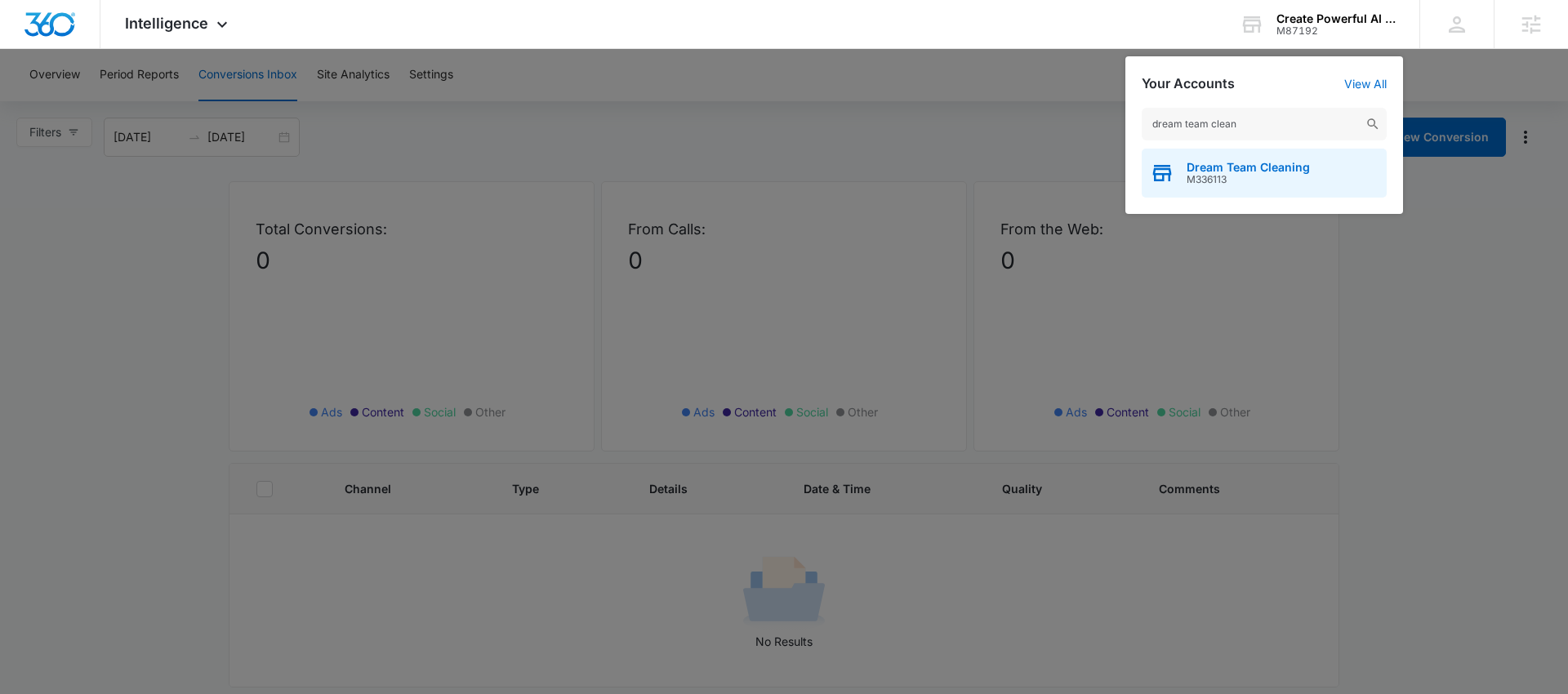
type input "dream team clean"
click at [1246, 175] on span "M336113" at bounding box center [1248, 180] width 123 height 12
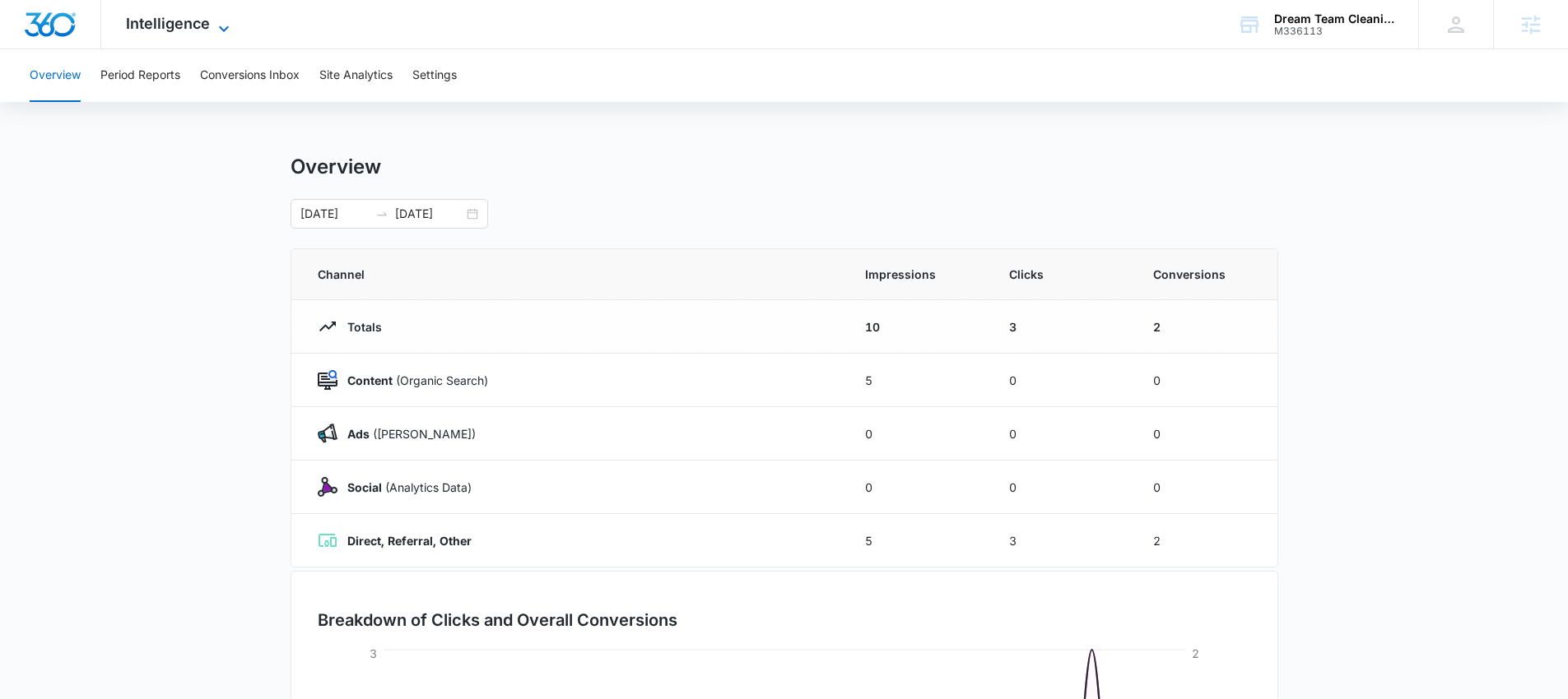
click at [183, 27] on span "Intelligence" at bounding box center [167, 23] width 84 height 17
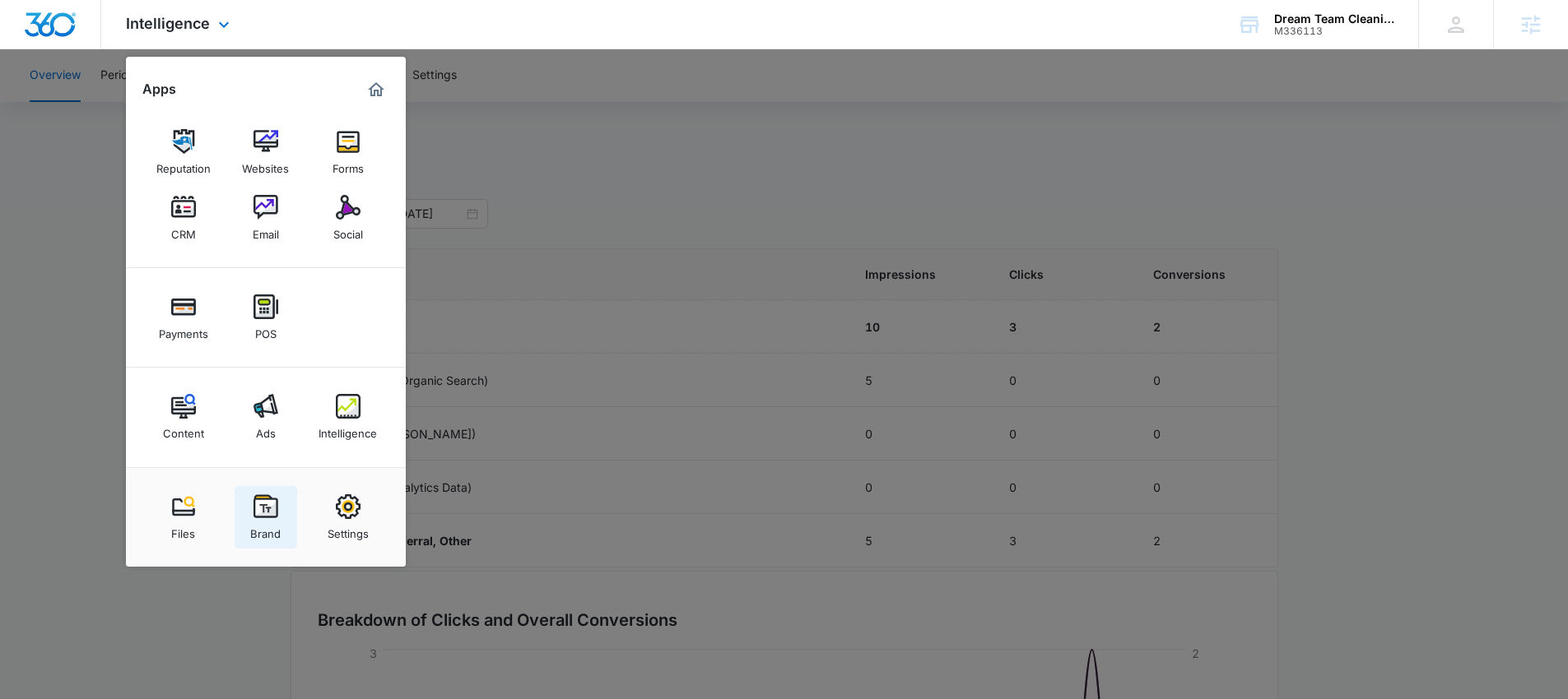
click at [264, 522] on div "Brand" at bounding box center [265, 529] width 30 height 21
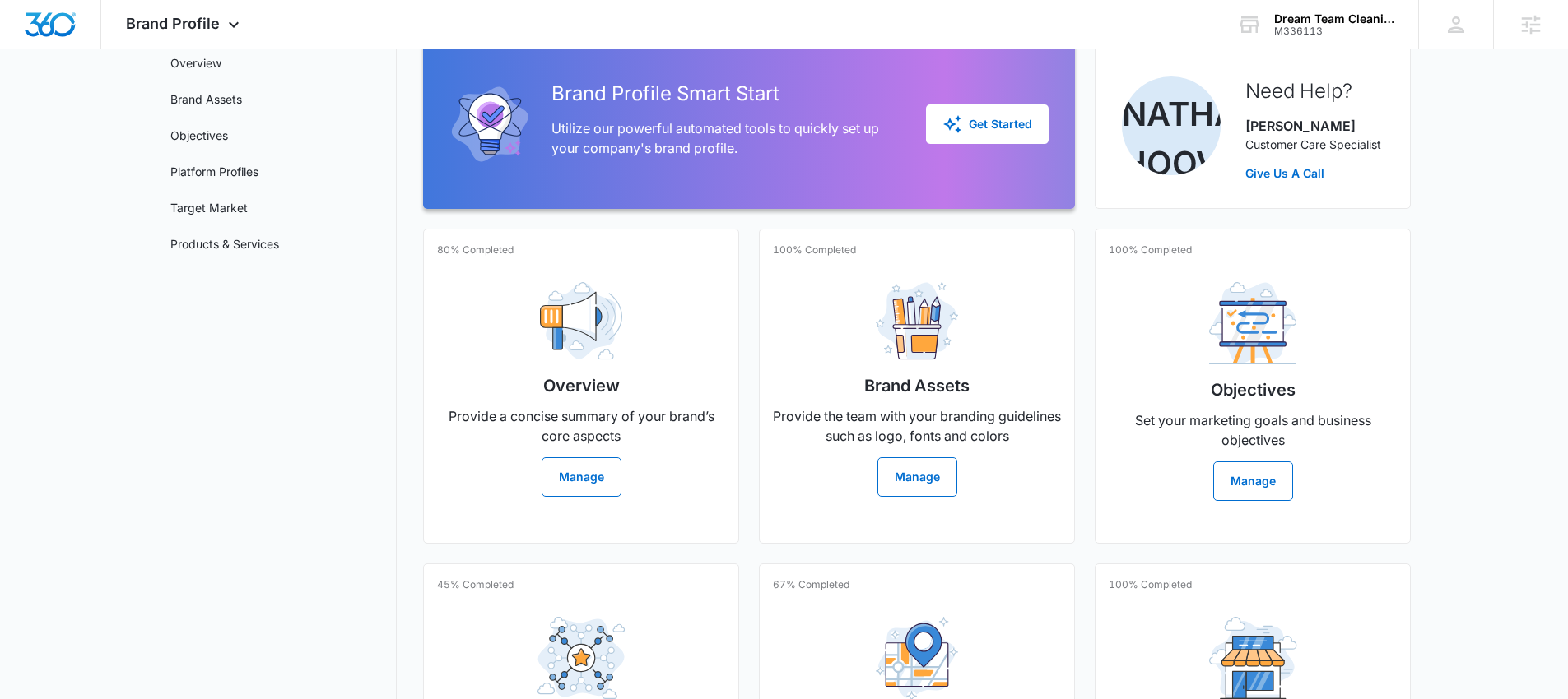
scroll to position [355, 0]
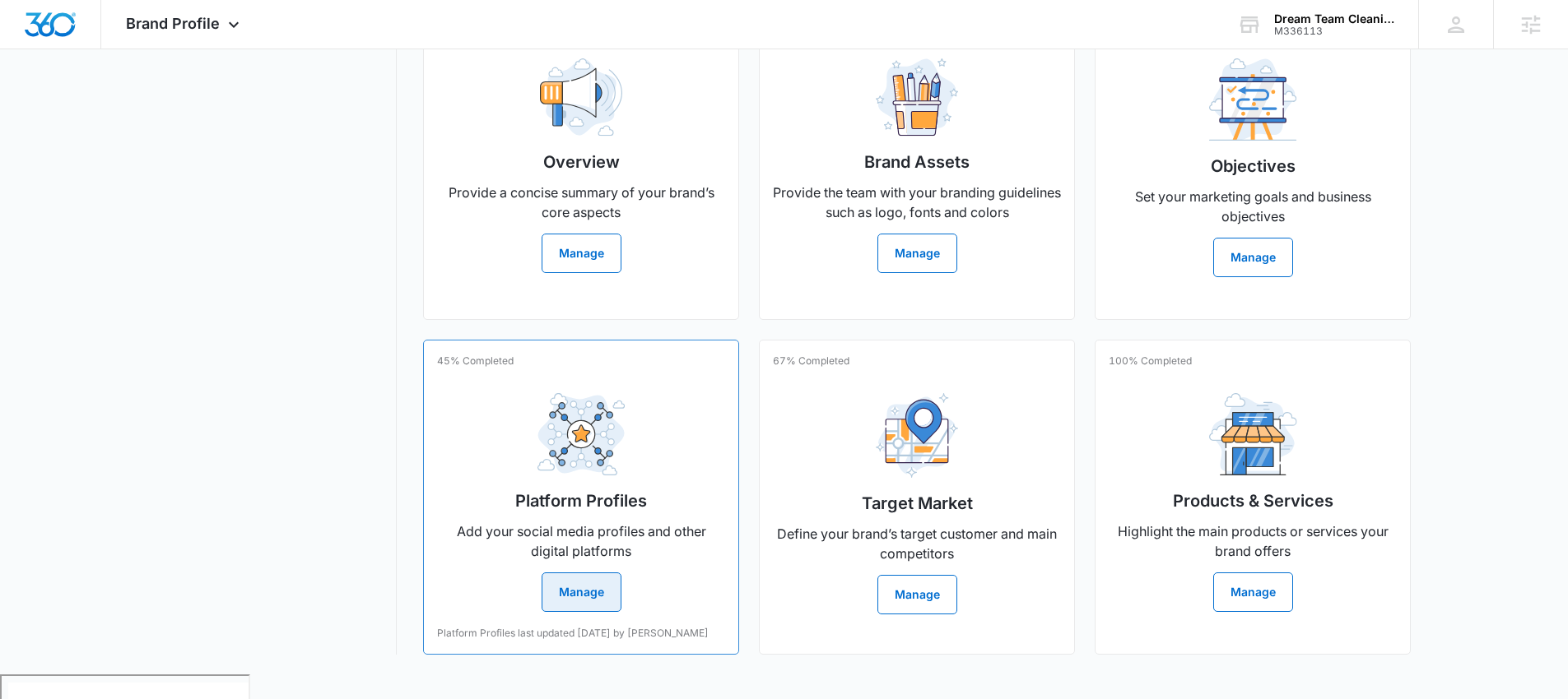
click at [577, 590] on button "Manage" at bounding box center [581, 592] width 80 height 39
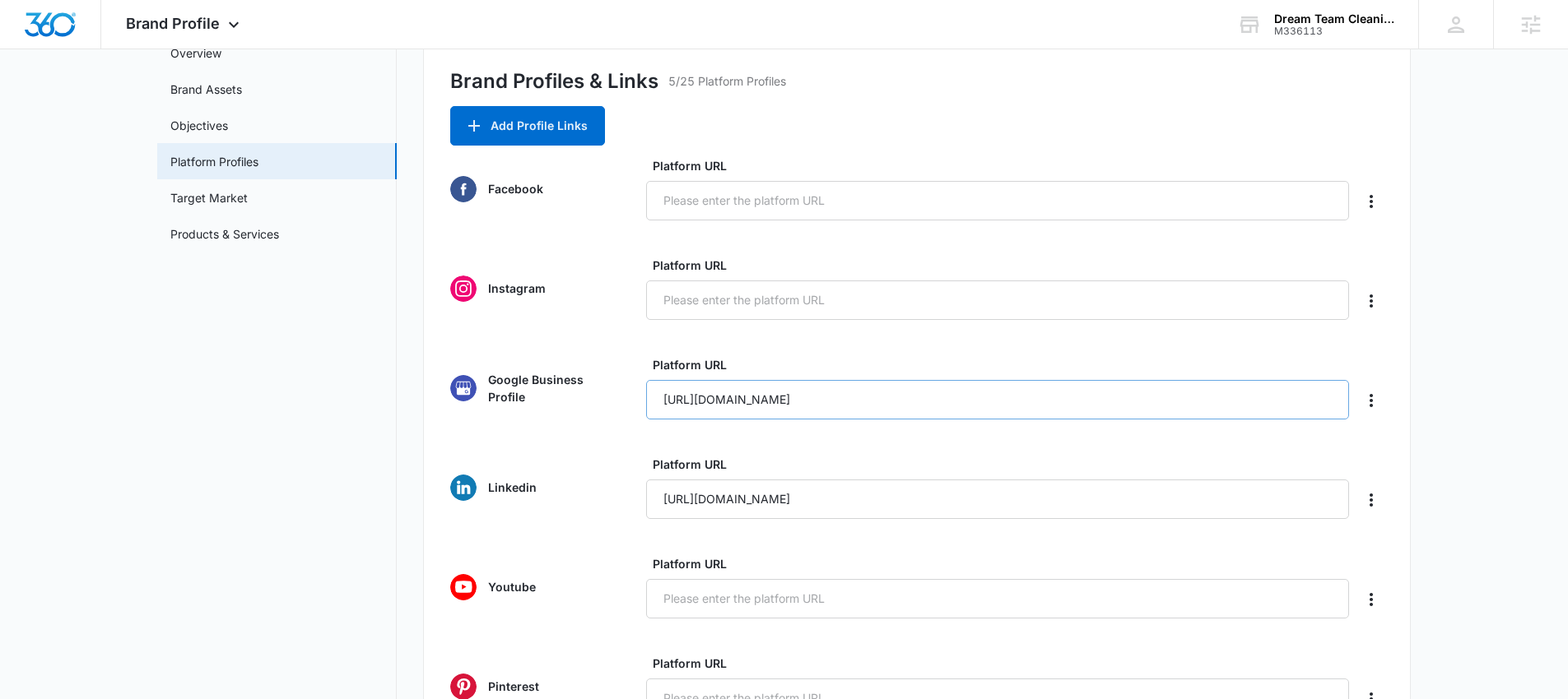
scroll to position [152, 0]
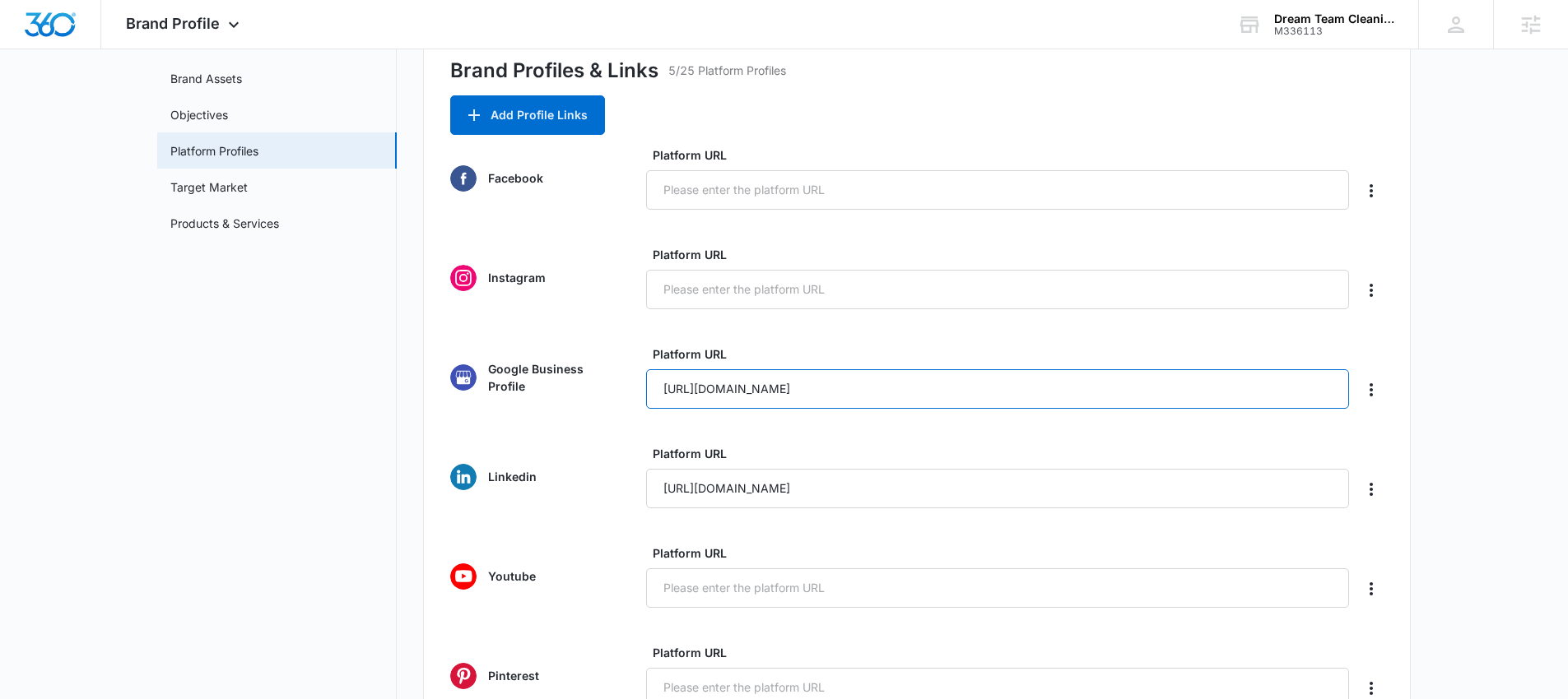
drag, startPoint x: 1009, startPoint y: 394, endPoint x: 647, endPoint y: 379, distance: 362.3
click at [647, 379] on input "https://share.google/ChmtWJjxX6eWGj6EN" at bounding box center [997, 389] width 703 height 39
click at [606, 391] on p "Google Business Profile" at bounding box center [551, 378] width 127 height 35
drag, startPoint x: 944, startPoint y: 392, endPoint x: 653, endPoint y: 384, distance: 291.1
click at [653, 384] on input "https://share.google/ChmtWJjxX6eWGj6EN" at bounding box center [997, 389] width 703 height 39
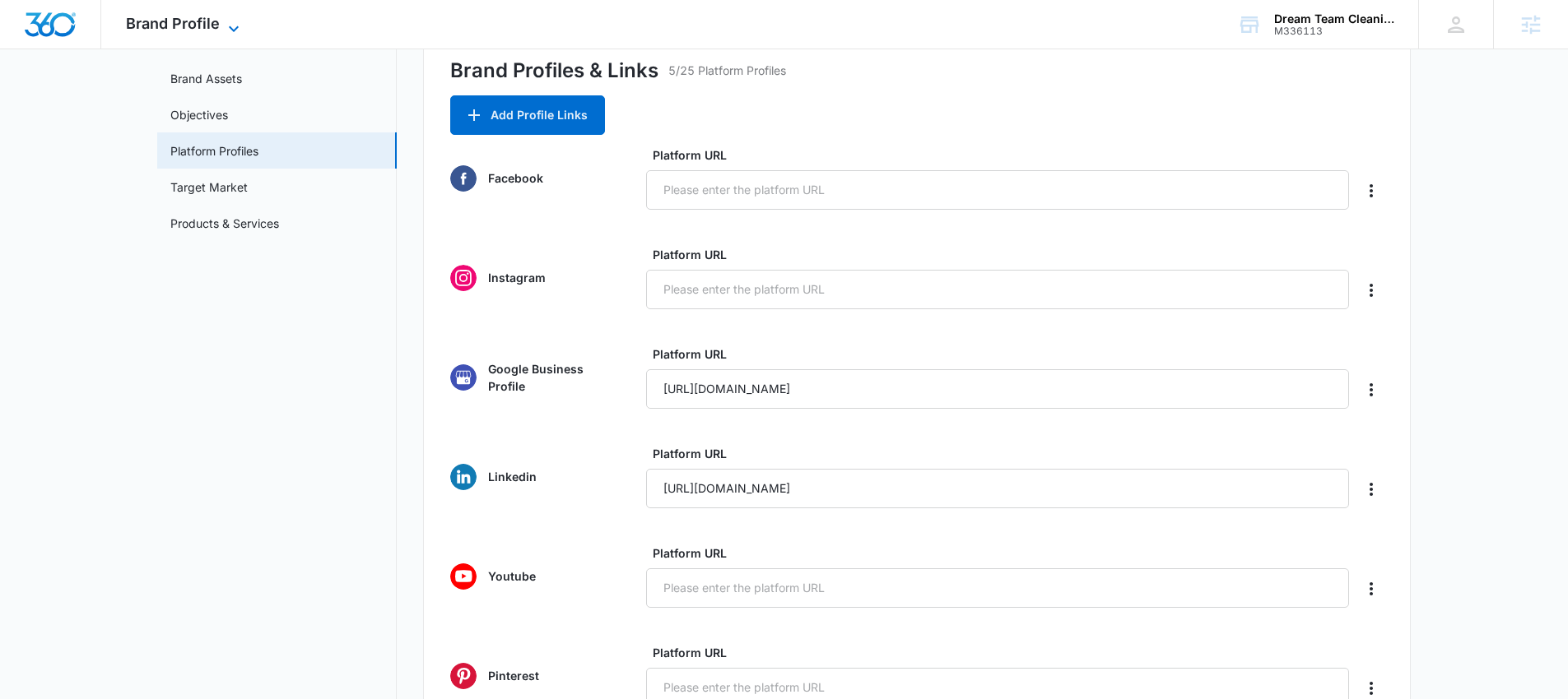
click at [183, 18] on span "Brand Profile" at bounding box center [173, 23] width 94 height 17
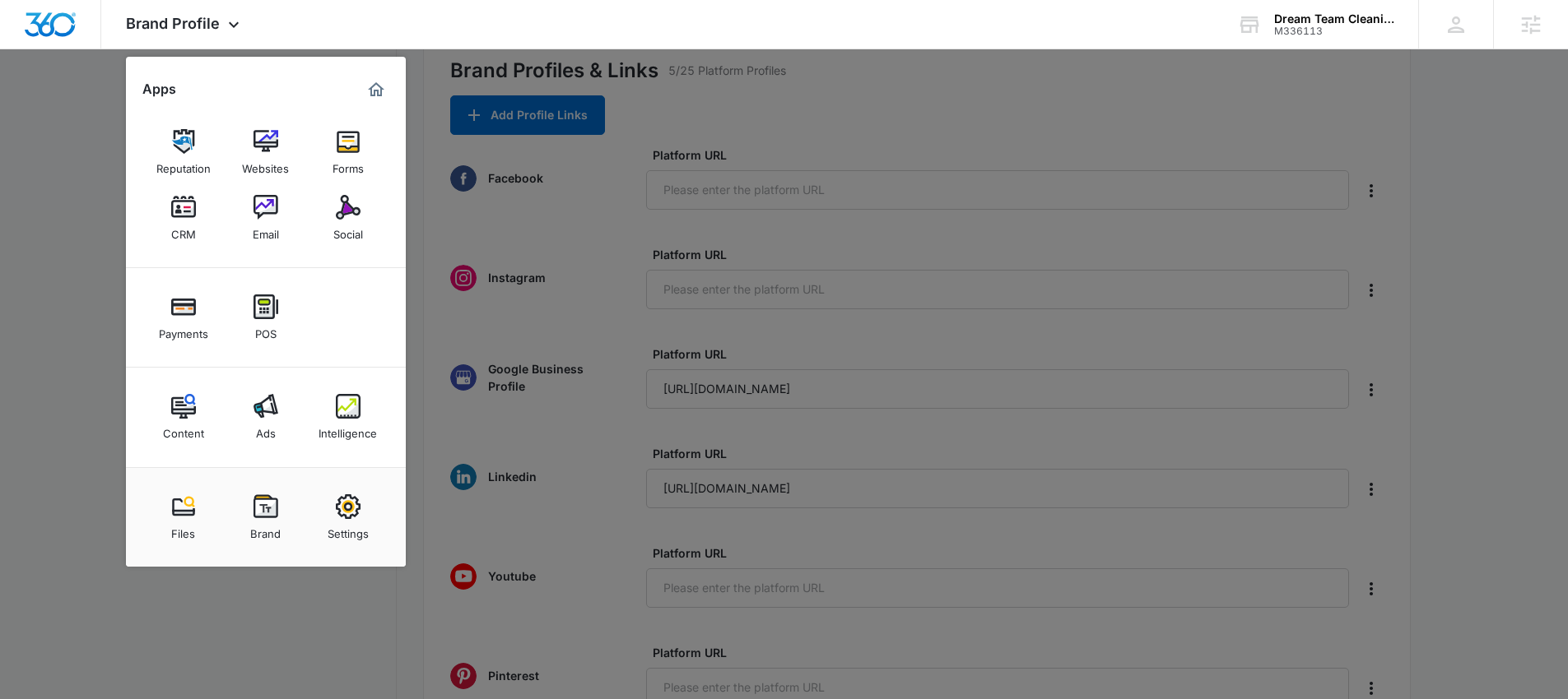
click at [339, 400] on img at bounding box center [347, 406] width 25 height 25
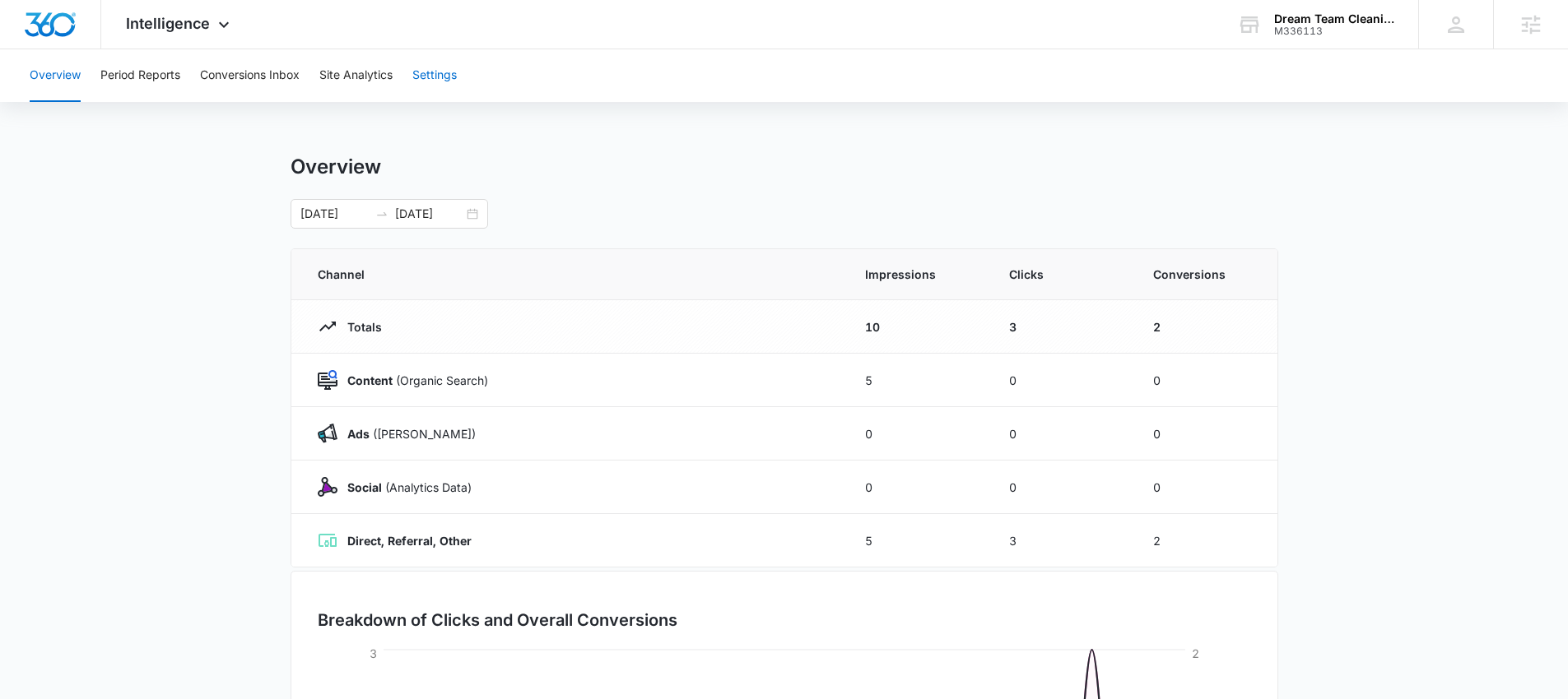
click at [445, 83] on button "Settings" at bounding box center [435, 75] width 44 height 52
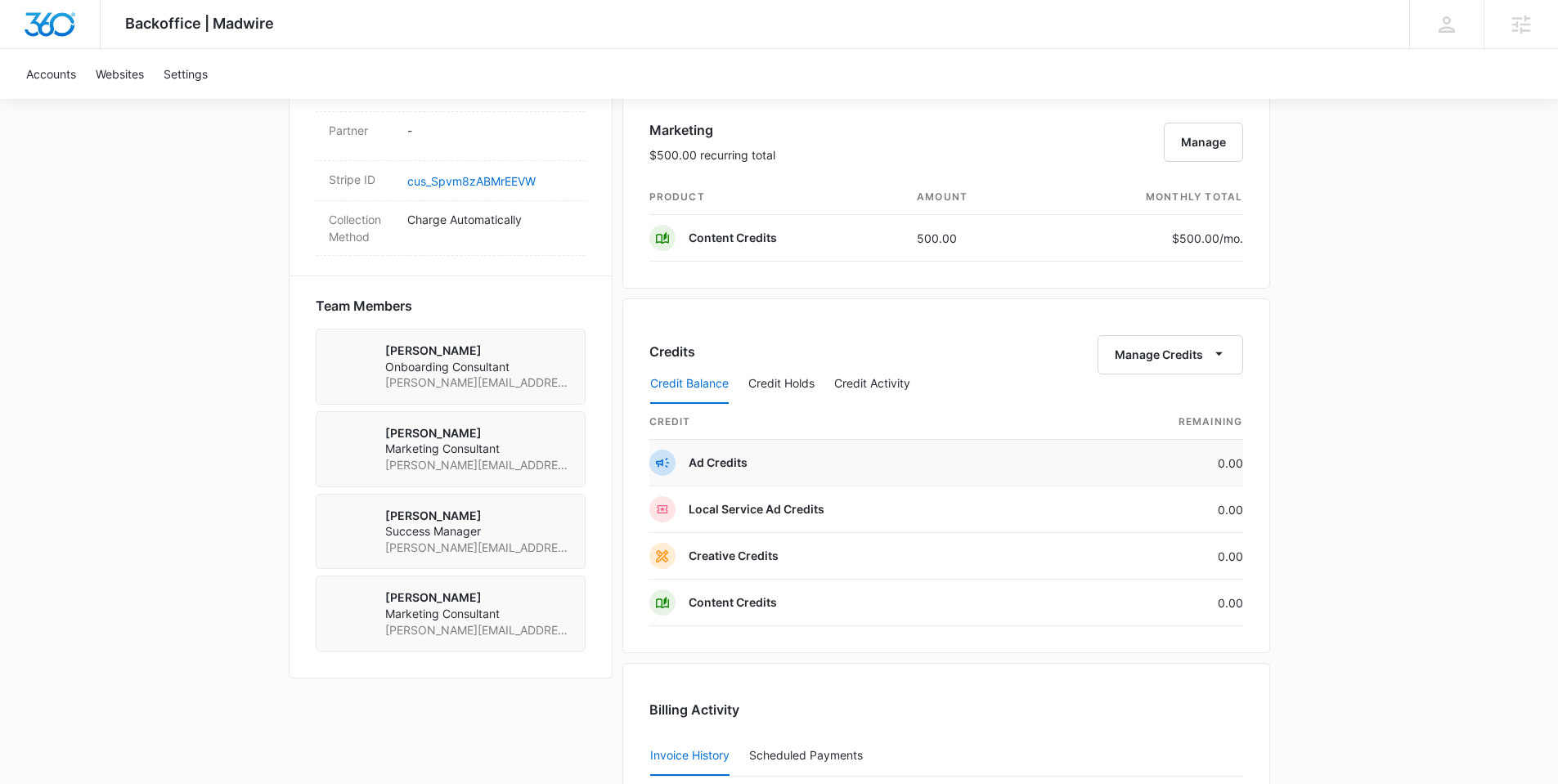
scroll to position [597, 0]
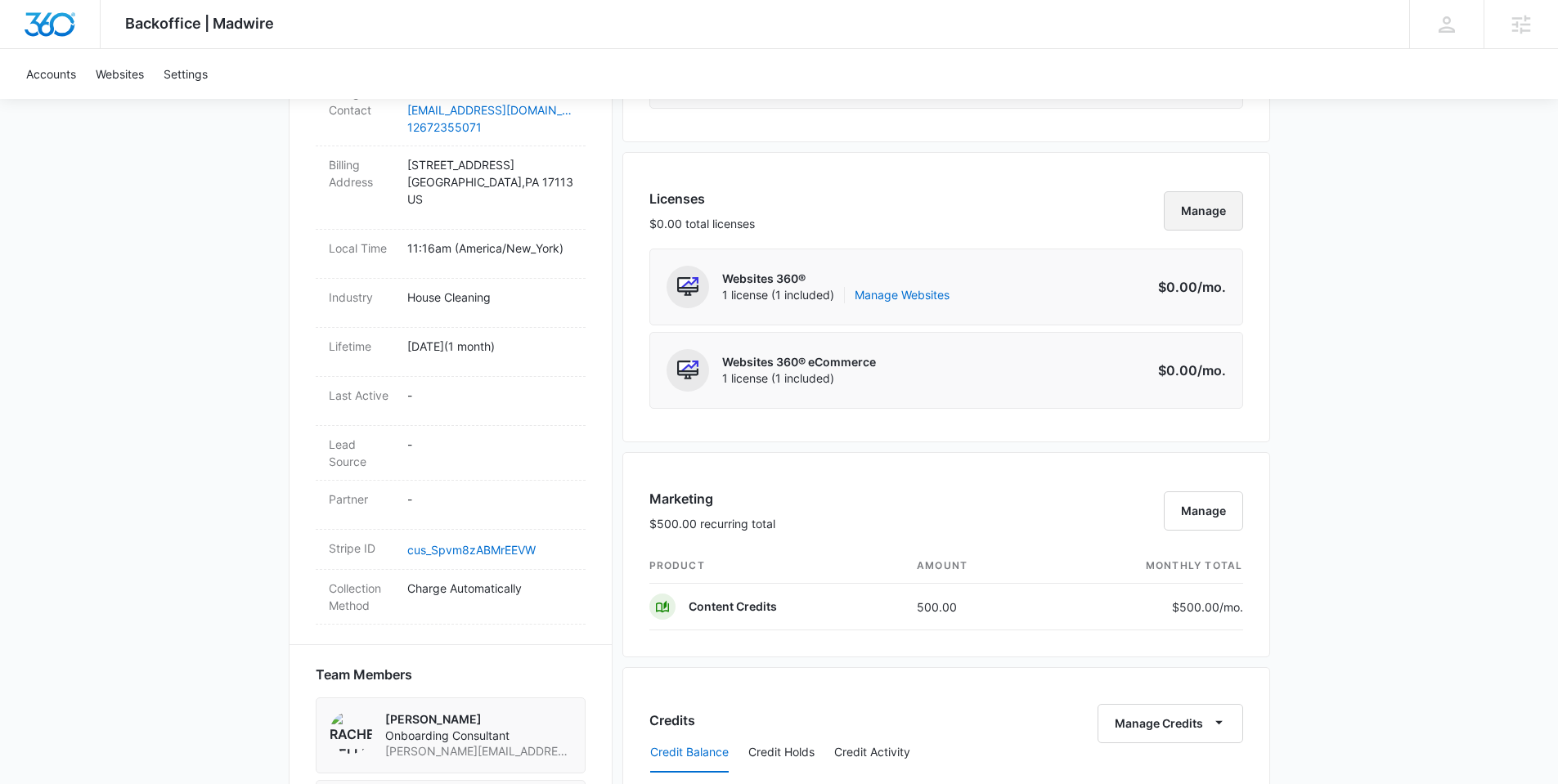
click at [1208, 203] on button "Manage" at bounding box center [1203, 211] width 79 height 39
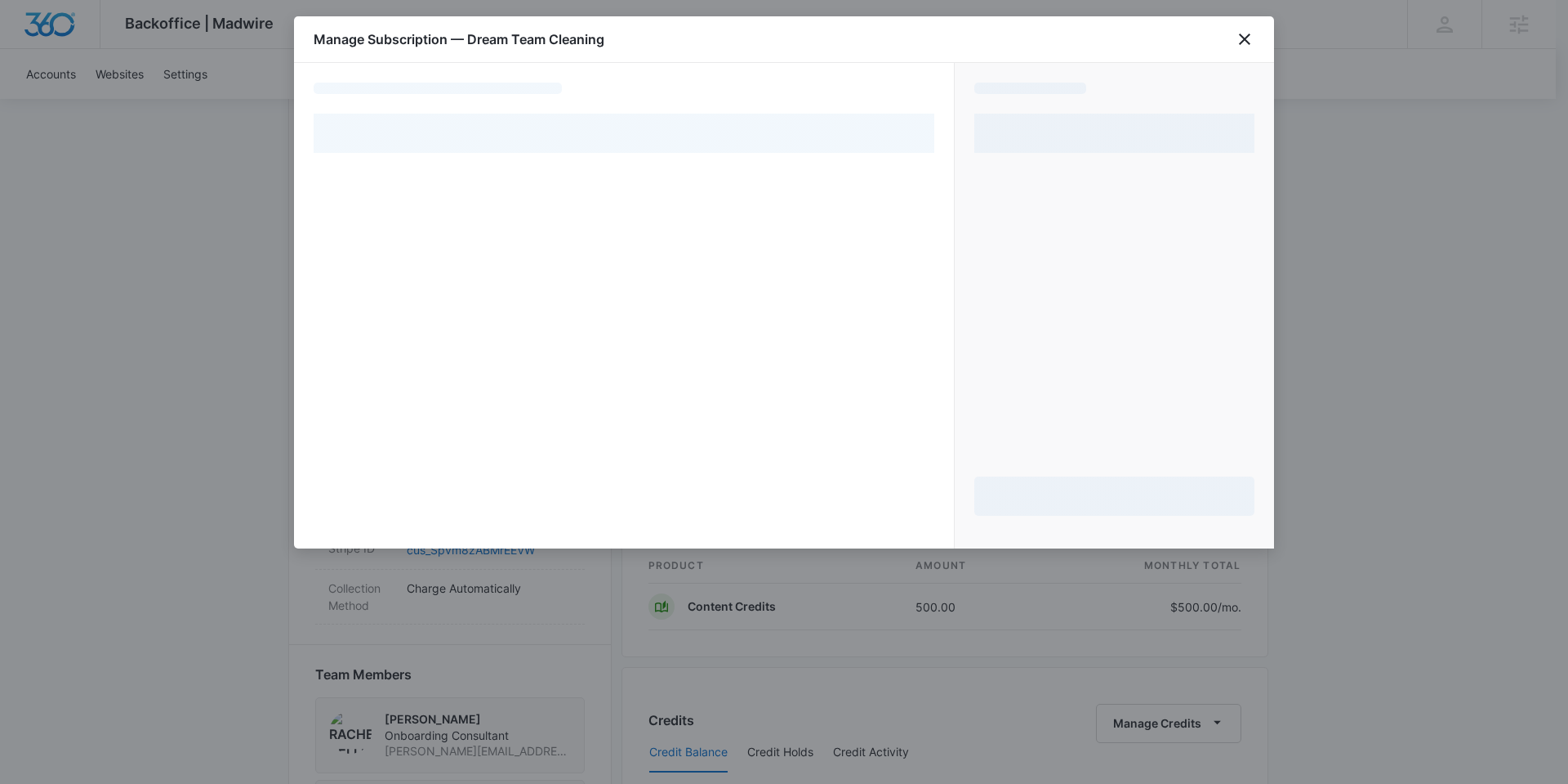
select select "pm_1RxvmgA4n8RTgNjUl7ASxed2"
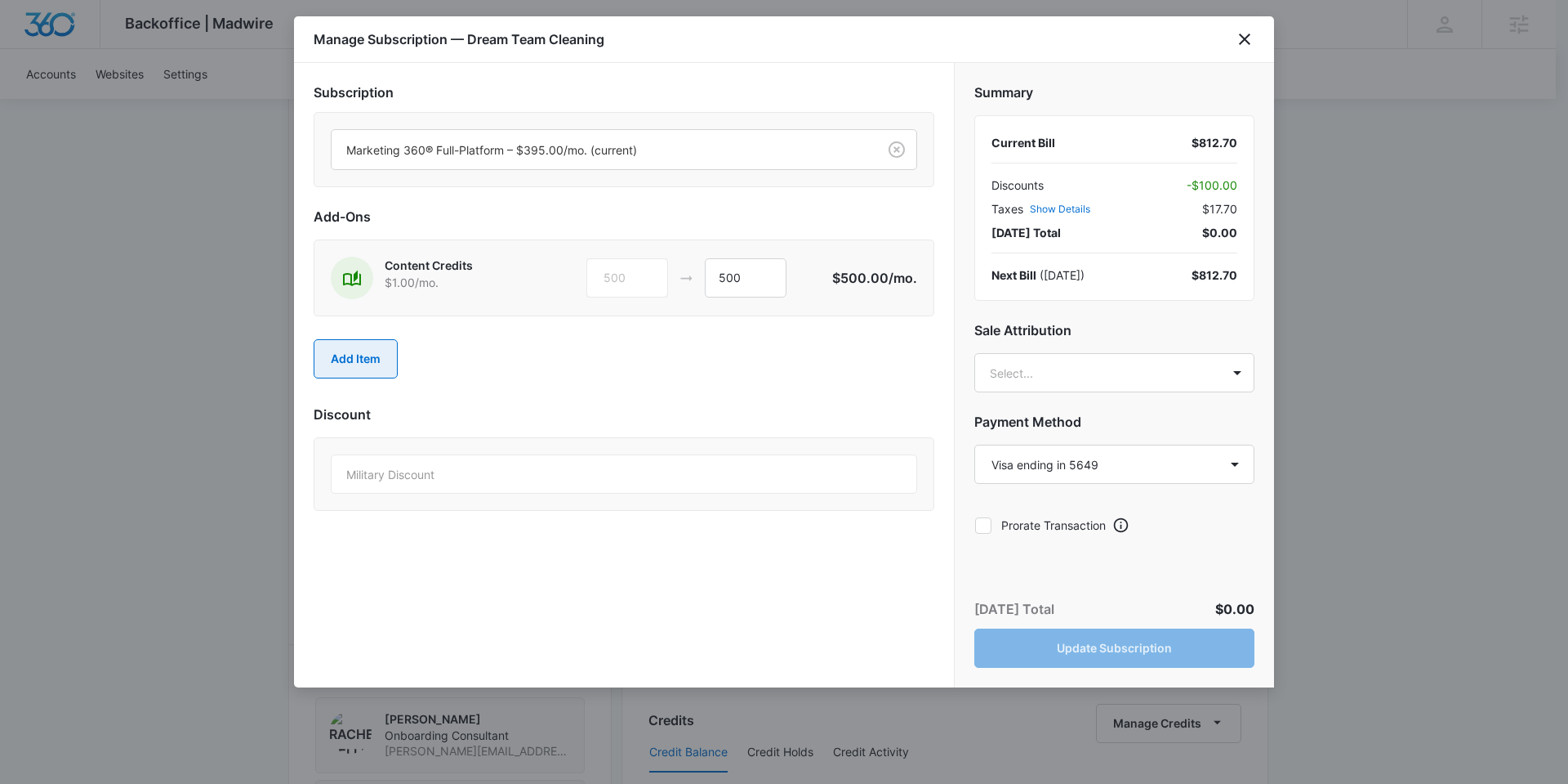
click at [348, 356] on button "Add Item" at bounding box center [356, 359] width 84 height 39
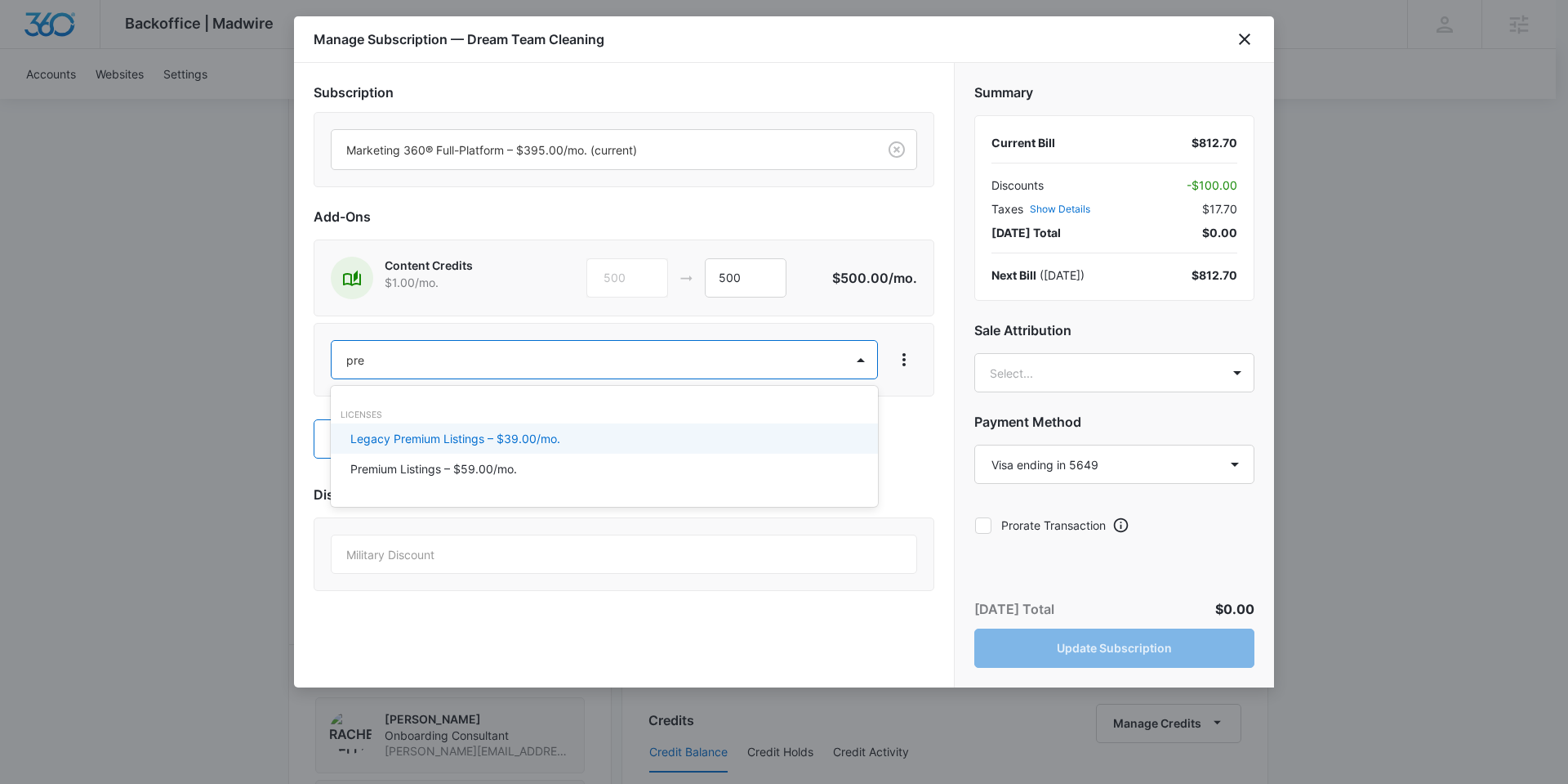
type input "prem"
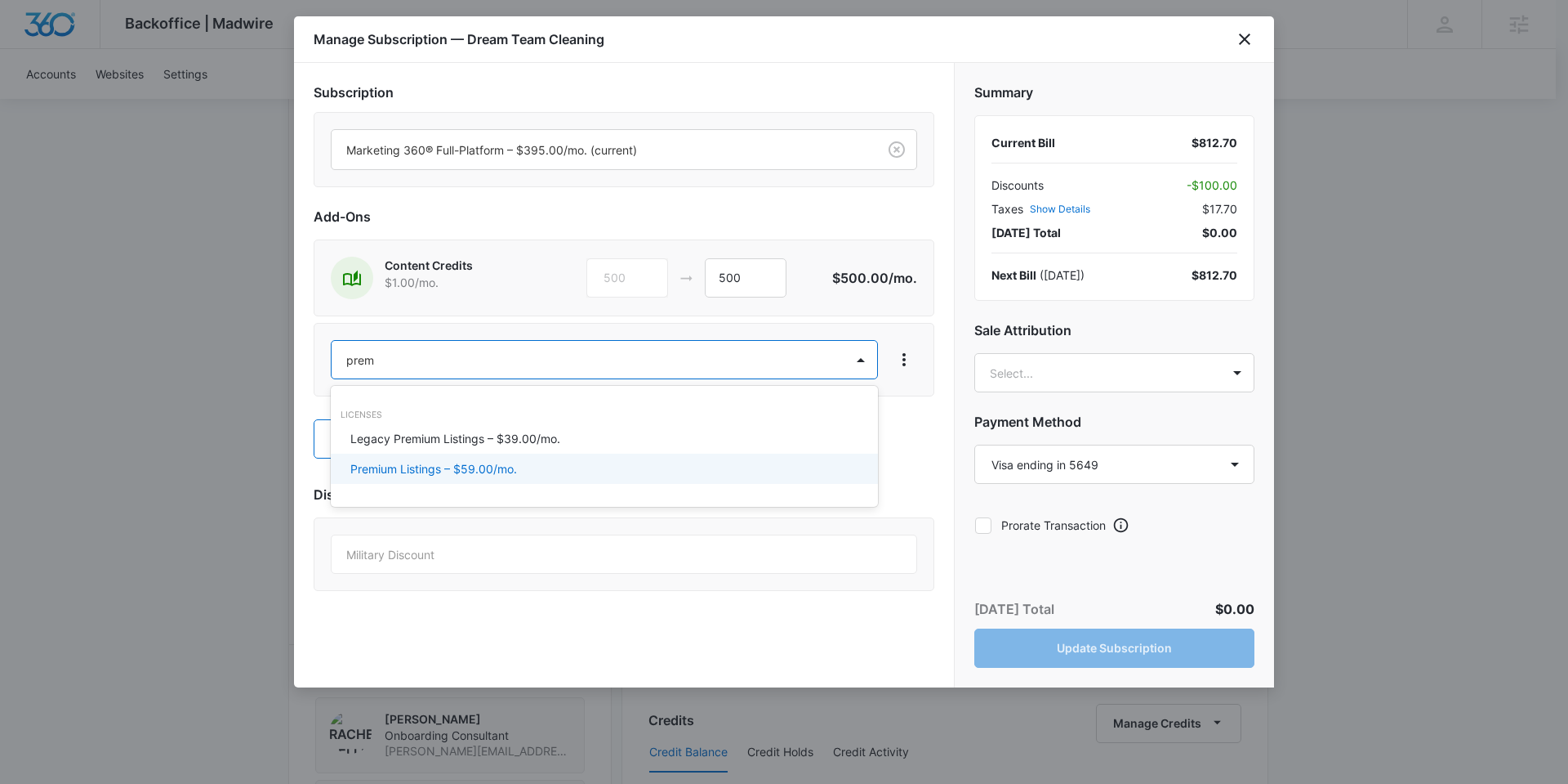
click at [403, 462] on p "Premium Listings – $59.00/mo." at bounding box center [433, 468] width 167 height 17
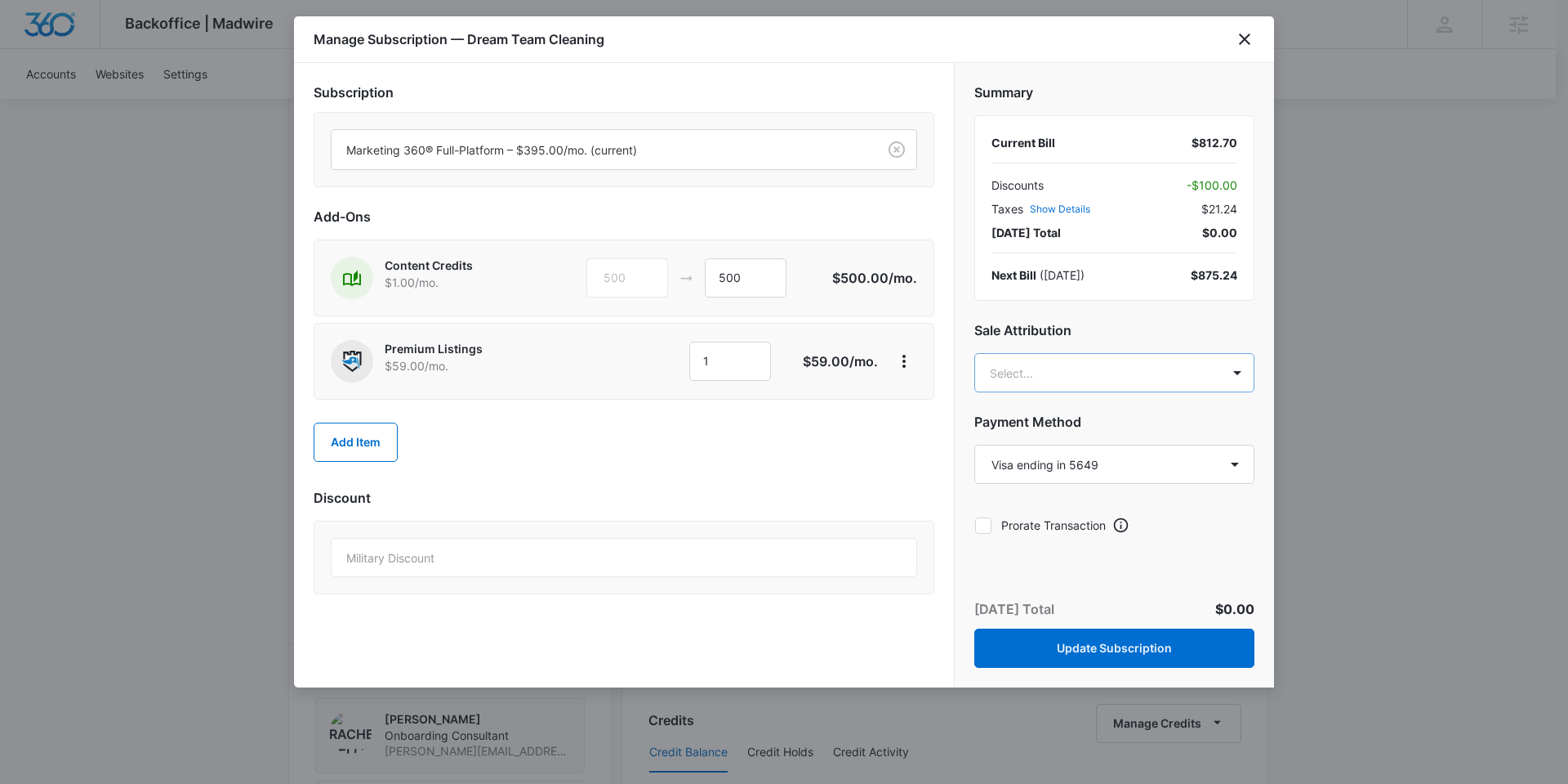
click at [1085, 366] on body "Backoffice | Madwire Apps Settings [PERSON_NAME] [PERSON_NAME][EMAIL_ADDRESS][P…" at bounding box center [784, 534] width 1568 height 2262
type input "[PERSON_NAME]"
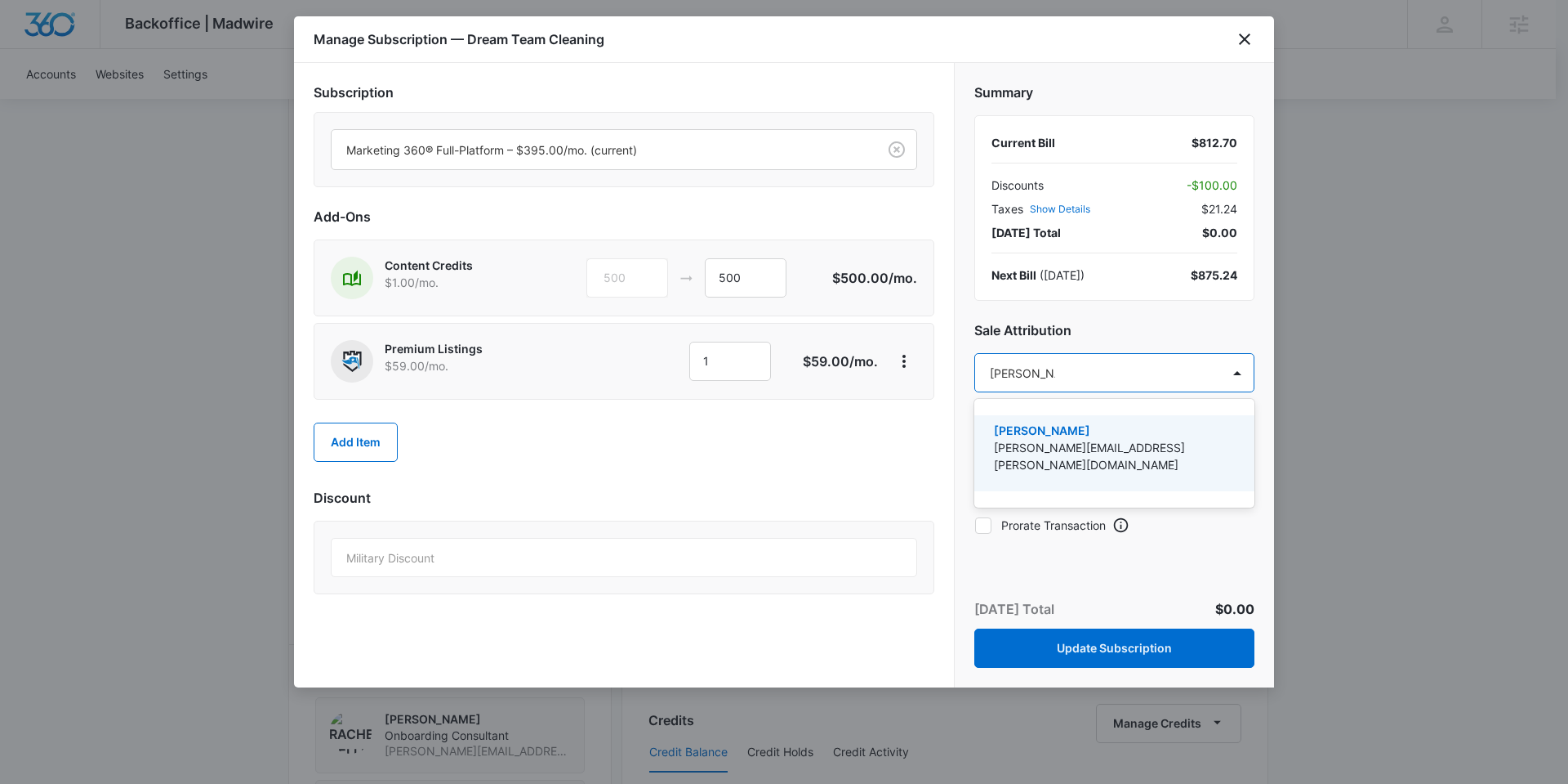
click at [1090, 435] on p "[PERSON_NAME]" at bounding box center [1113, 430] width 238 height 17
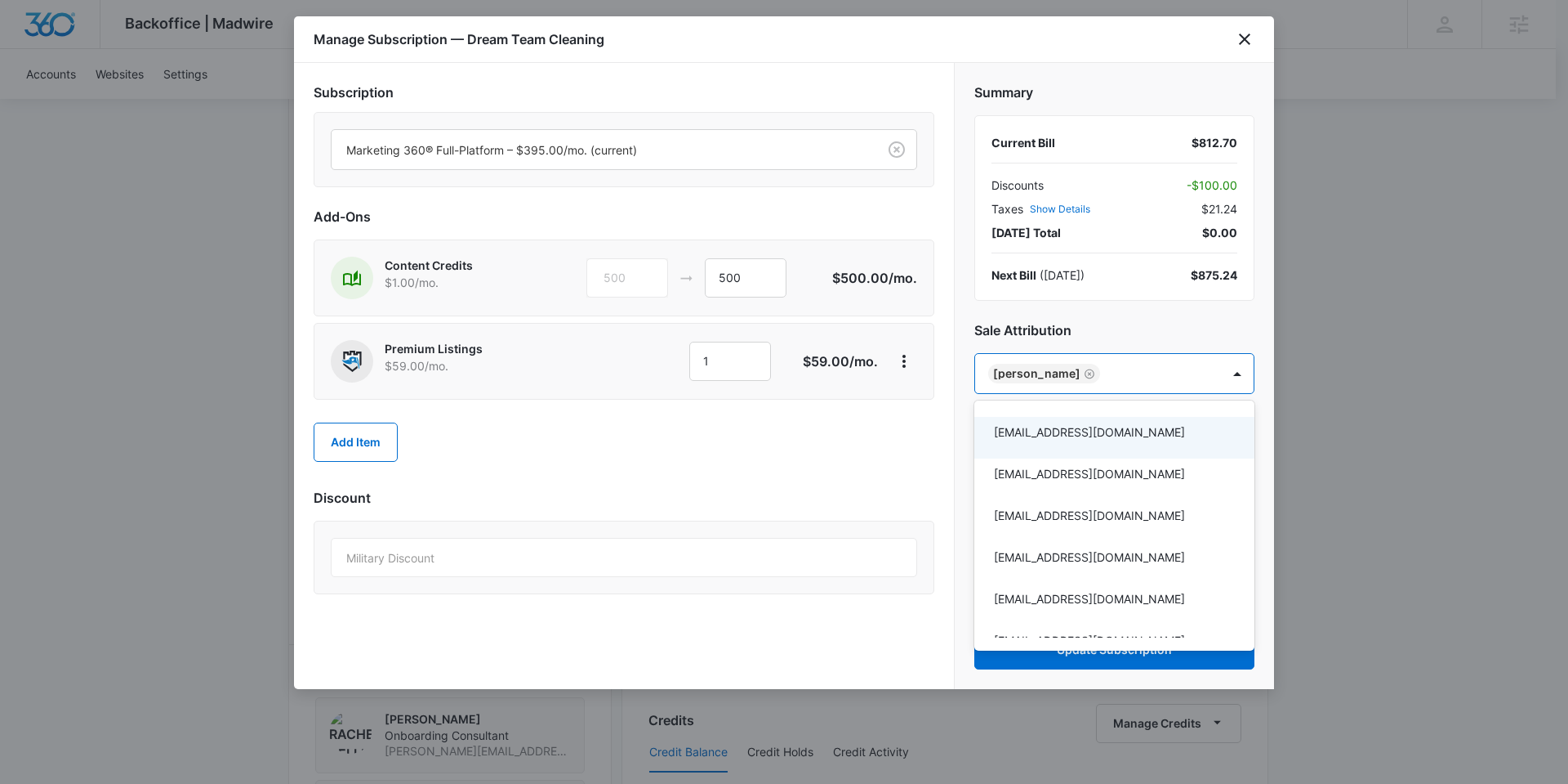
click at [774, 451] on div at bounding box center [784, 392] width 1568 height 784
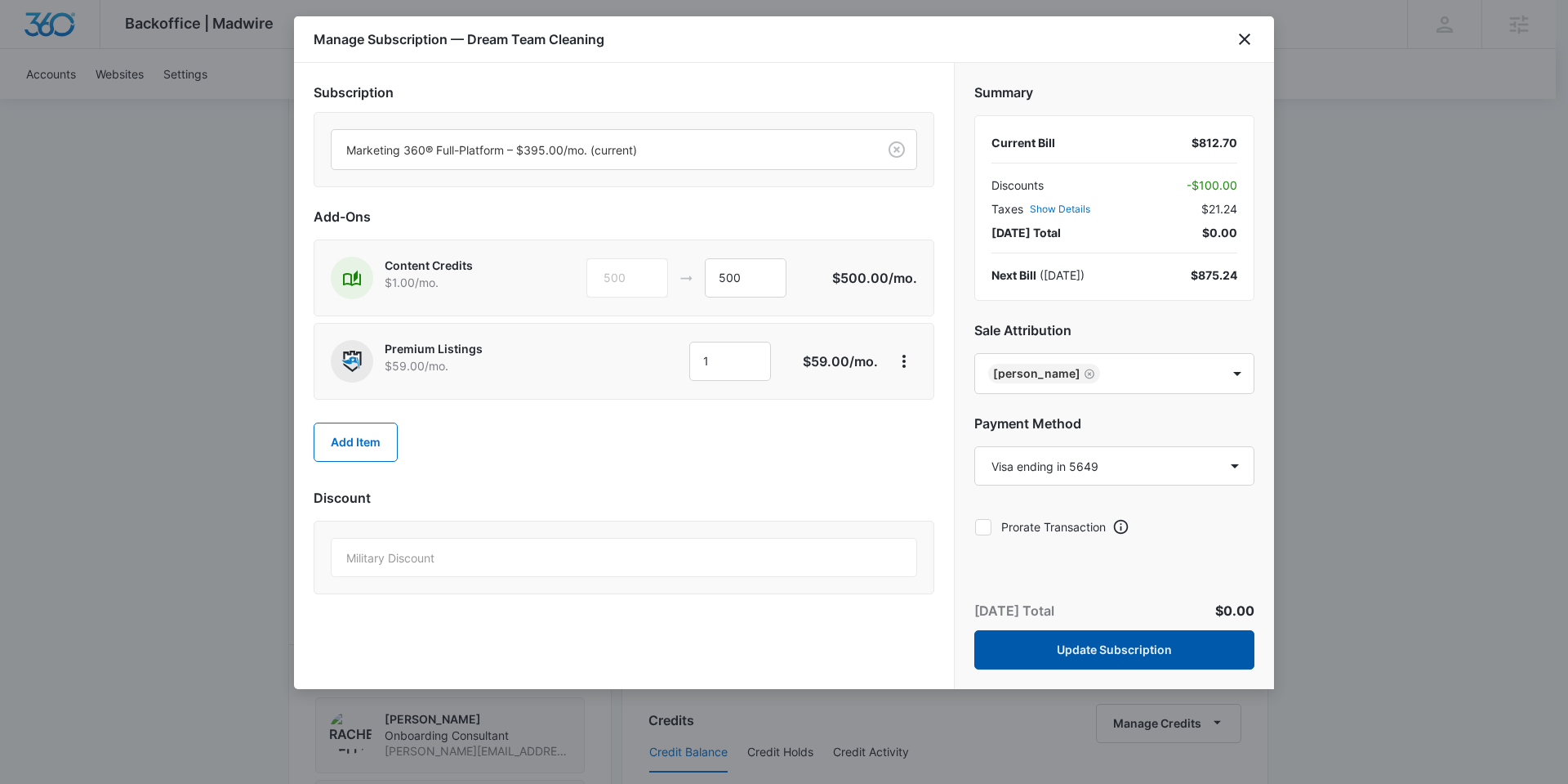
click at [1113, 646] on button "Update Subscription" at bounding box center [1114, 649] width 280 height 39
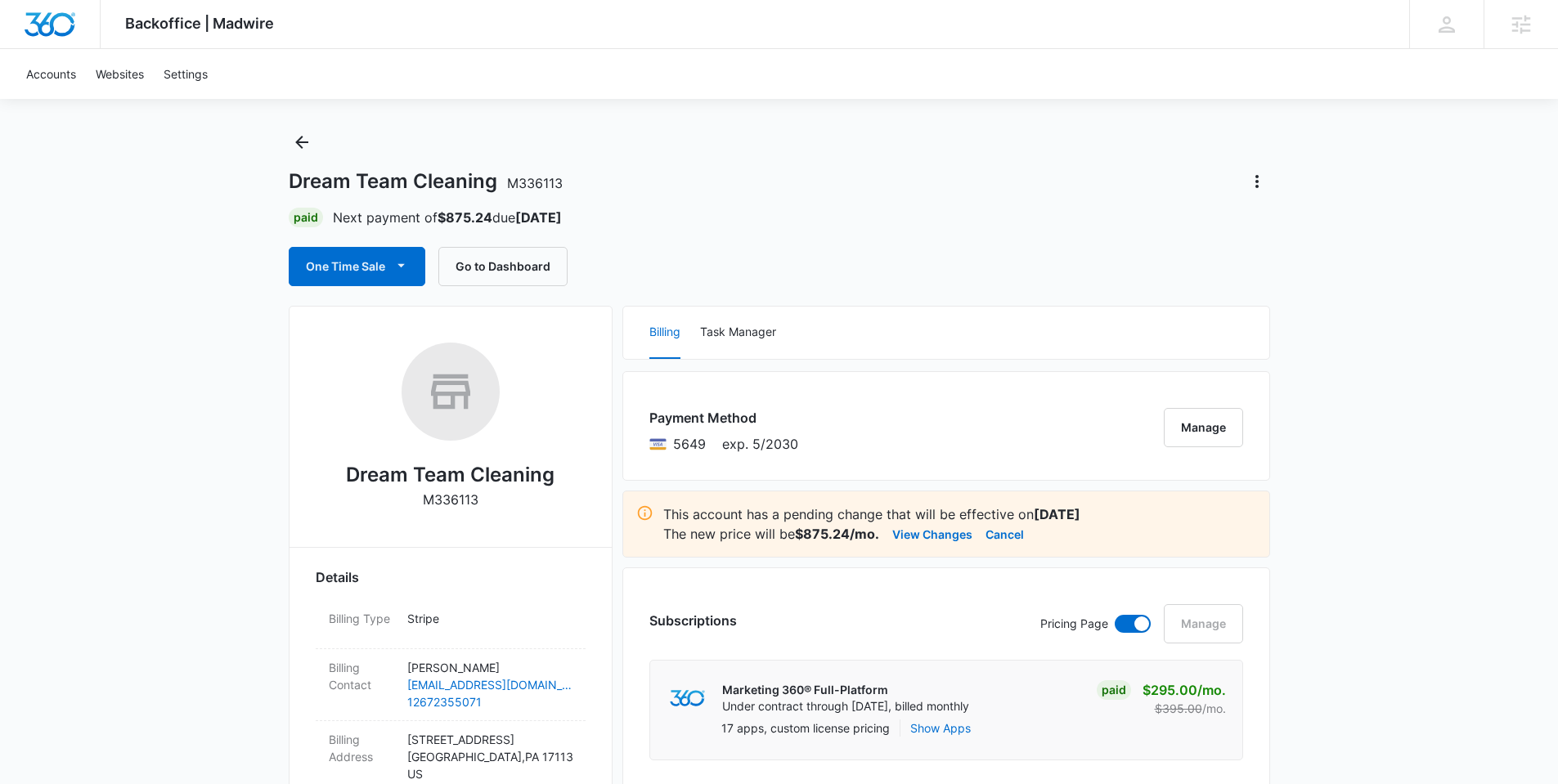
scroll to position [0, 0]
